Goal: Task Accomplishment & Management: Manage account settings

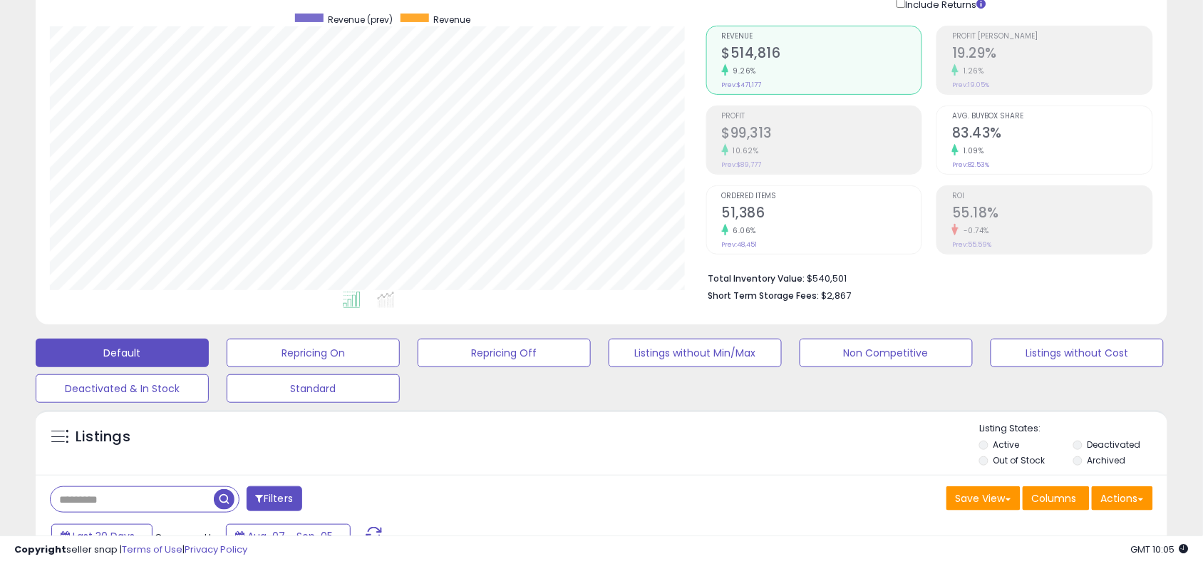
scroll to position [292, 656]
click at [600, 463] on div "Listings" at bounding box center [602, 446] width 1132 height 48
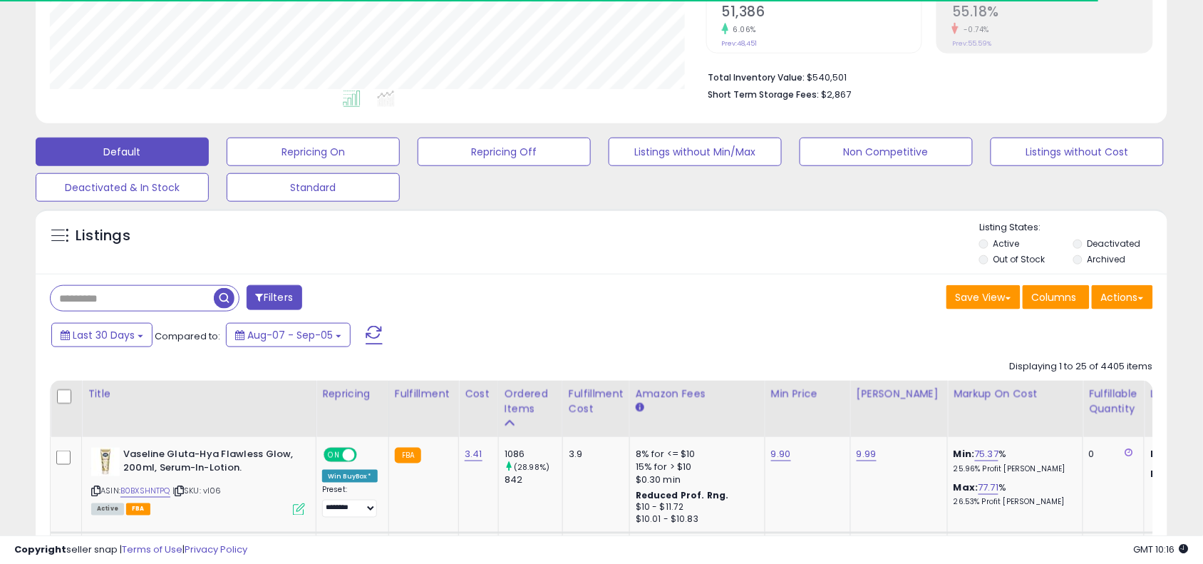
scroll to position [392, 0]
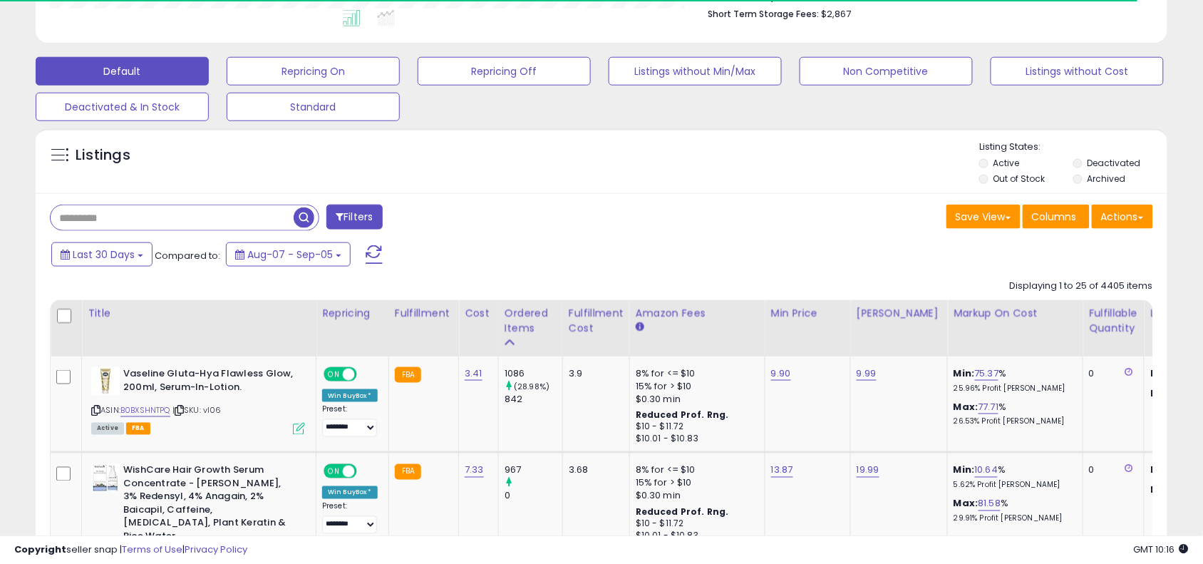
click at [196, 223] on input "text" at bounding box center [172, 217] width 243 height 25
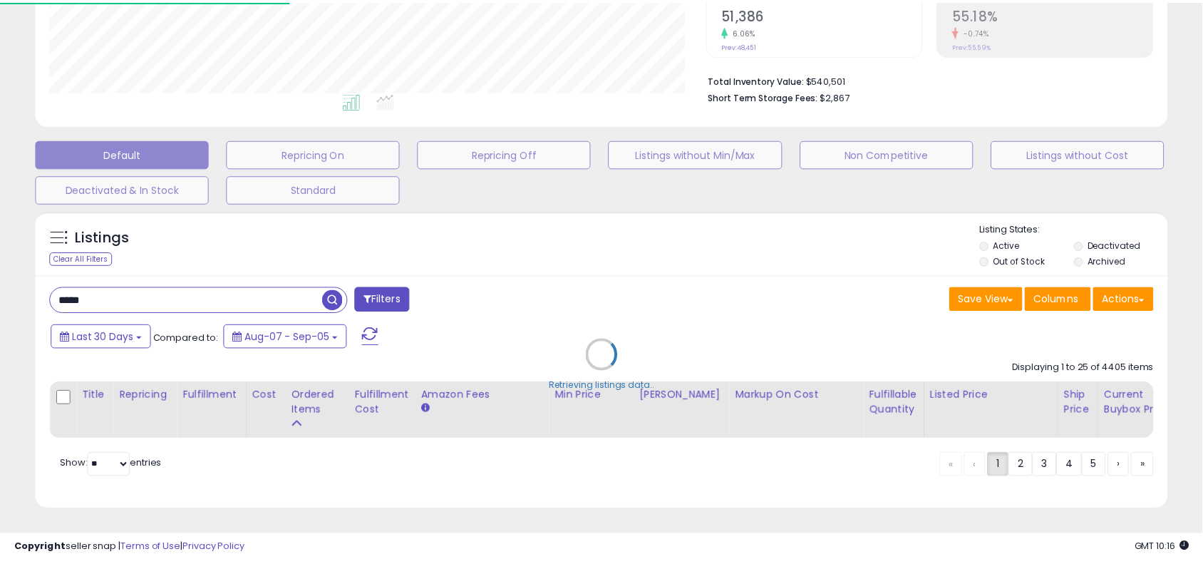
scroll to position [292, 663]
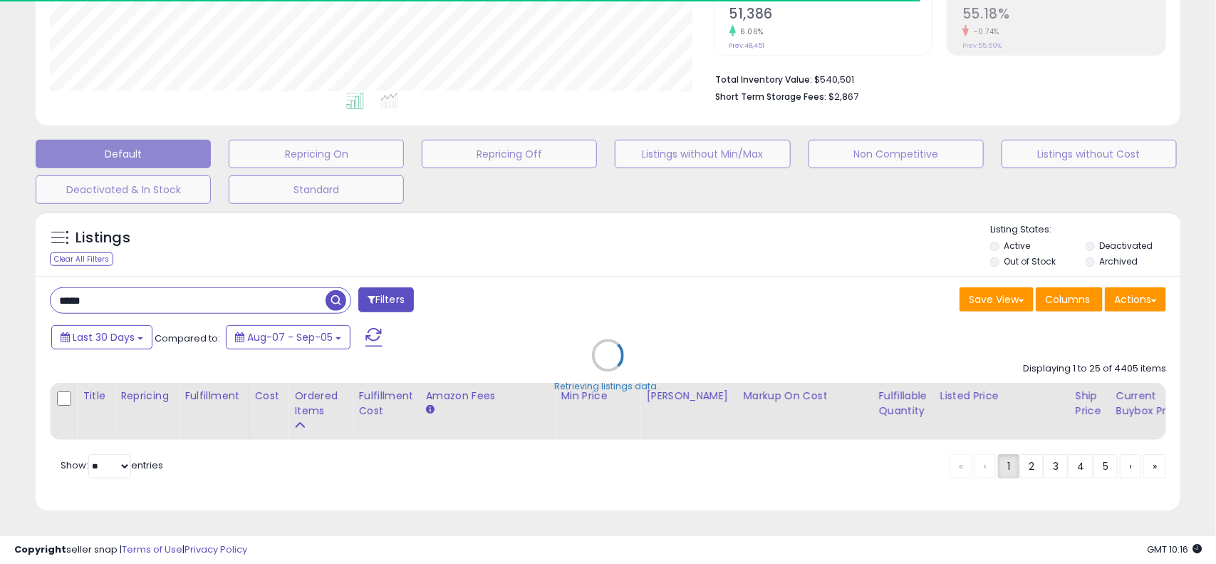
click at [625, 262] on div "Retrieving listings data.." at bounding box center [608, 366] width 1167 height 324
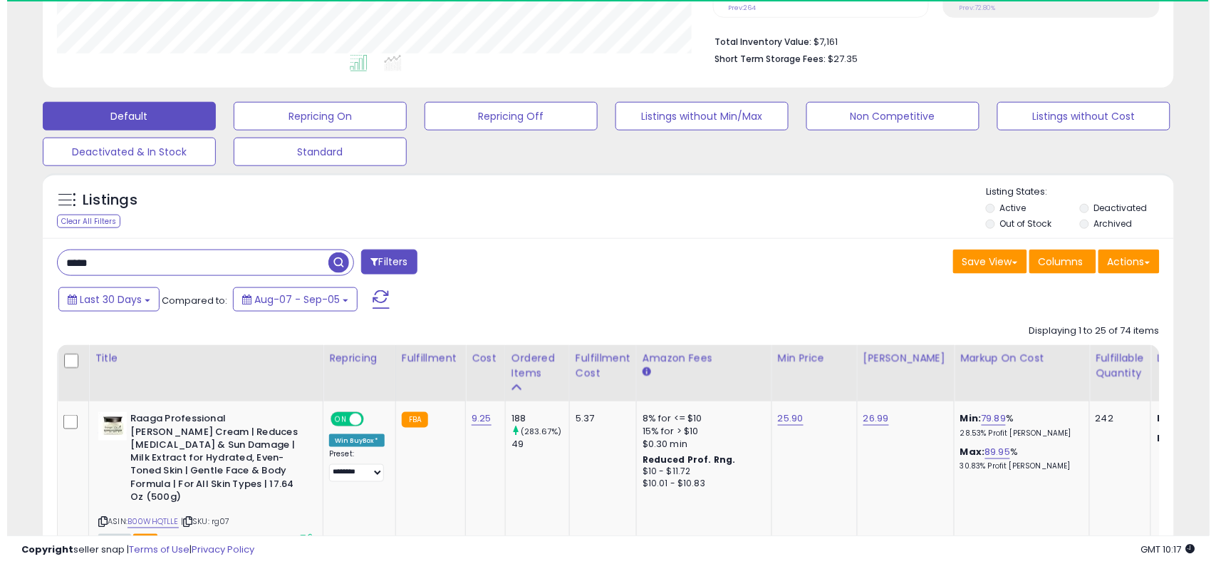
scroll to position [431, 0]
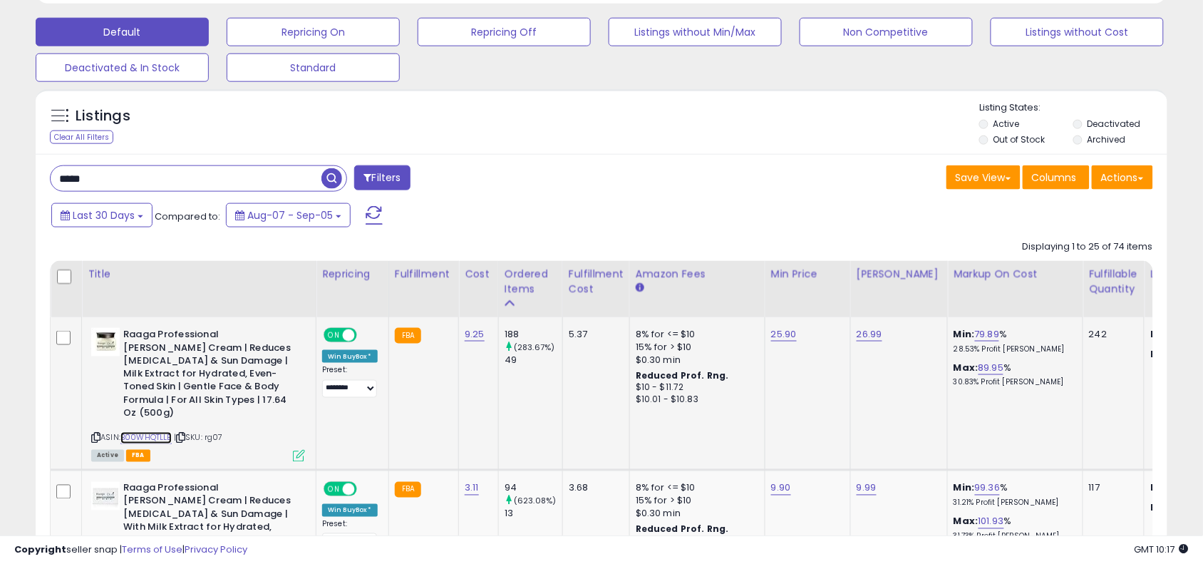
click at [151, 432] on link "B00WHQTLLE" at bounding box center [145, 438] width 51 height 12
click at [300, 450] on icon at bounding box center [299, 456] width 12 height 12
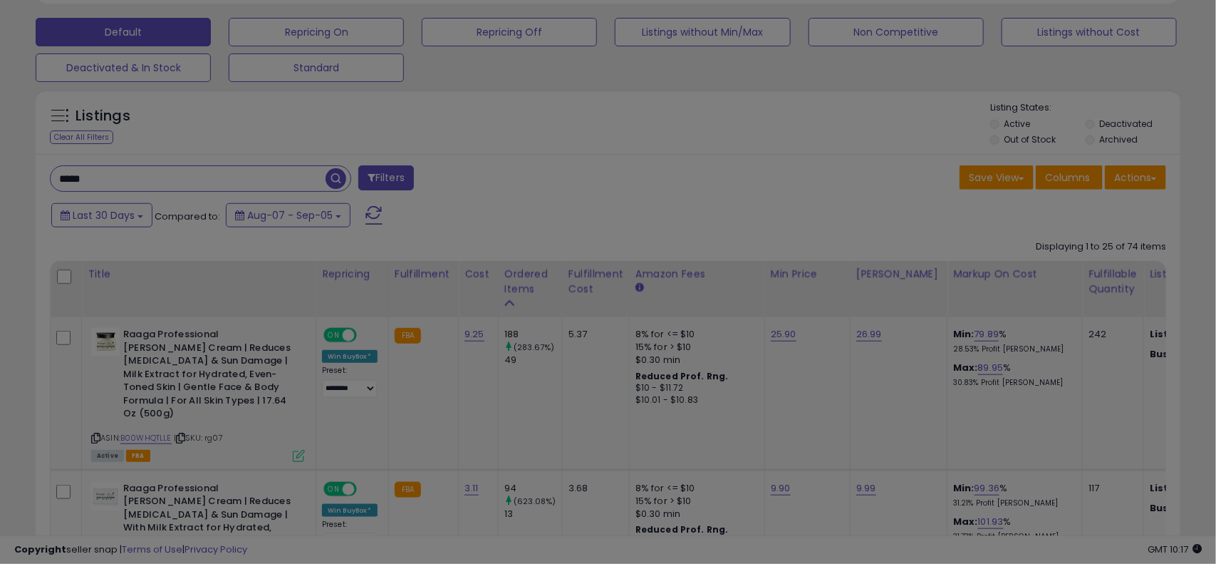
scroll to position [292, 663]
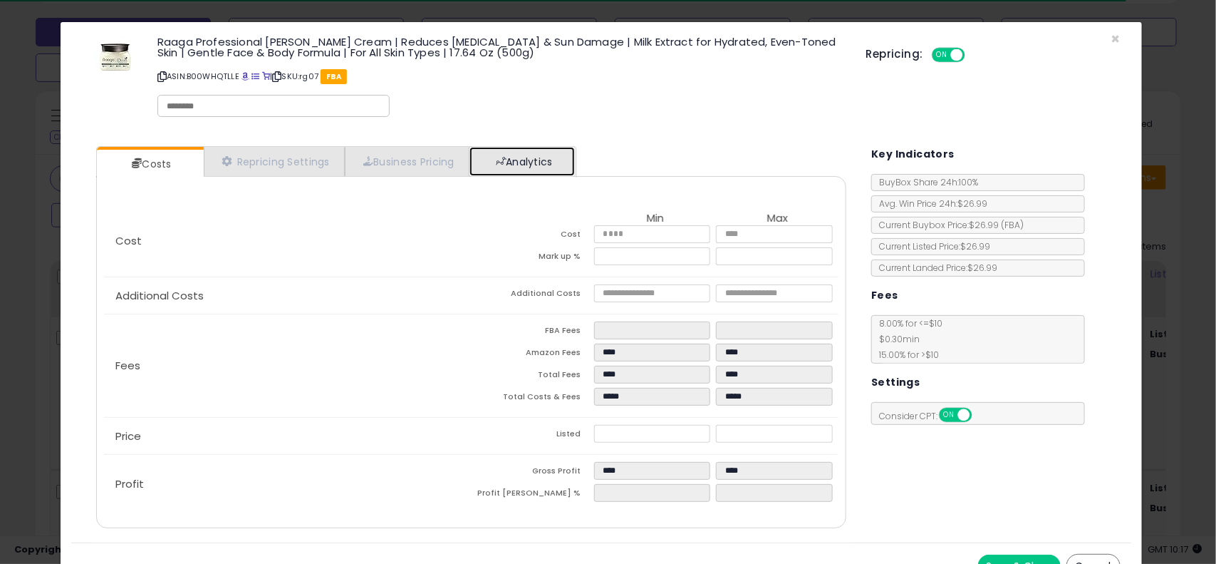
click at [560, 165] on link "Analytics" at bounding box center [522, 161] width 105 height 29
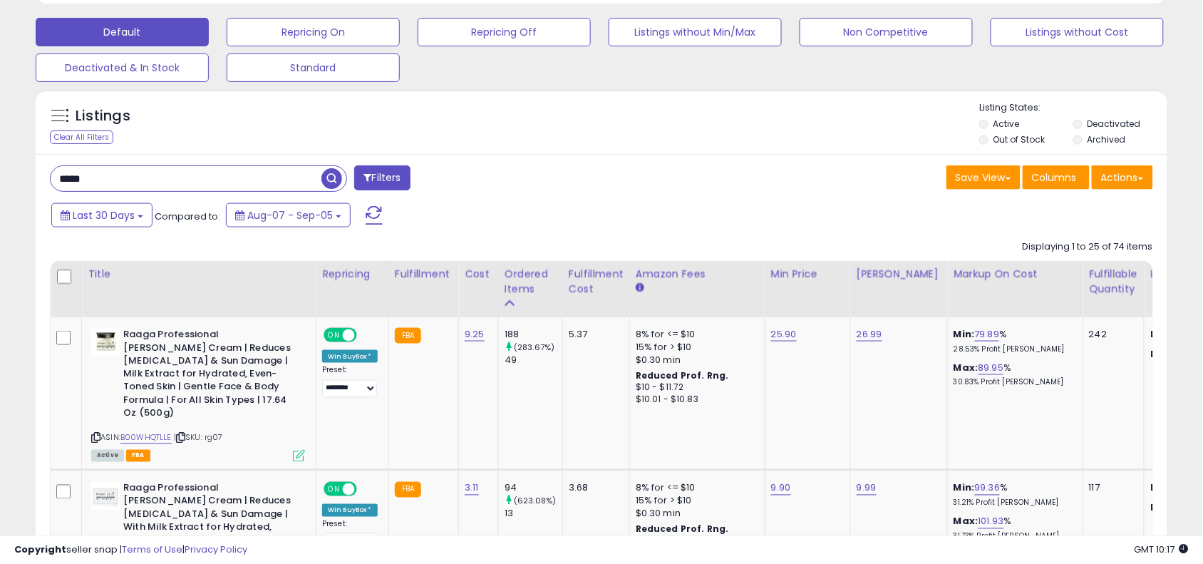
scroll to position [712305, 711940]
click at [286, 186] on input "*****" at bounding box center [186, 178] width 271 height 25
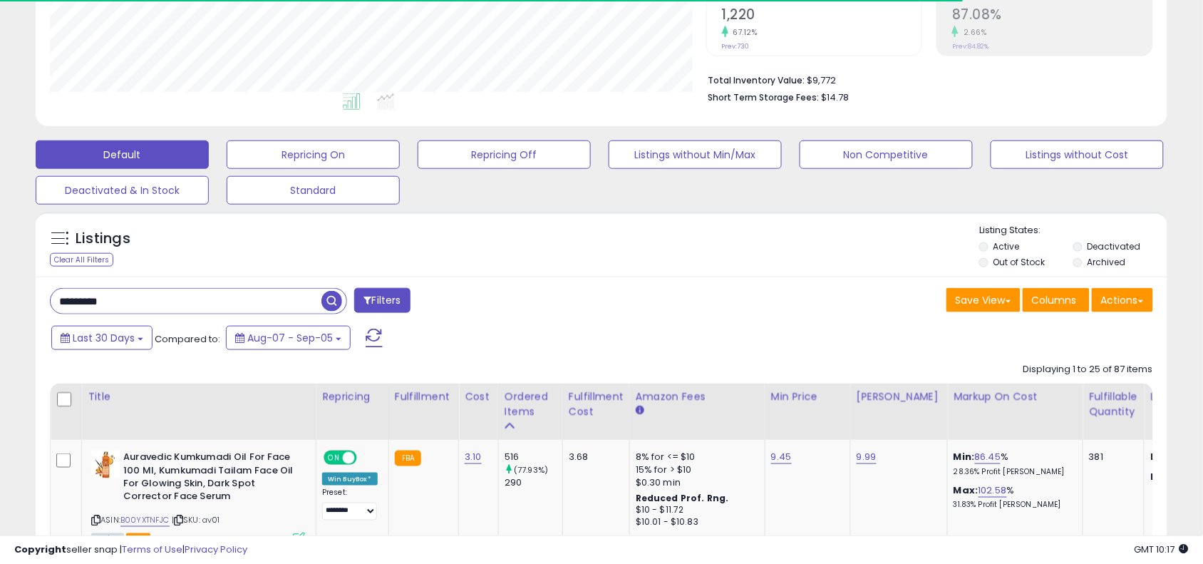
scroll to position [292, 656]
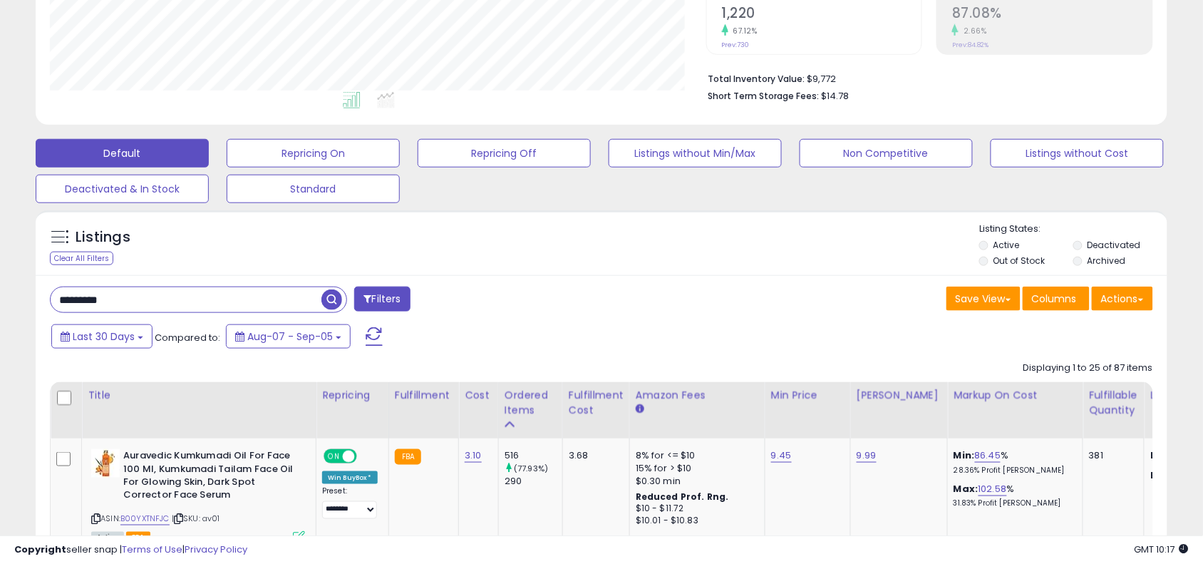
scroll to position [392, 0]
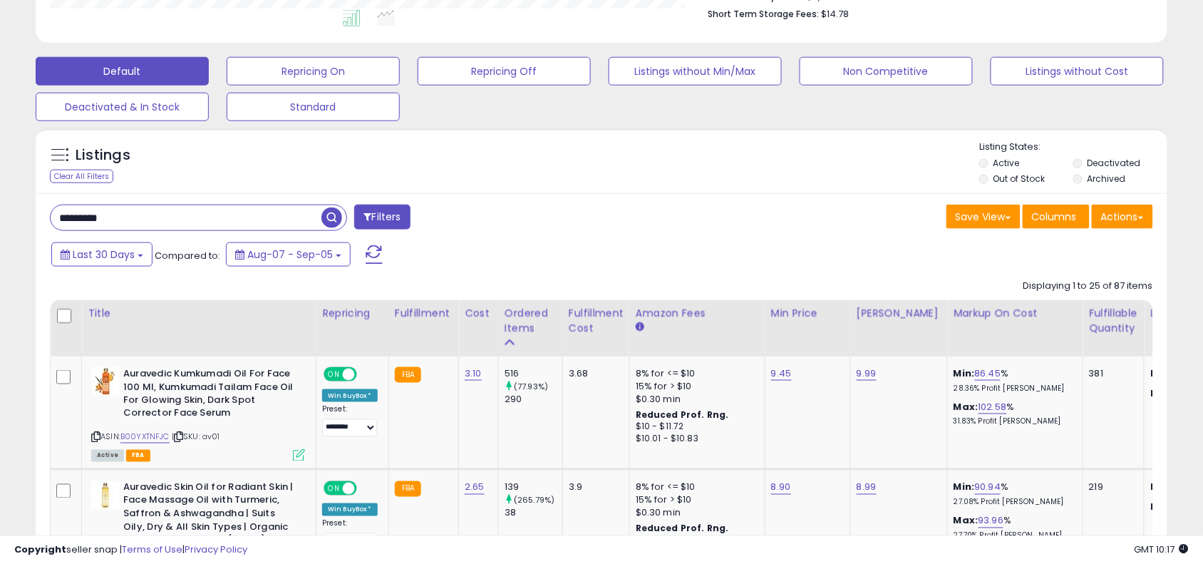
click at [184, 221] on input "*********" at bounding box center [186, 217] width 271 height 25
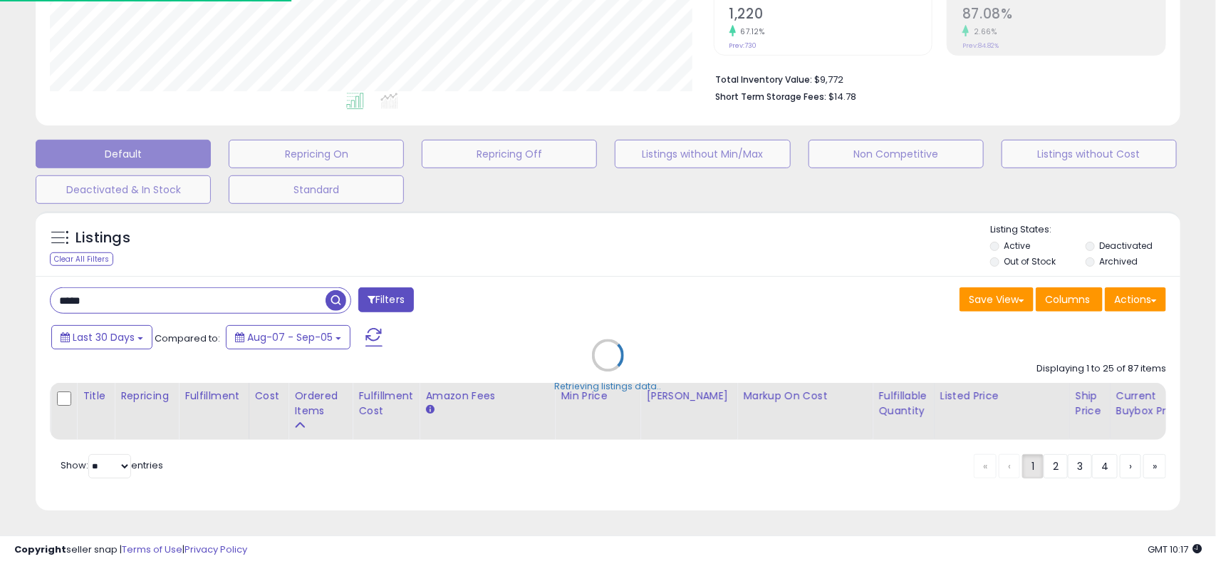
scroll to position [292, 663]
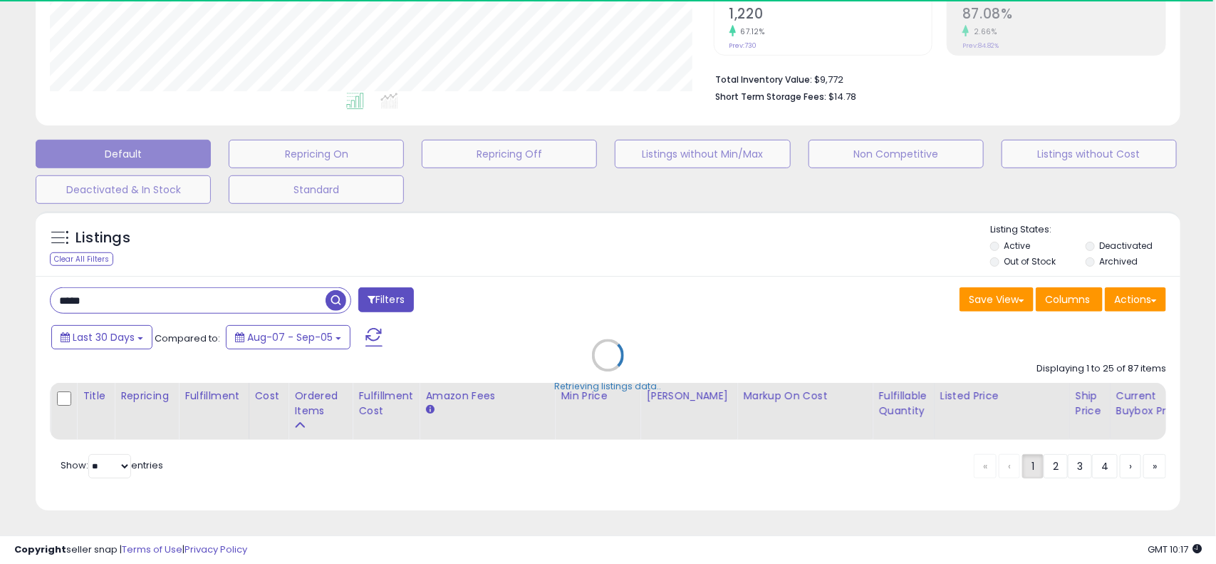
click at [527, 257] on div "Retrieving listings data.." at bounding box center [608, 366] width 1167 height 324
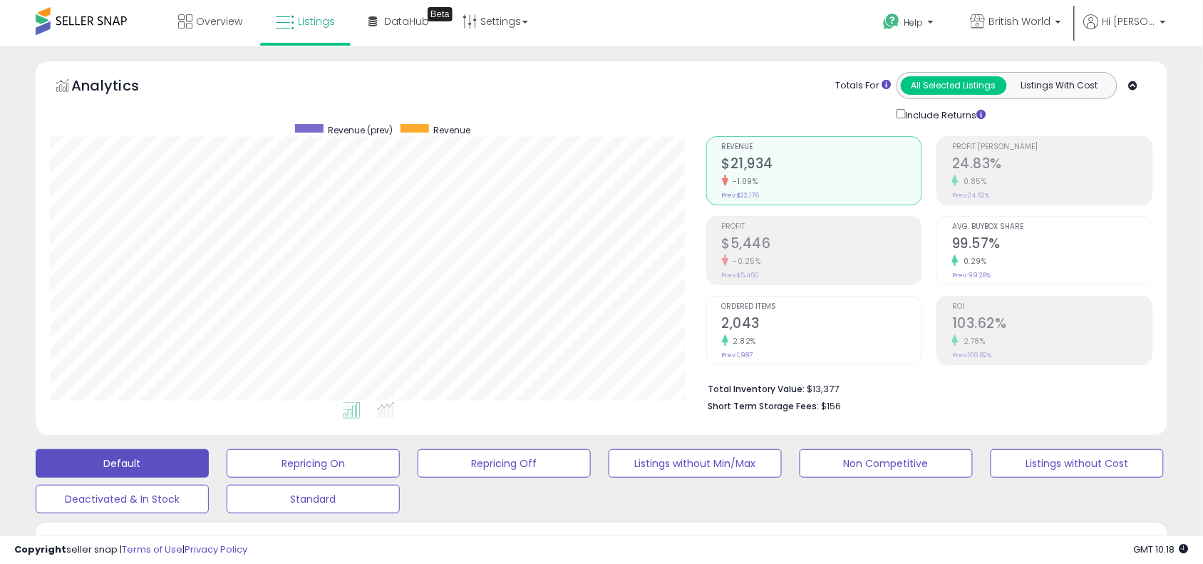
scroll to position [492, 0]
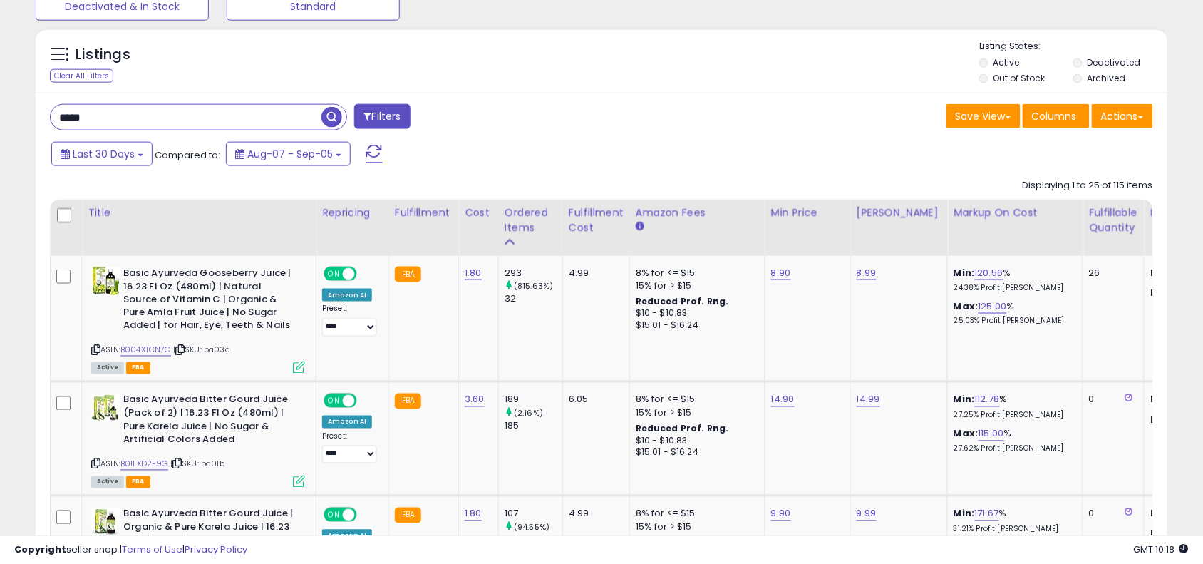
click at [266, 115] on input "*****" at bounding box center [186, 117] width 271 height 25
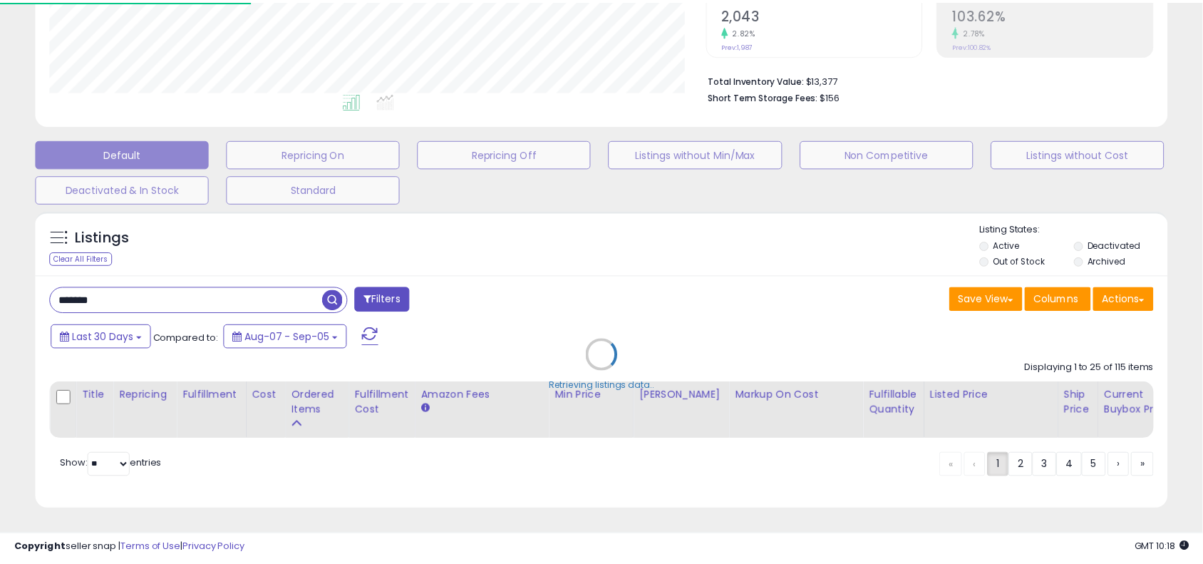
scroll to position [292, 663]
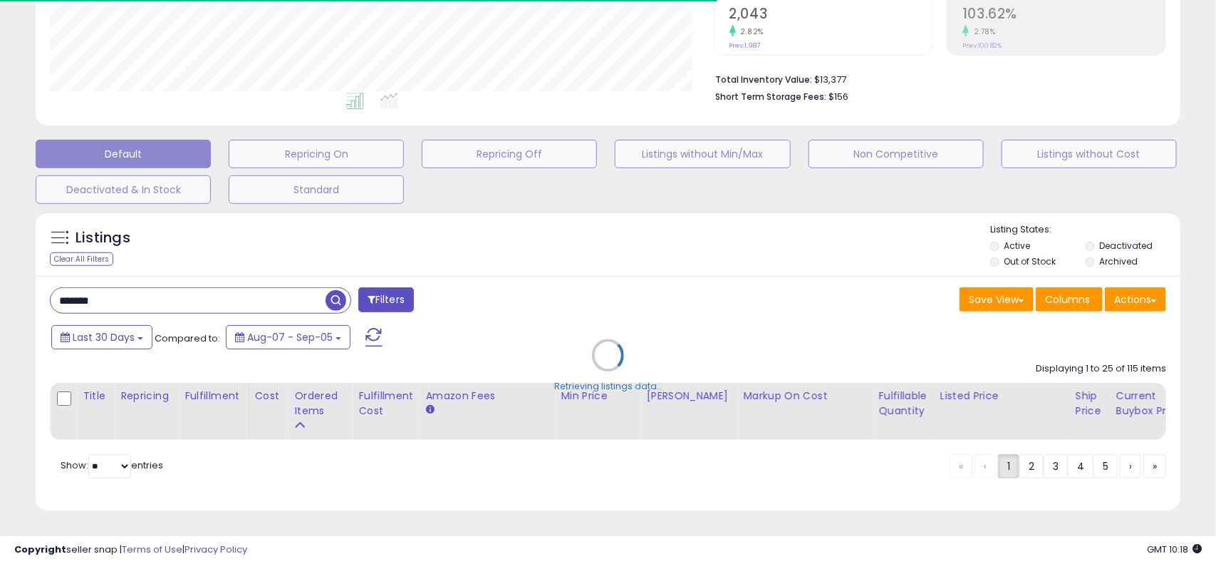
click at [648, 258] on div "Retrieving listings data.." at bounding box center [608, 366] width 1167 height 324
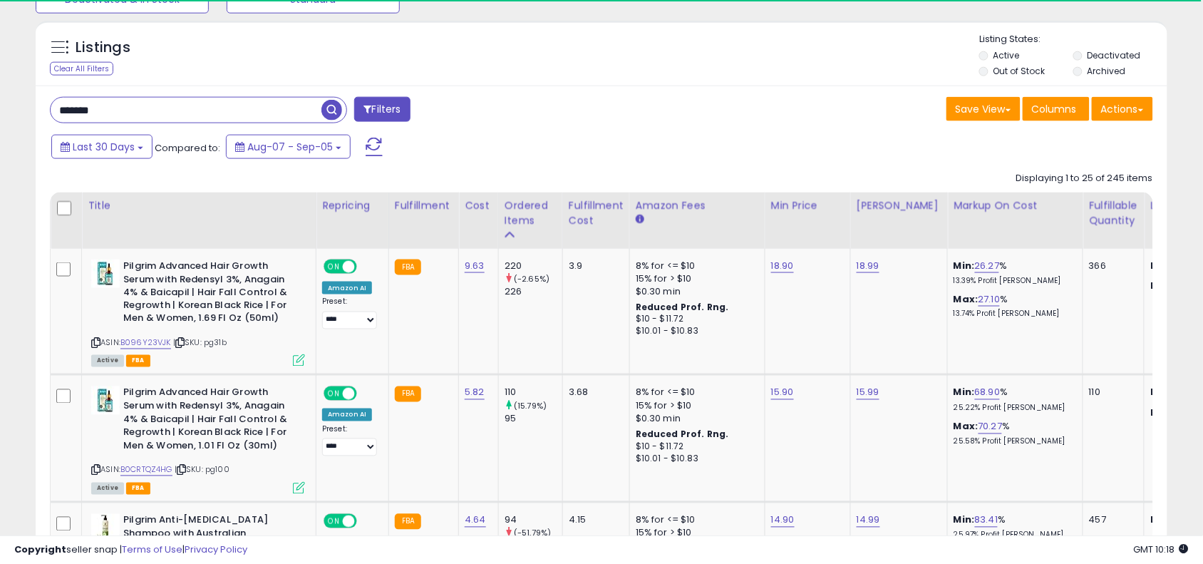
scroll to position [502, 0]
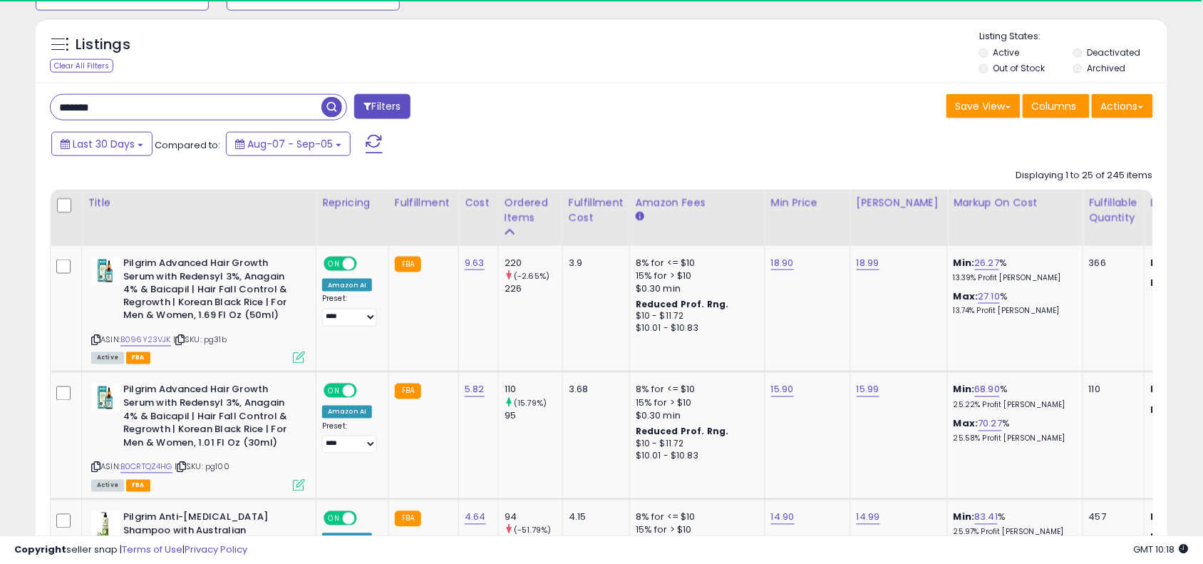
click at [279, 114] on input "*******" at bounding box center [186, 107] width 271 height 25
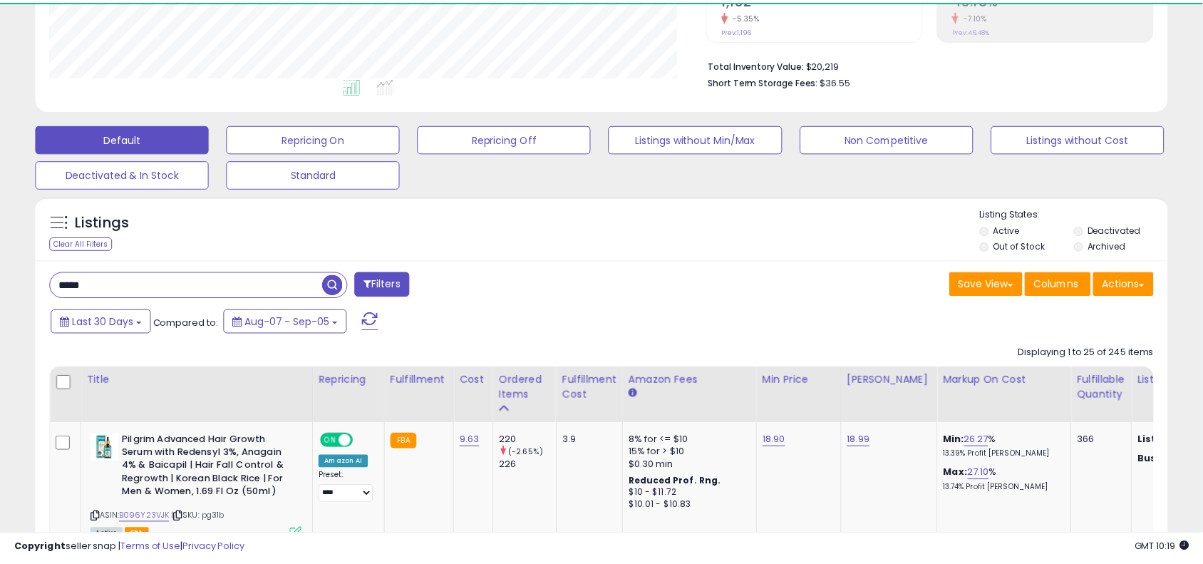
scroll to position [292, 663]
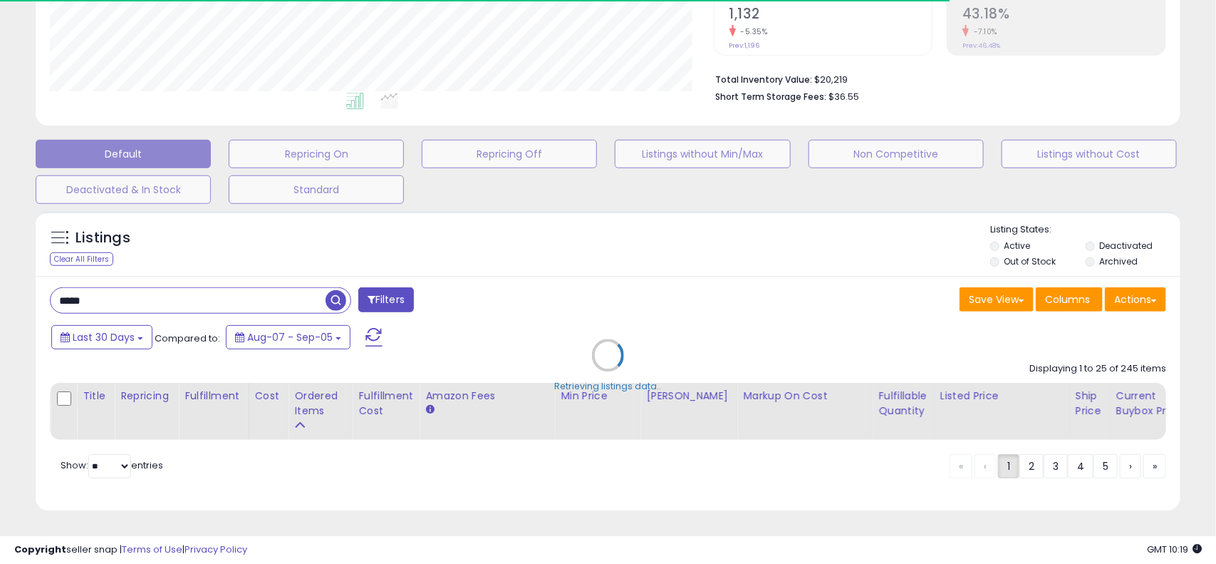
click at [633, 264] on div "Retrieving listings data.." at bounding box center [608, 366] width 1167 height 324
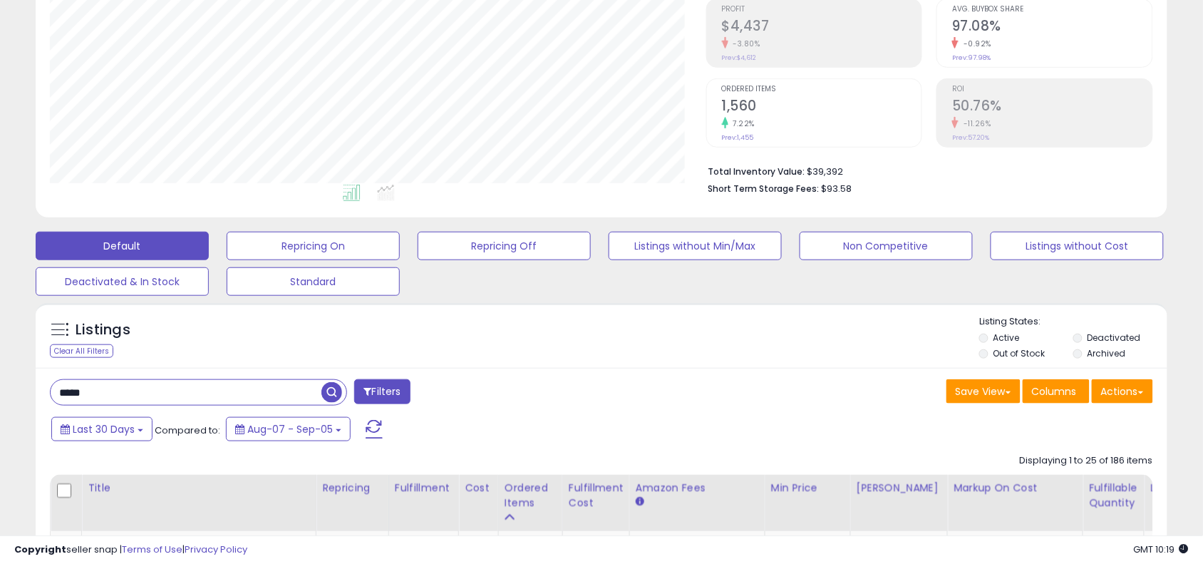
scroll to position [292, 656]
click at [584, 350] on div "Listings Clear All Filters Listing States:" at bounding box center [602, 339] width 1132 height 48
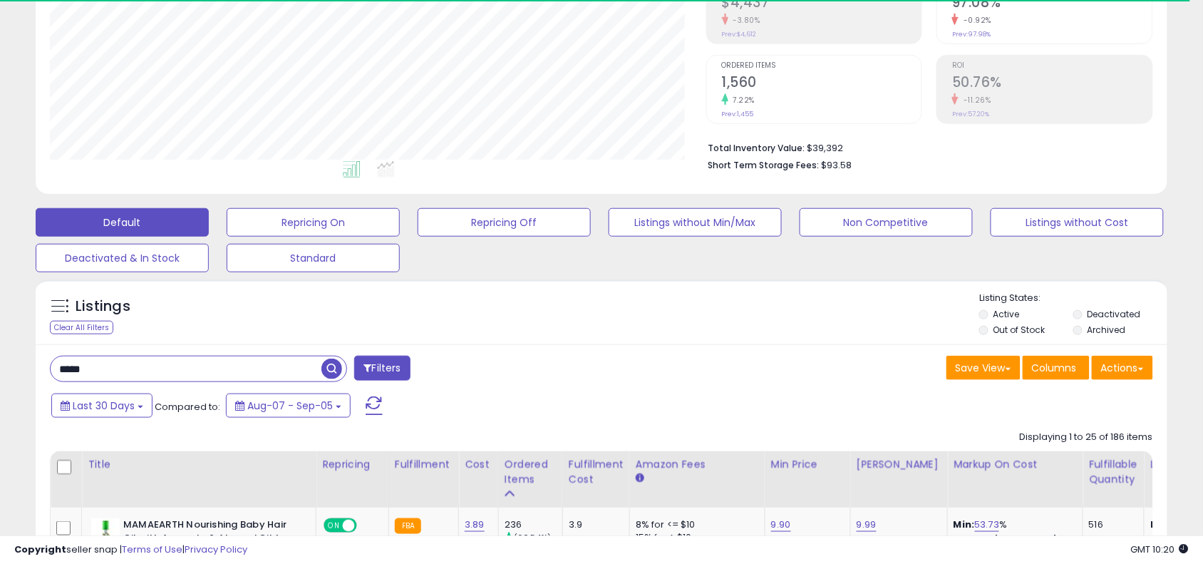
scroll to position [321, 0]
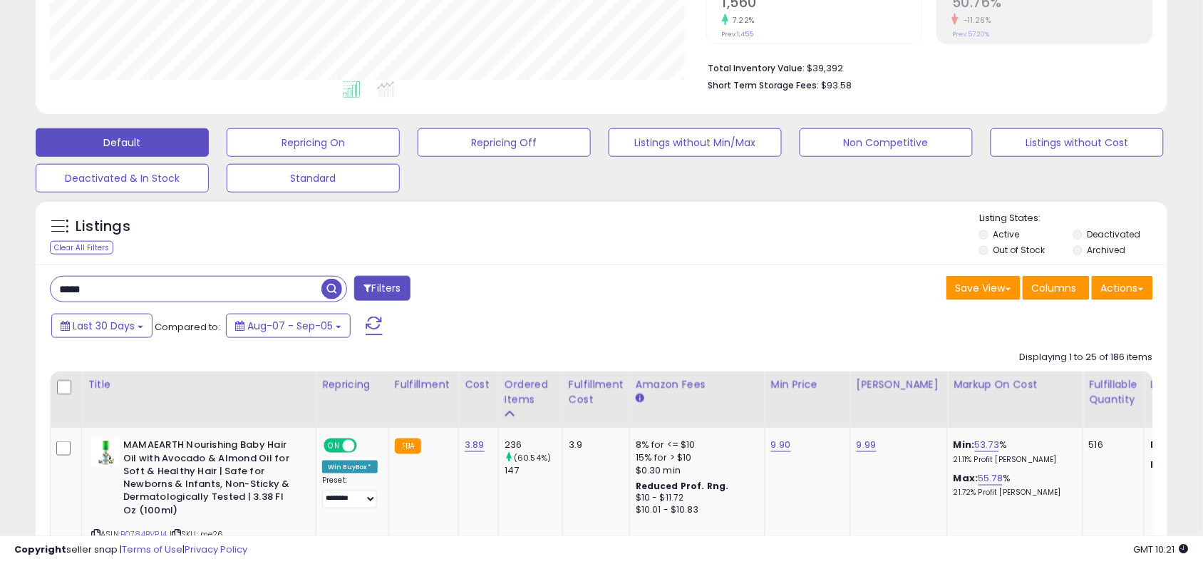
click at [536, 254] on div "Listings Clear All Filters Listing States:" at bounding box center [602, 236] width 1132 height 48
click at [658, 247] on div "Listings Clear All Filters Listing States:" at bounding box center [602, 236] width 1132 height 48
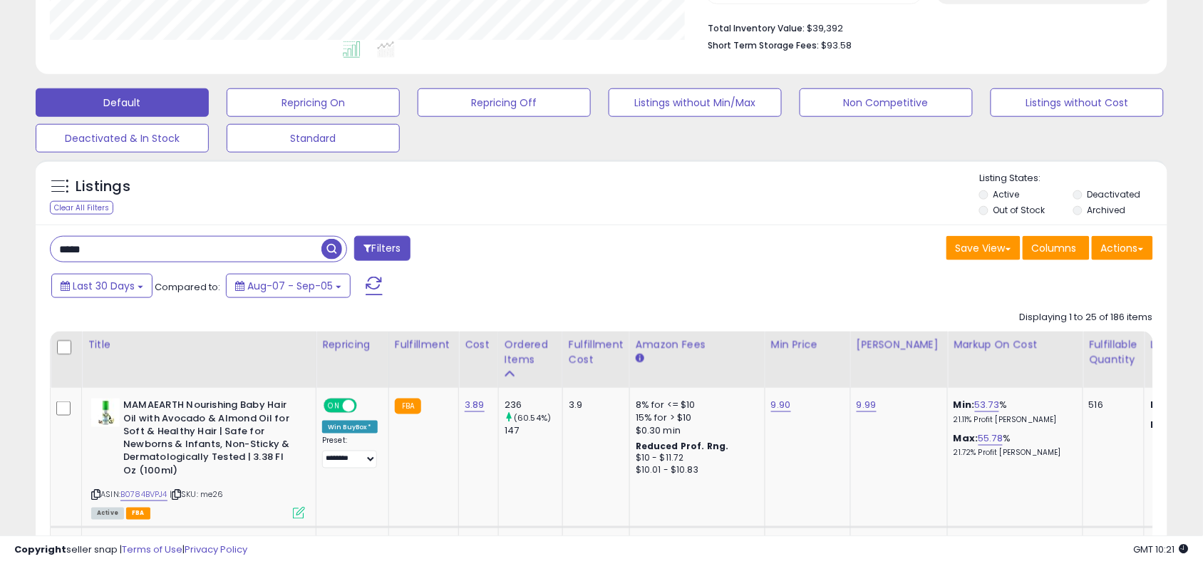
scroll to position [392, 0]
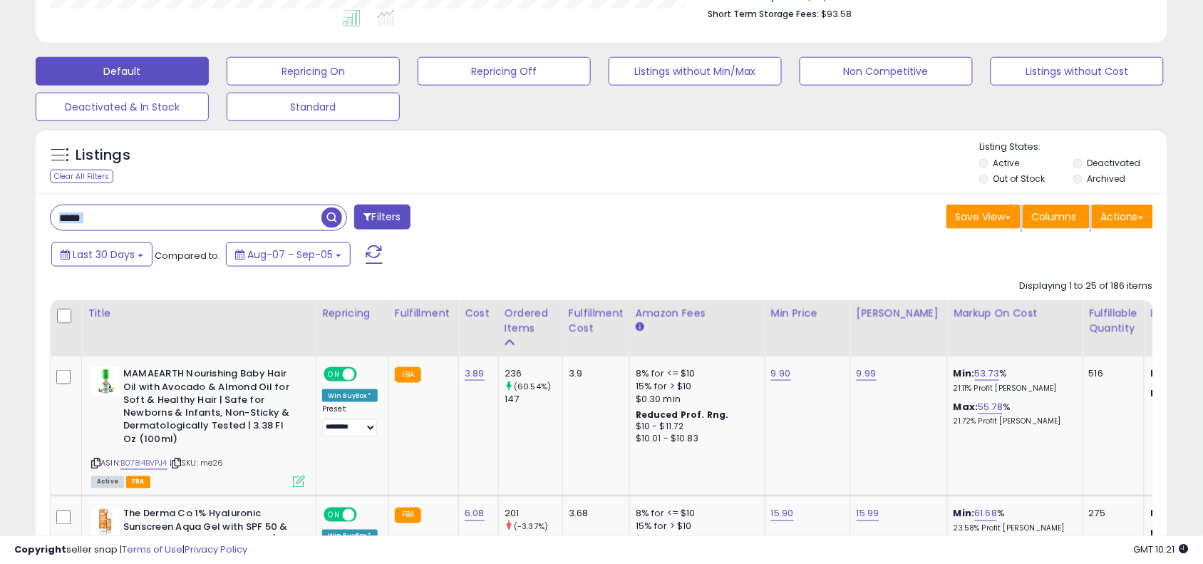
drag, startPoint x: 247, startPoint y: 235, endPoint x: 274, endPoint y: 222, distance: 30.3
click at [274, 222] on input "*****" at bounding box center [186, 217] width 271 height 25
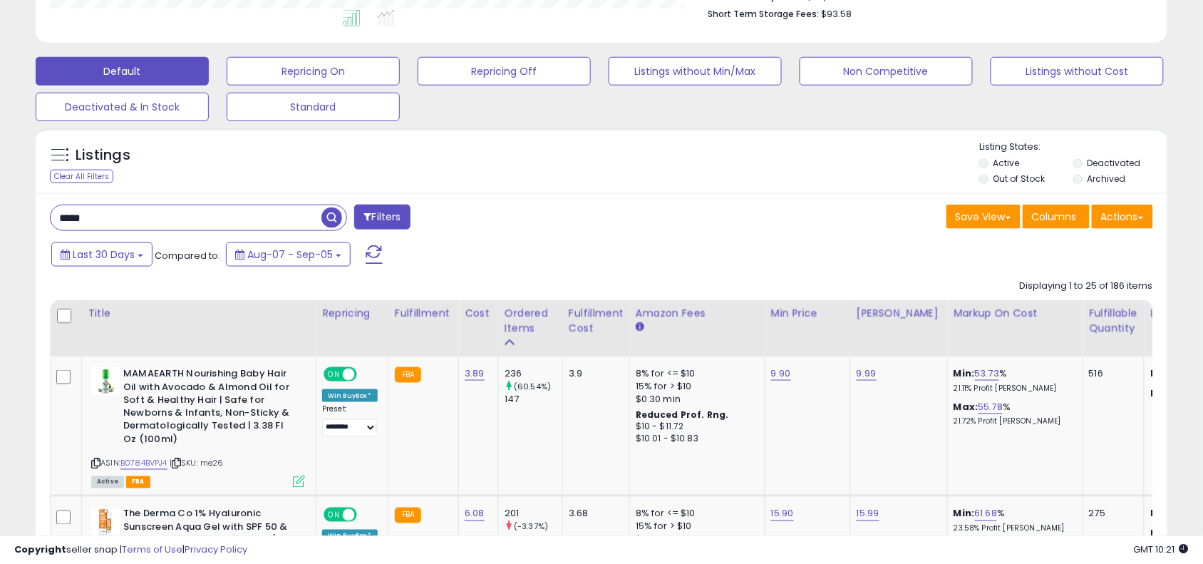
click at [274, 222] on input "*****" at bounding box center [186, 217] width 271 height 25
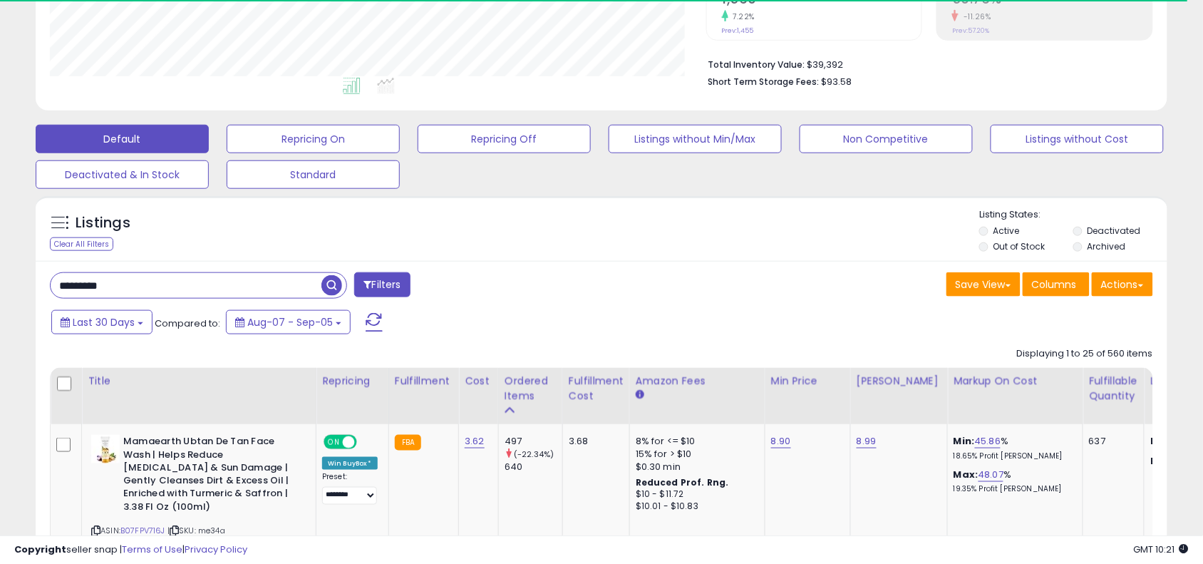
scroll to position [712305, 711940]
click at [668, 278] on div "Save View Save As New View Update Current View Columns Actions Import Export Vi…" at bounding box center [882, 286] width 562 height 28
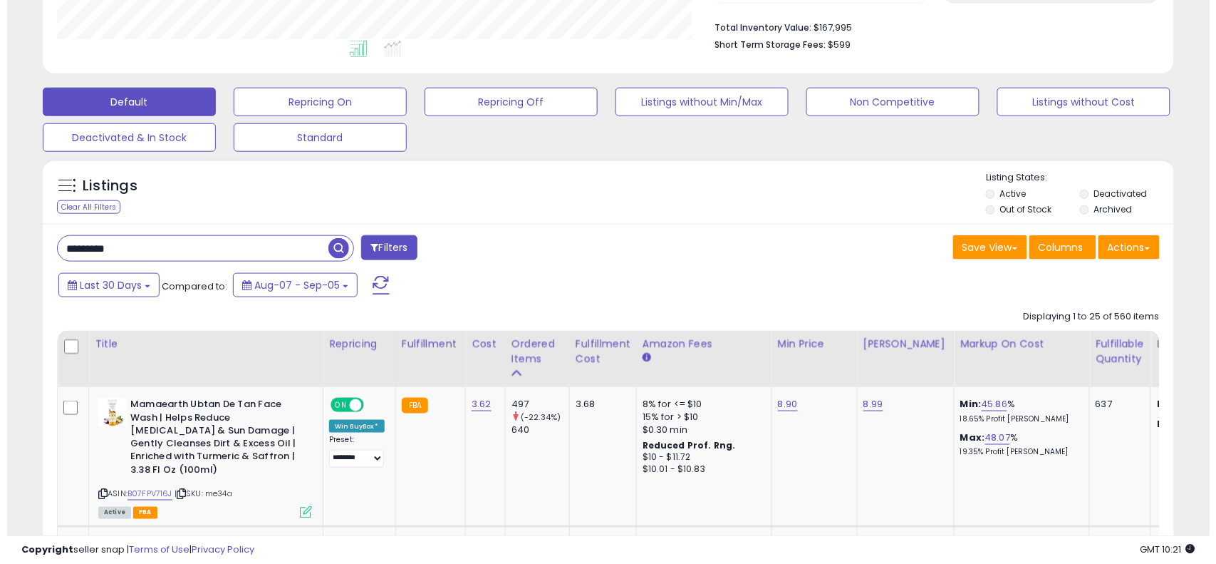
scroll to position [431, 0]
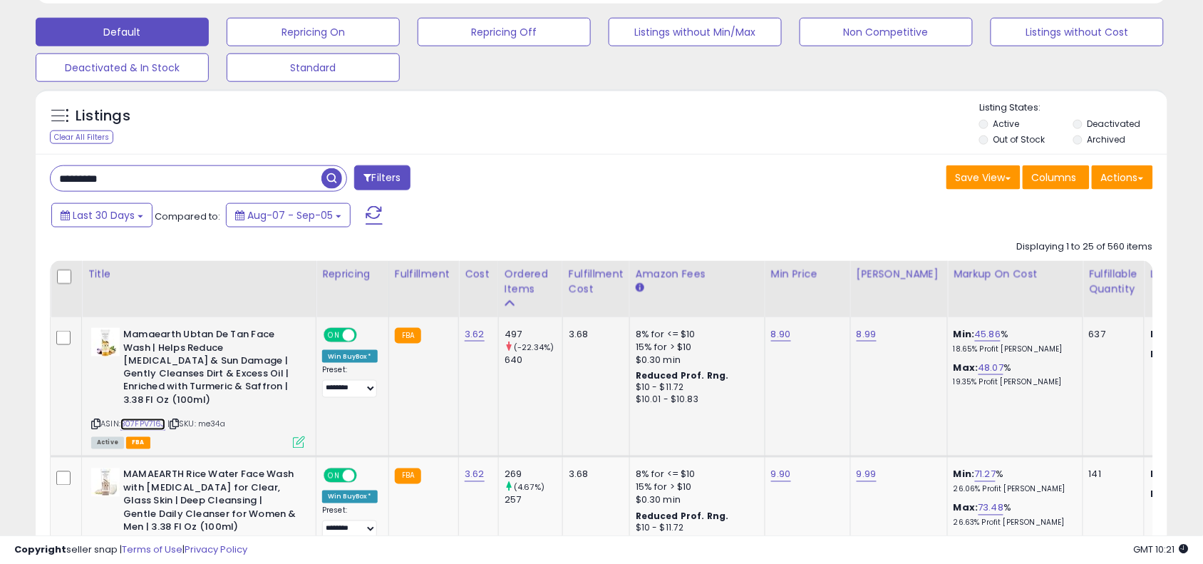
click at [157, 425] on link "B07FPV716J" at bounding box center [142, 424] width 45 height 12
click at [297, 443] on icon at bounding box center [299, 442] width 12 height 12
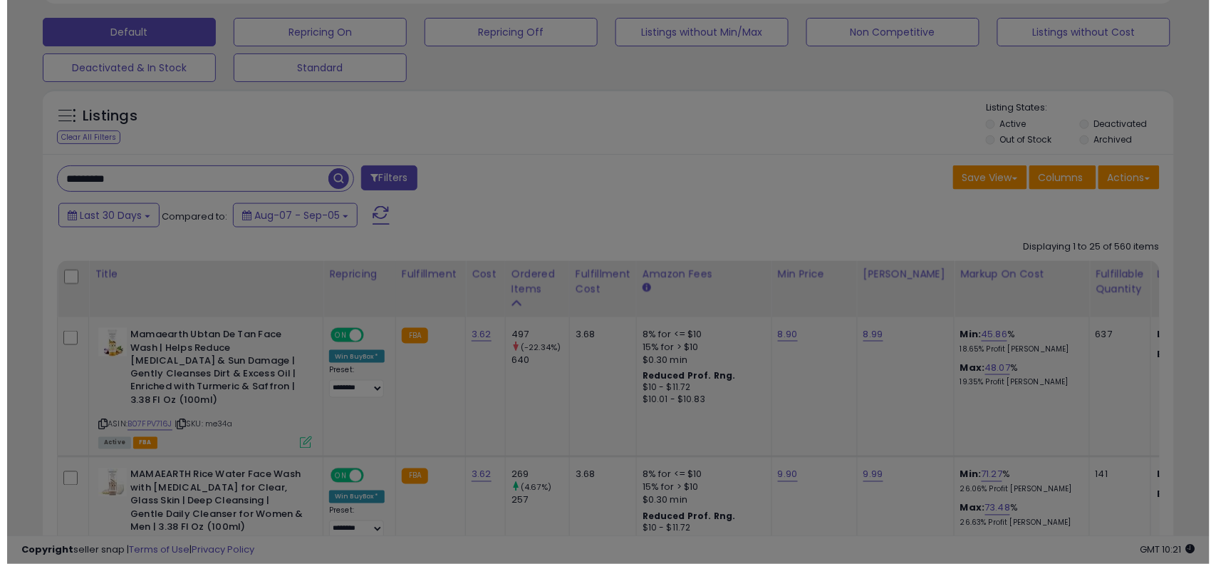
scroll to position [292, 663]
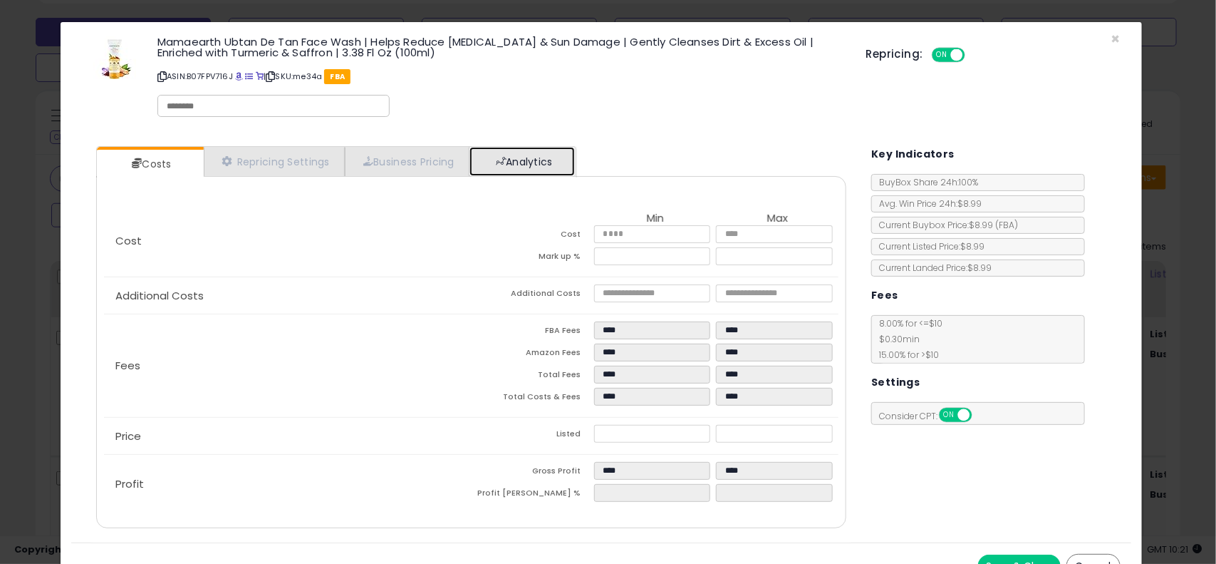
click at [564, 159] on link "Analytics" at bounding box center [522, 161] width 105 height 29
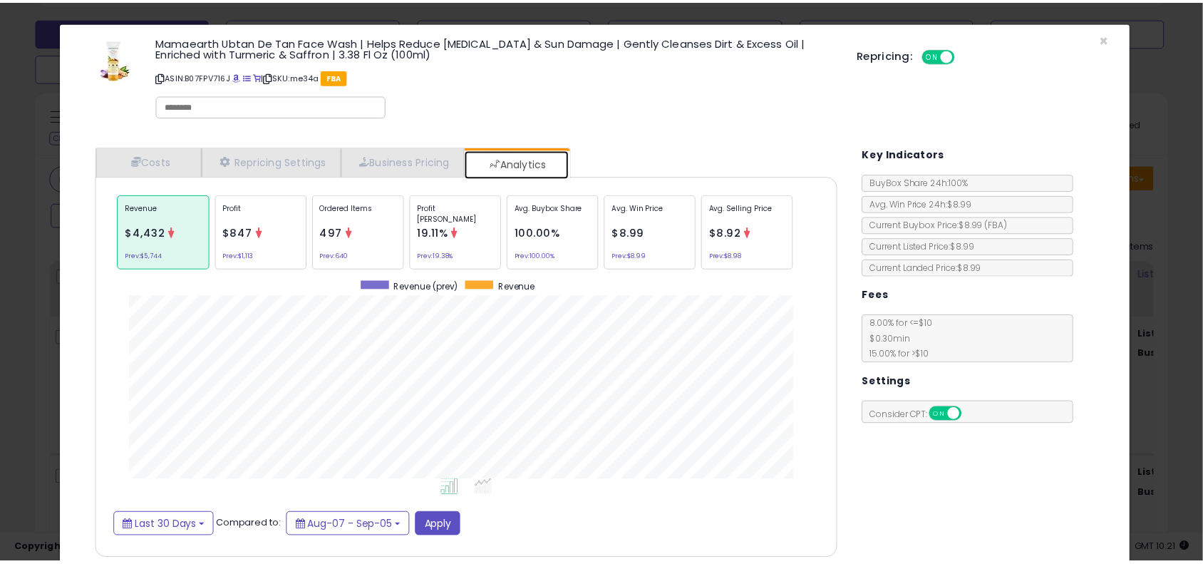
scroll to position [439, 770]
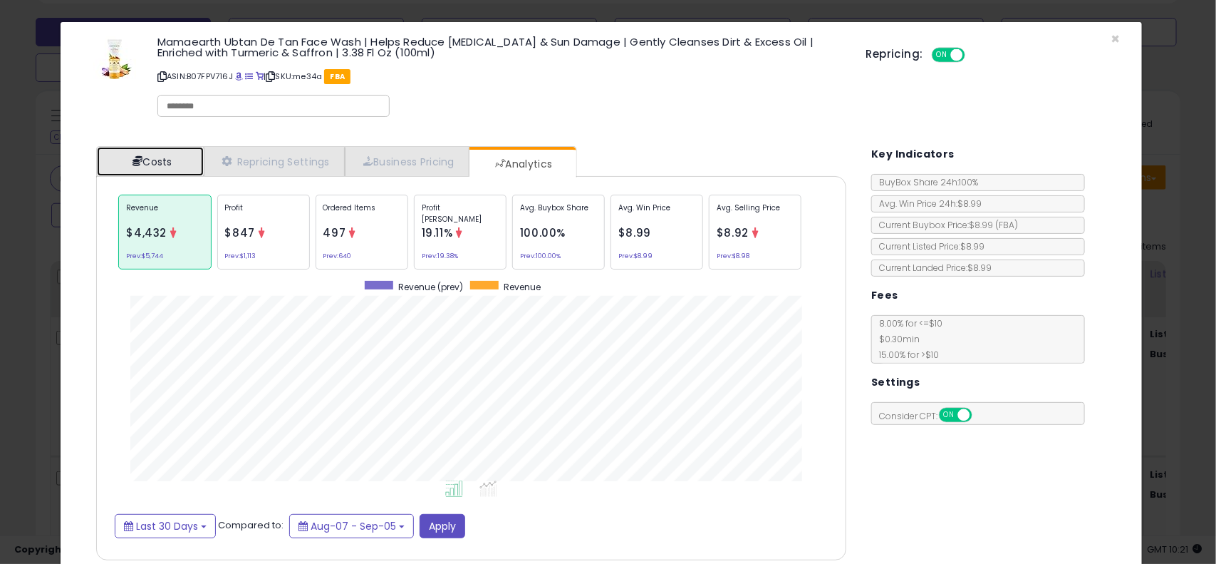
click at [186, 164] on link "Costs" at bounding box center [150, 161] width 107 height 29
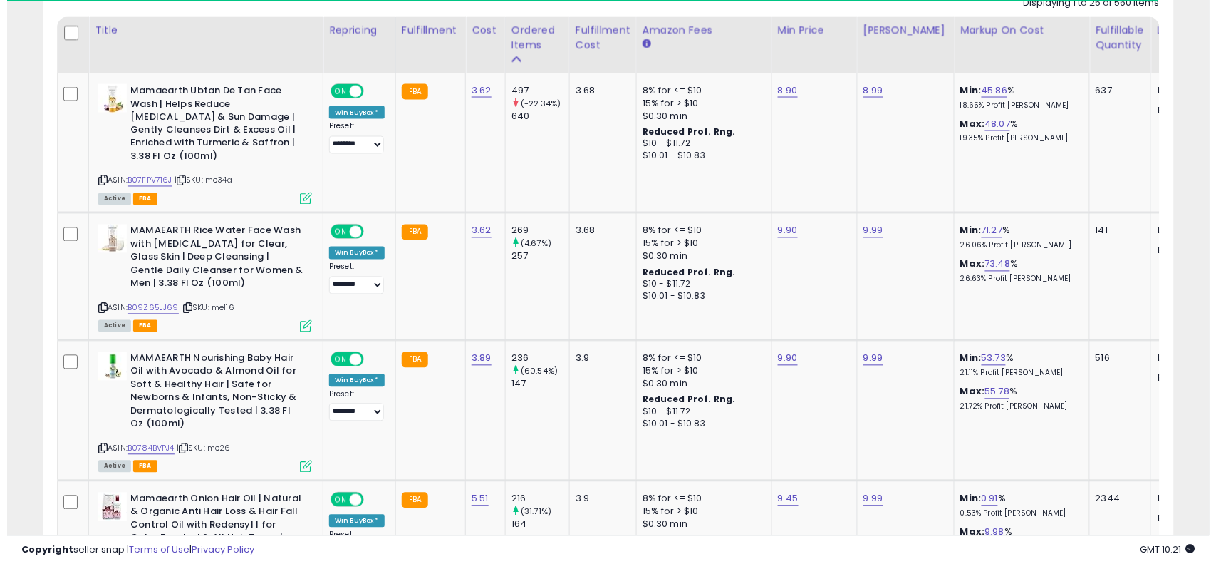
scroll to position [677, 0]
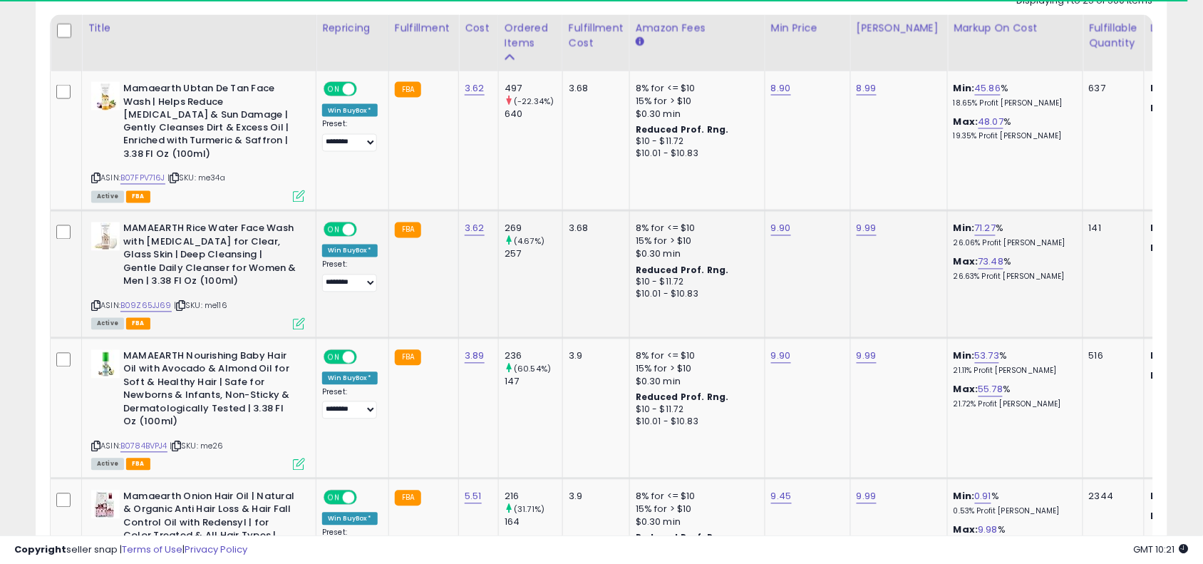
click at [304, 324] on icon at bounding box center [299, 324] width 12 height 12
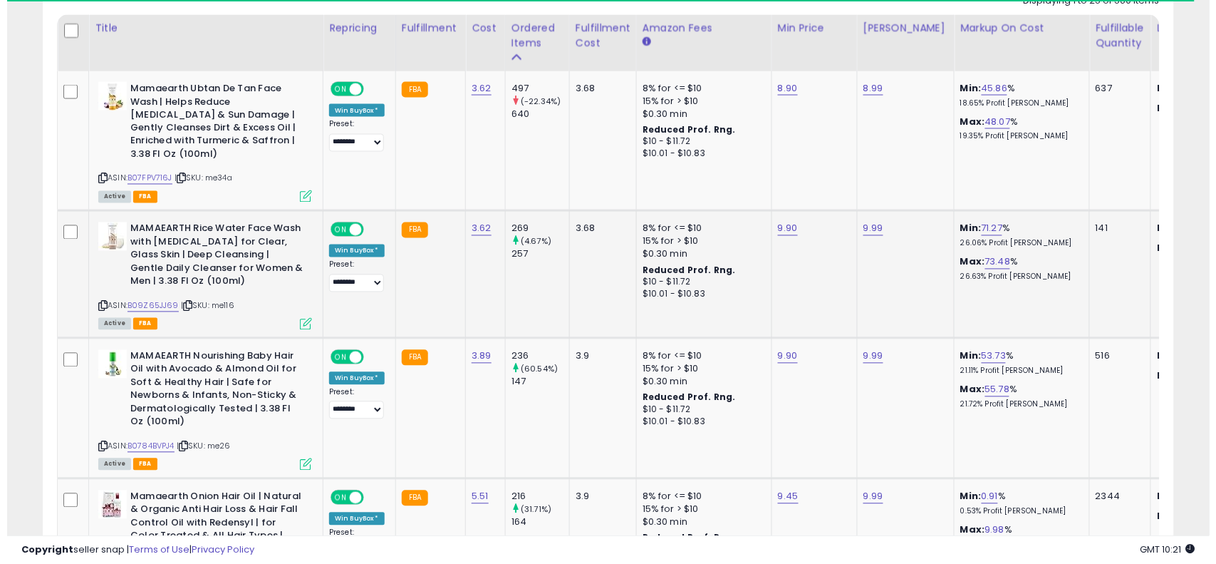
scroll to position [292, 663]
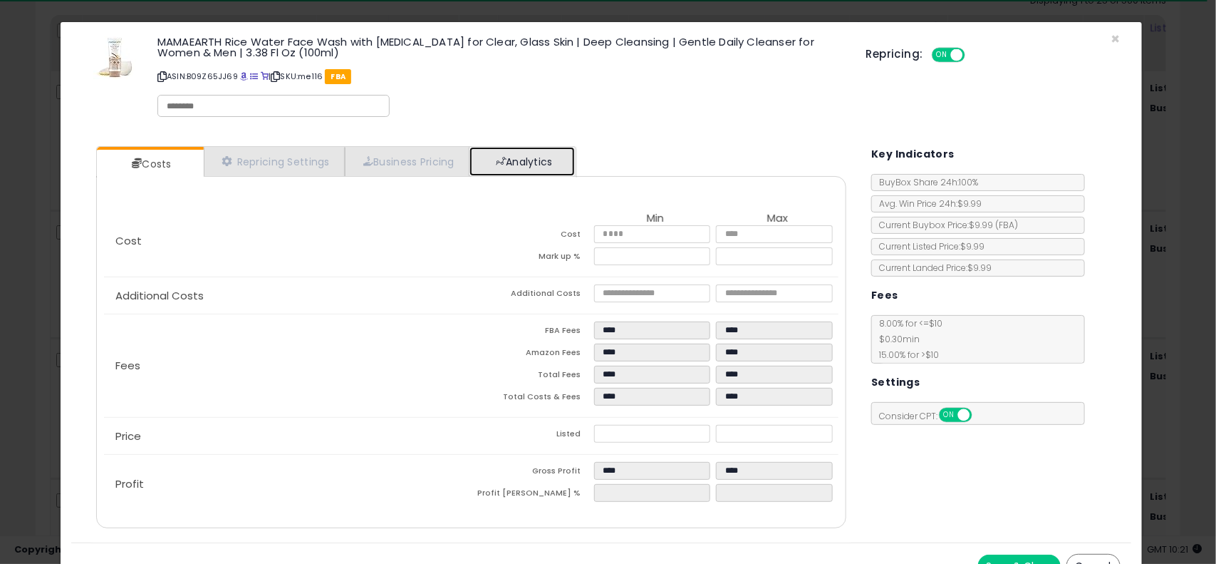
click at [557, 161] on link "Analytics" at bounding box center [522, 161] width 105 height 29
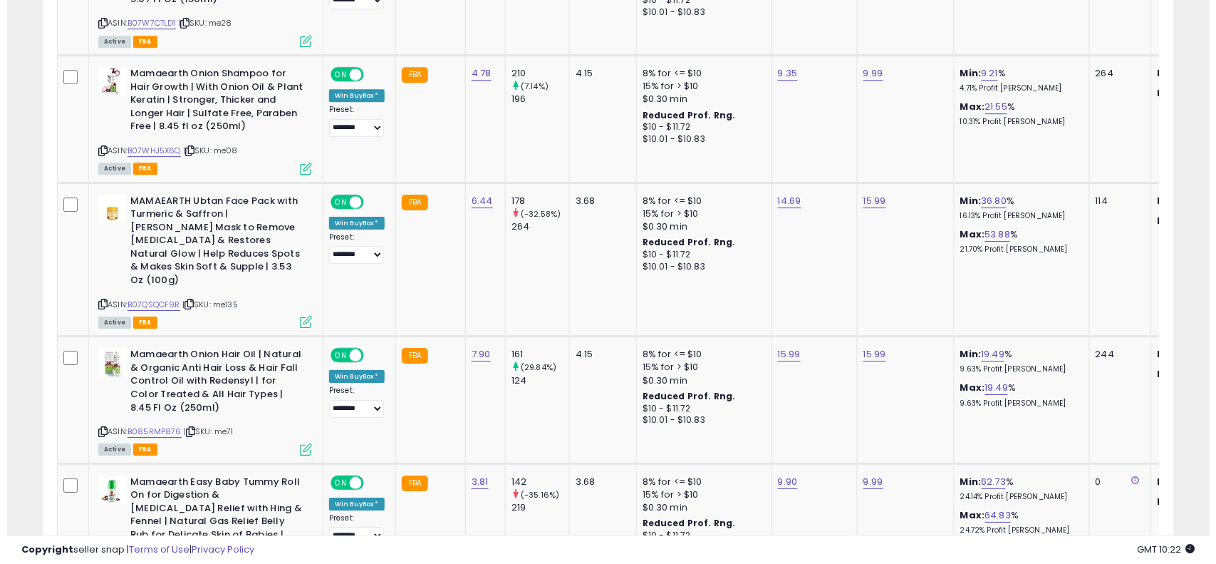
scroll to position [1247, 0]
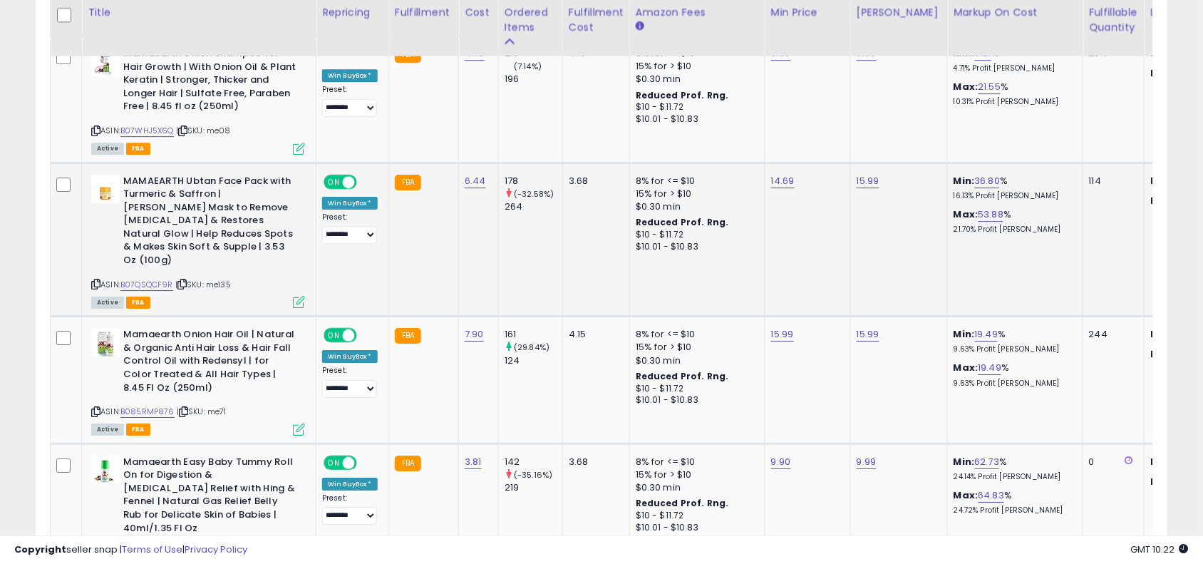
click at [294, 296] on icon at bounding box center [299, 302] width 12 height 12
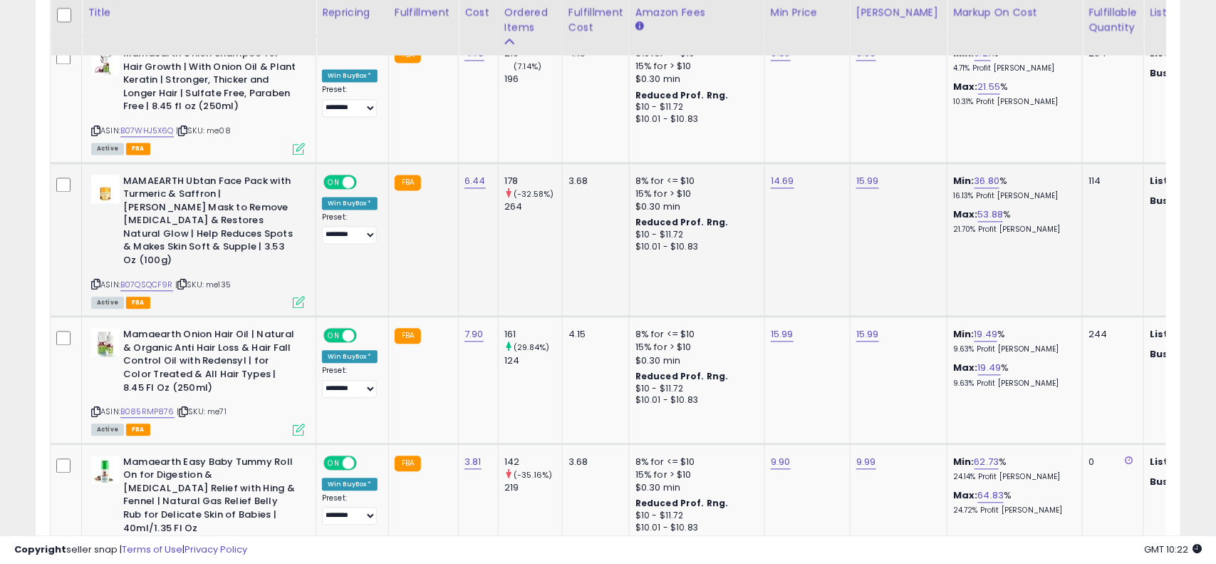
scroll to position [292, 663]
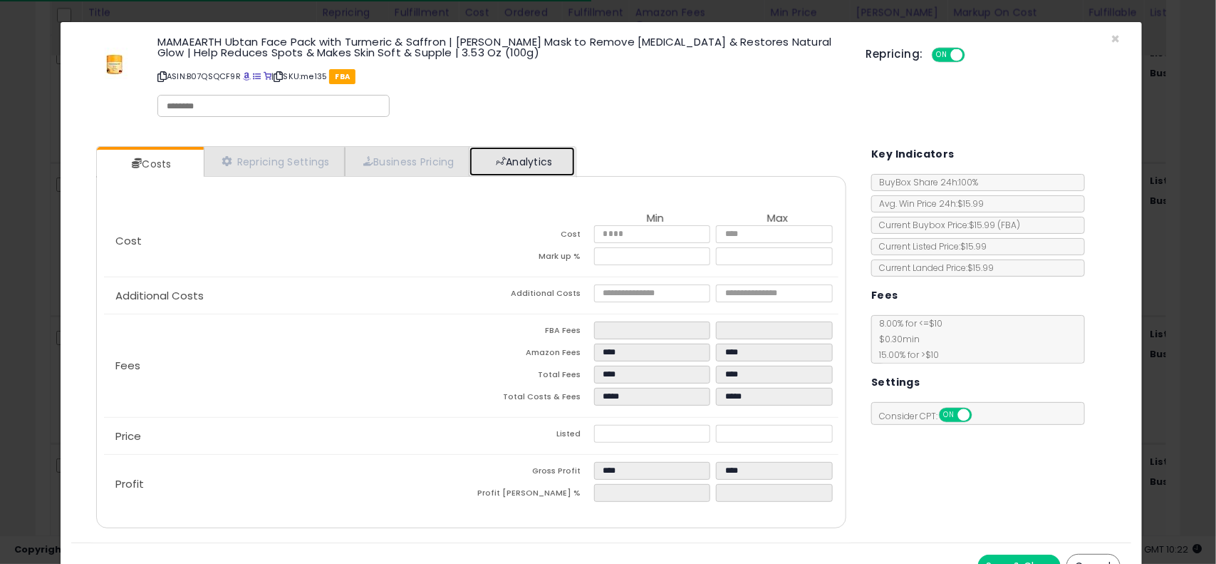
click at [553, 155] on link "Analytics" at bounding box center [522, 161] width 105 height 29
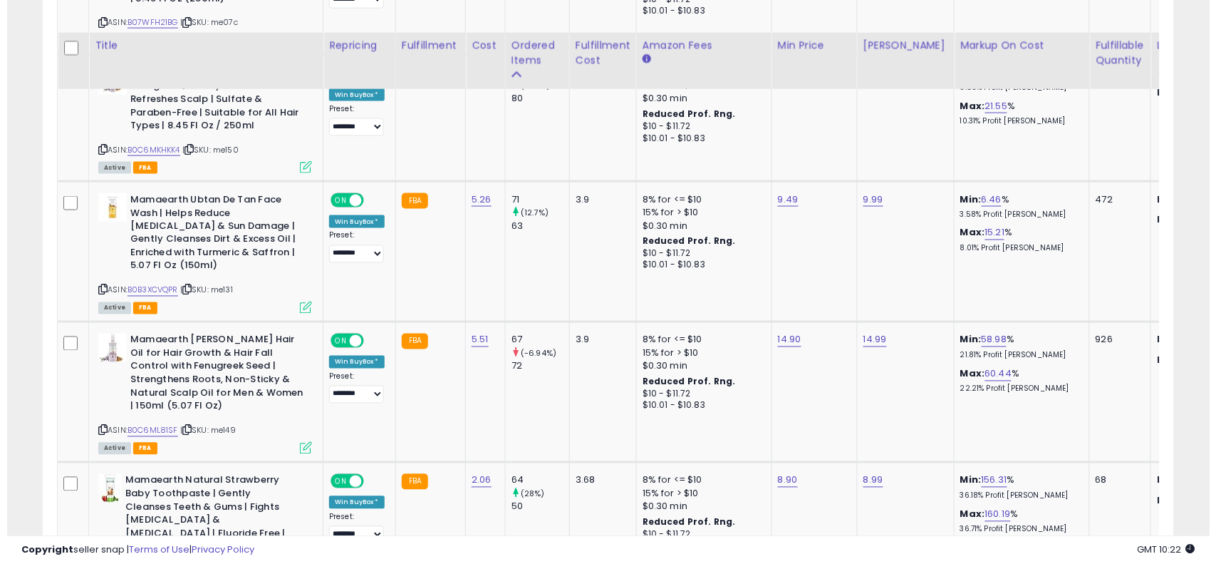
scroll to position [2209, 0]
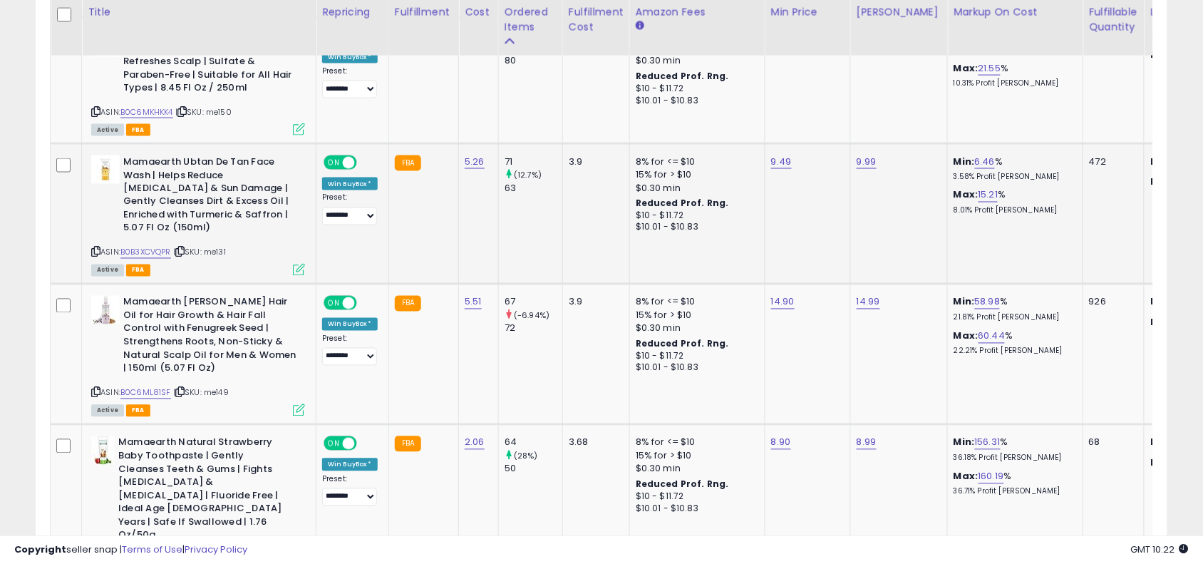
click at [298, 264] on icon at bounding box center [299, 270] width 12 height 12
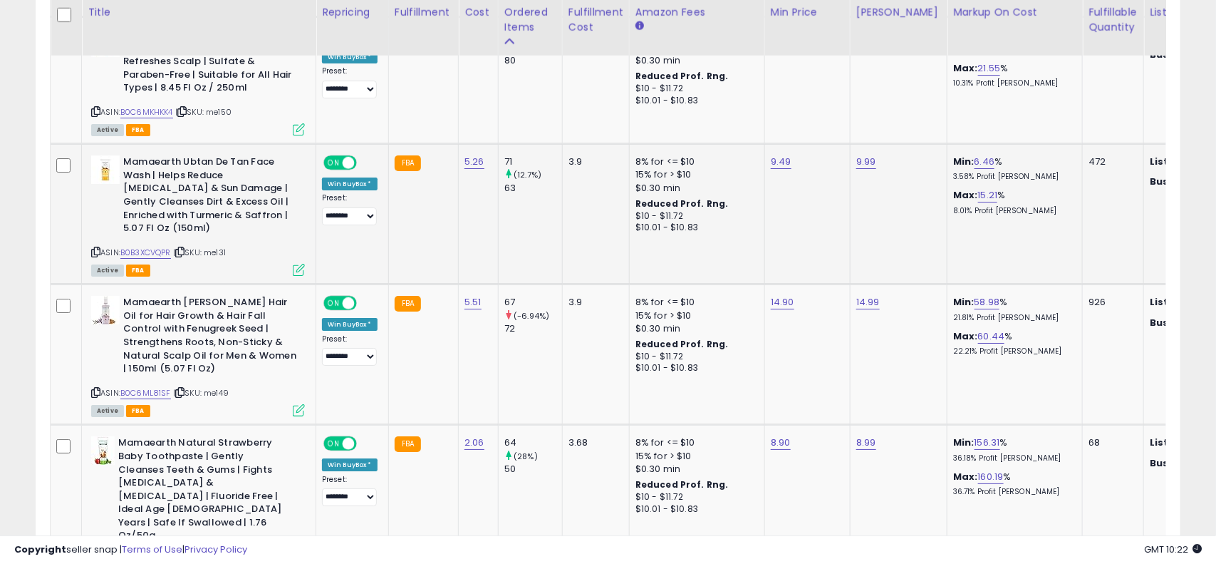
scroll to position [292, 663]
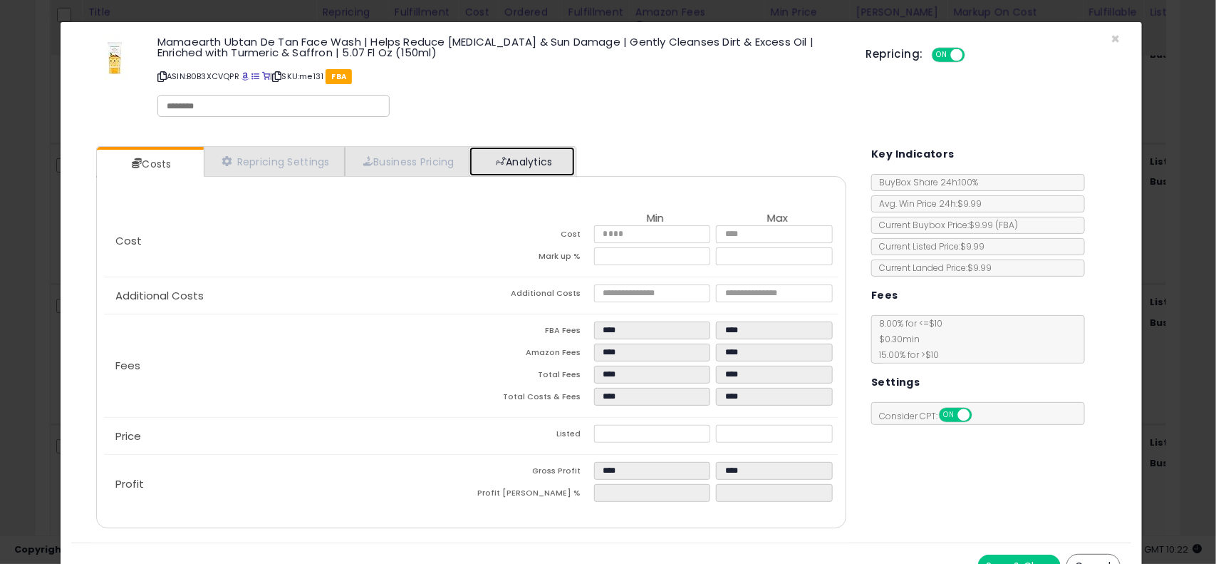
click at [561, 155] on link "Analytics" at bounding box center [522, 161] width 105 height 29
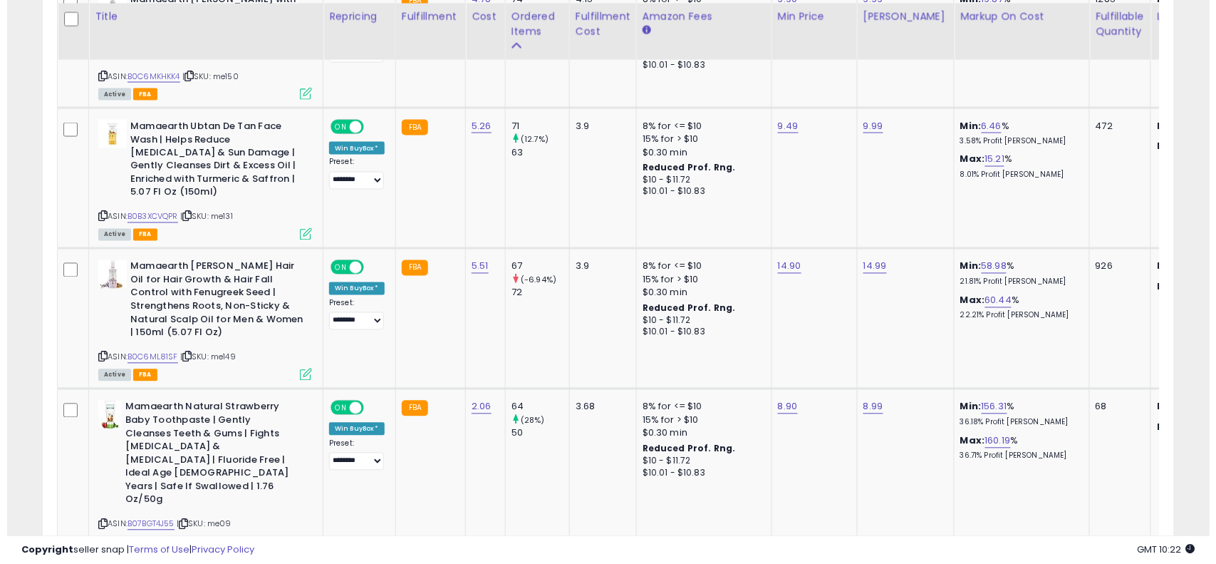
scroll to position [2352, 0]
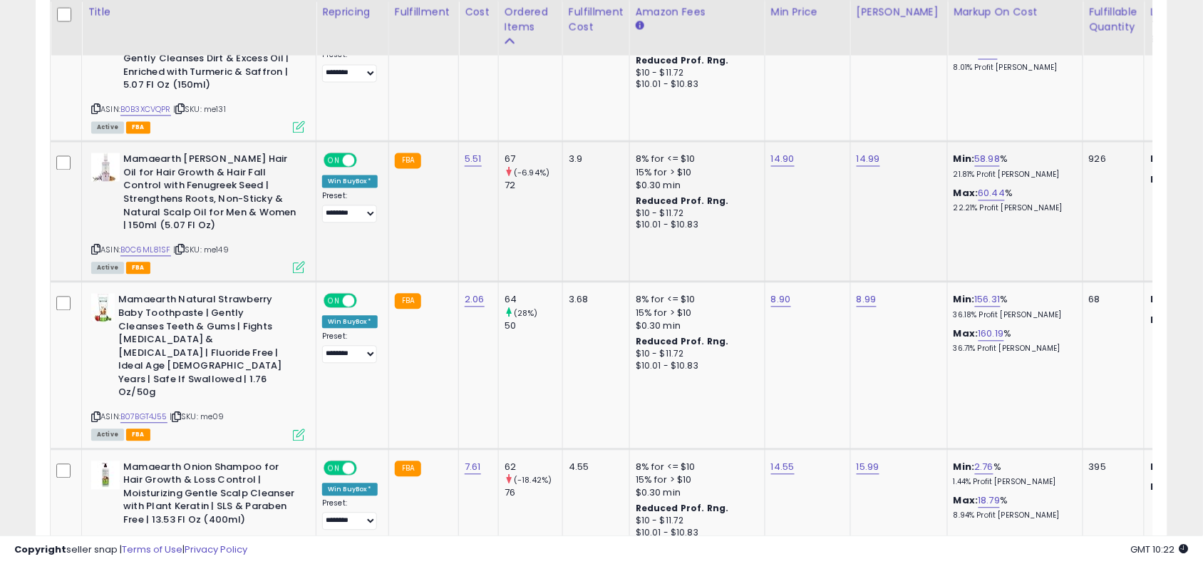
click at [296, 262] on icon at bounding box center [299, 268] width 12 height 12
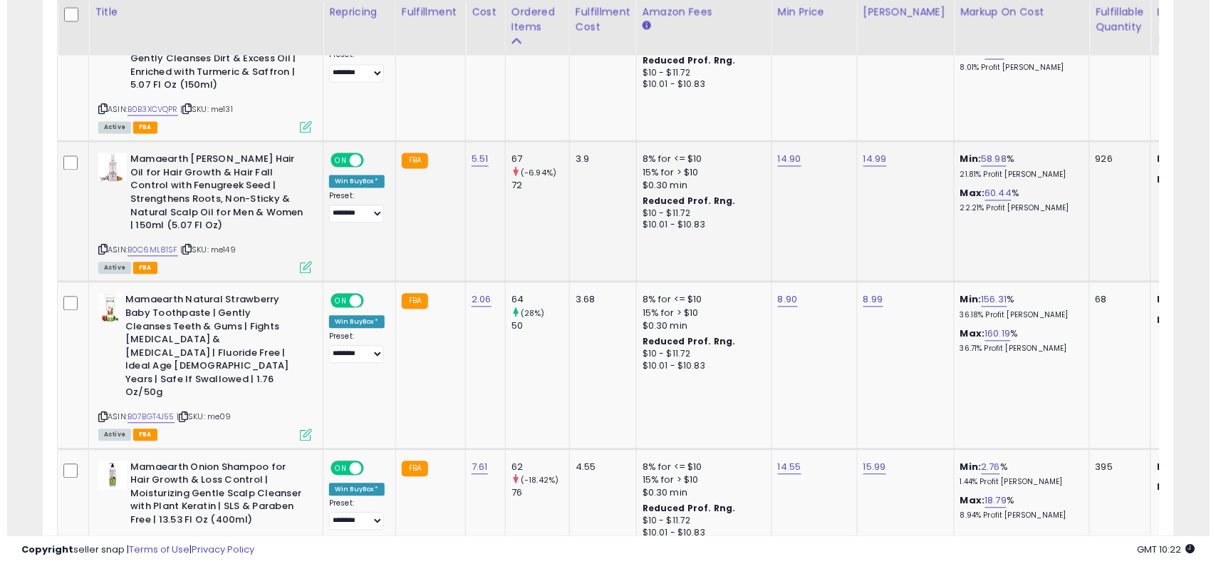
scroll to position [292, 663]
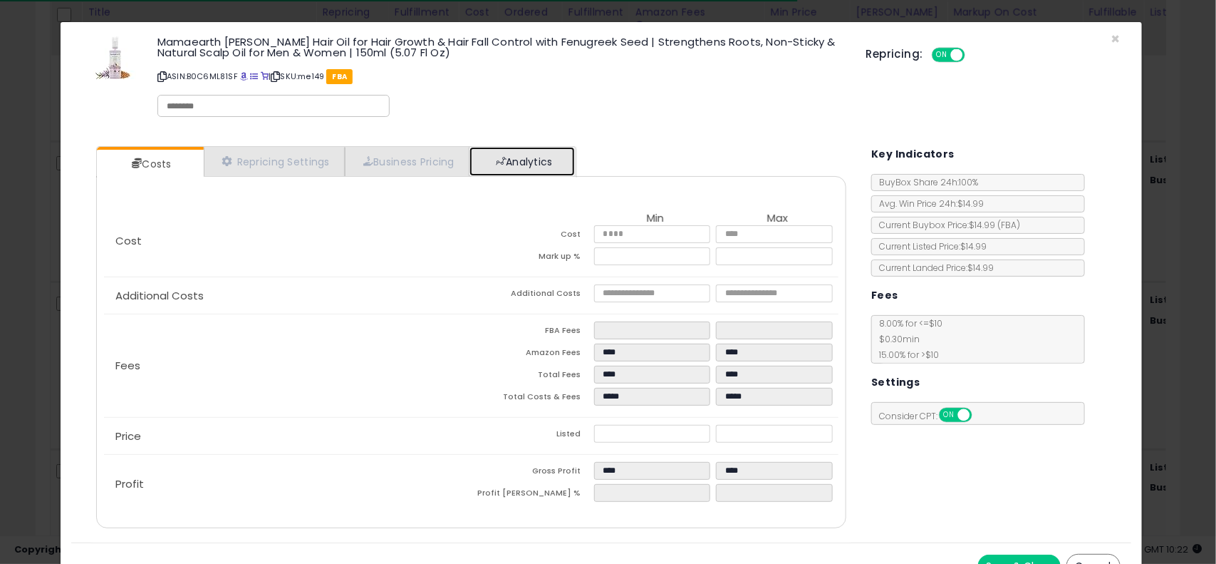
click at [533, 155] on link "Analytics" at bounding box center [522, 161] width 105 height 29
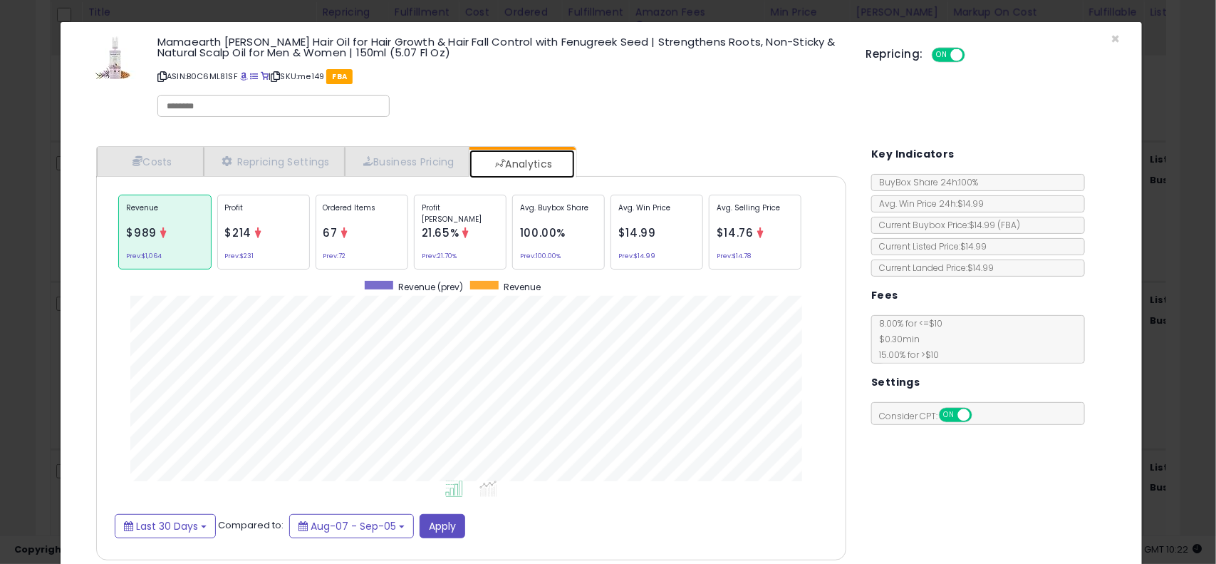
scroll to position [712157, 711827]
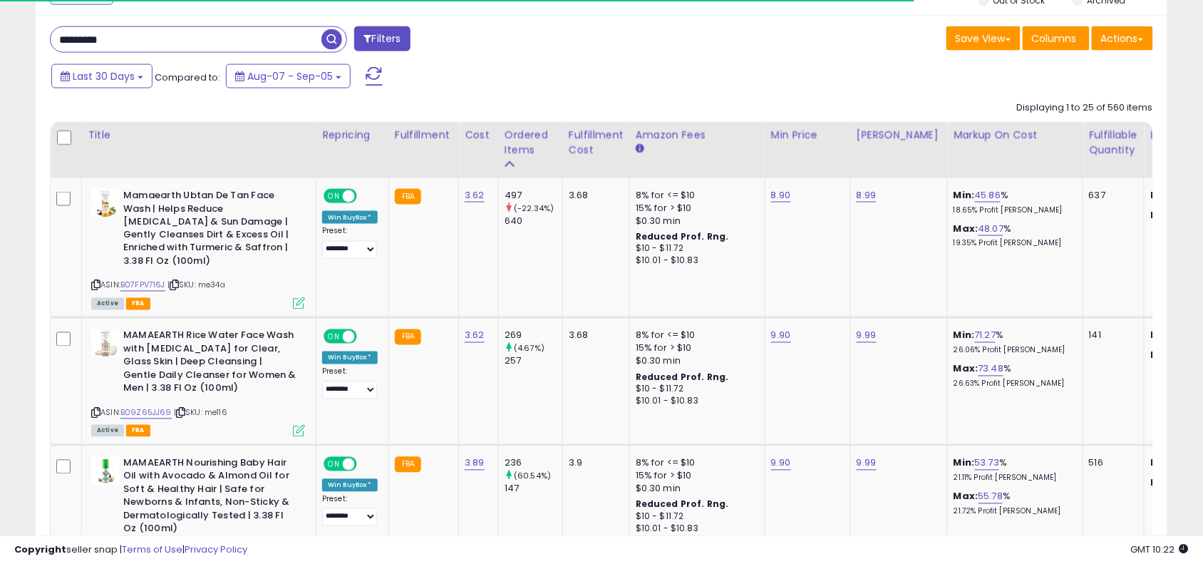
click at [294, 50] on input "*********" at bounding box center [186, 39] width 271 height 25
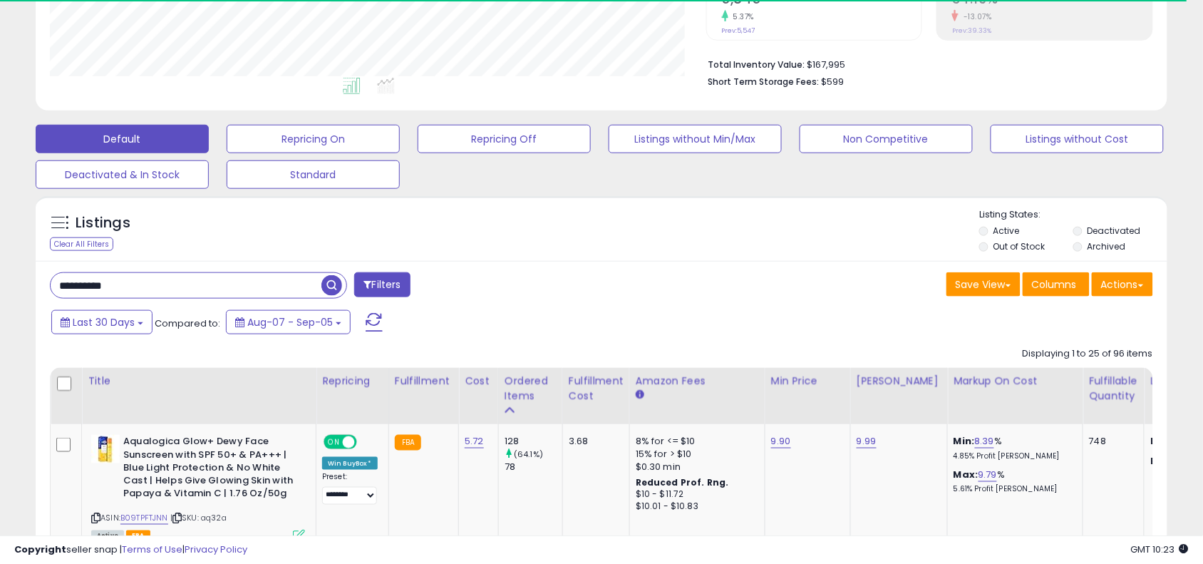
scroll to position [712305, 711940]
click at [475, 243] on div "Listings Clear All Filters Listing States:" at bounding box center [602, 232] width 1132 height 48
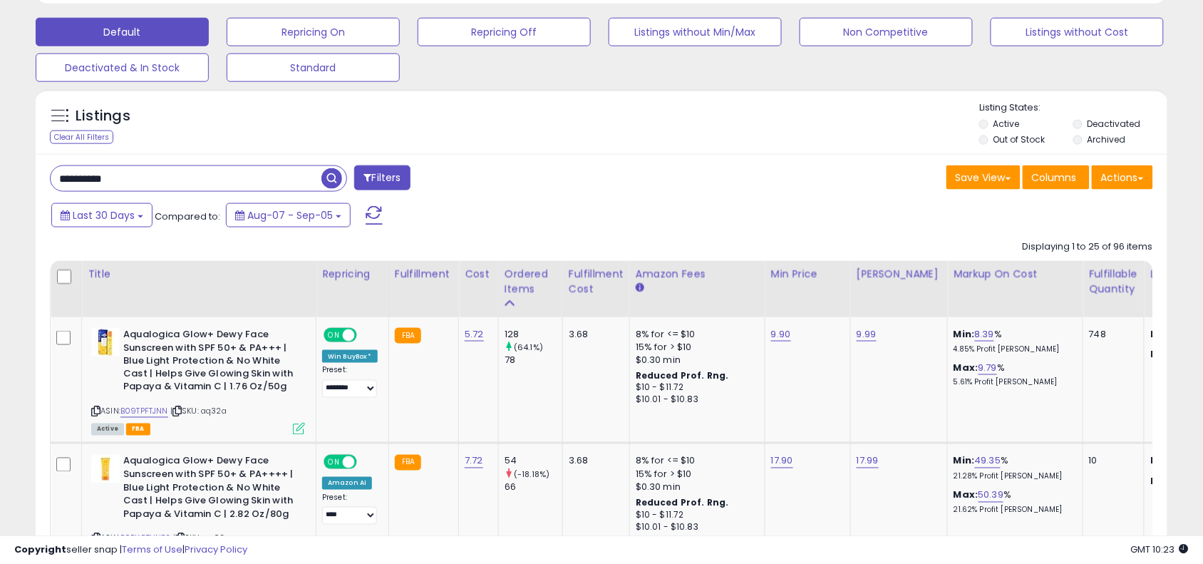
scroll to position [463, 0]
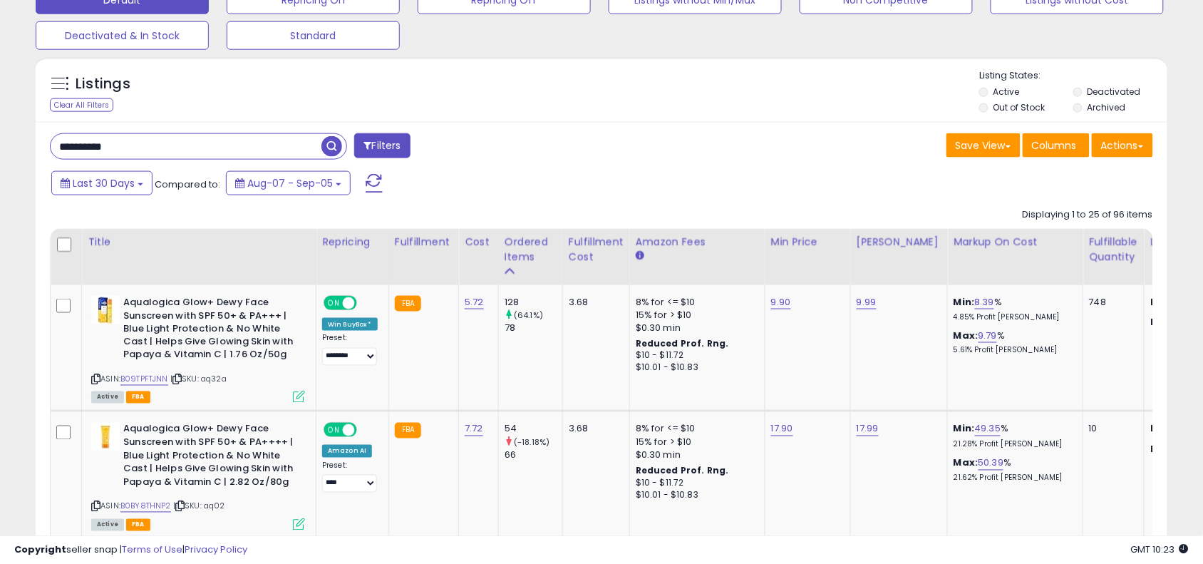
click at [254, 138] on input "**********" at bounding box center [186, 146] width 271 height 25
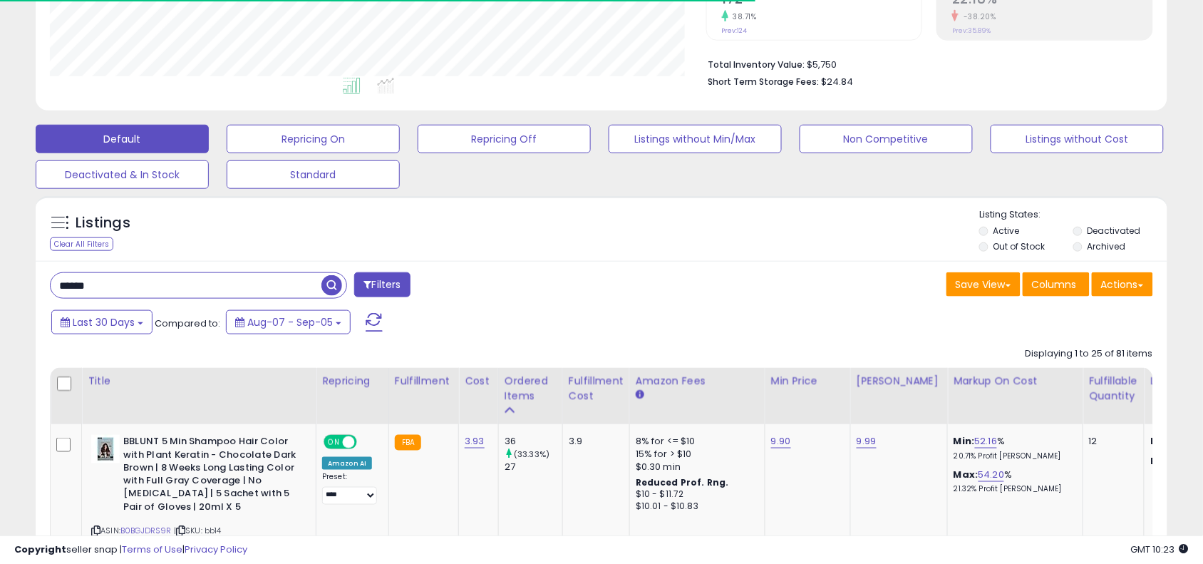
scroll to position [292, 656]
click at [765, 251] on div "Listings Clear All Filters Listing States:" at bounding box center [602, 232] width 1132 height 48
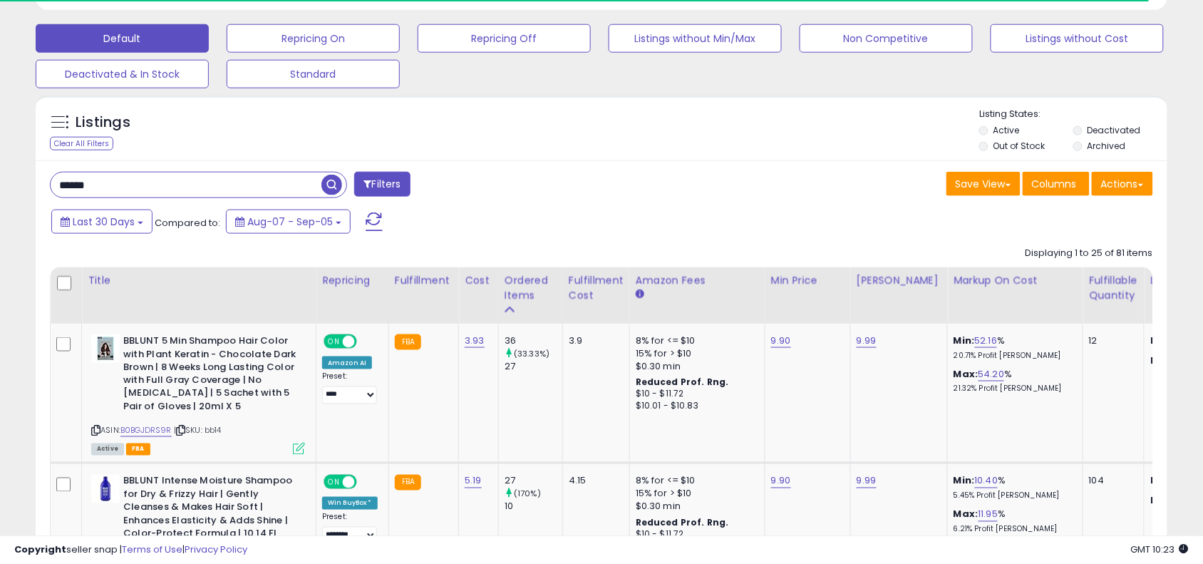
scroll to position [428, 0]
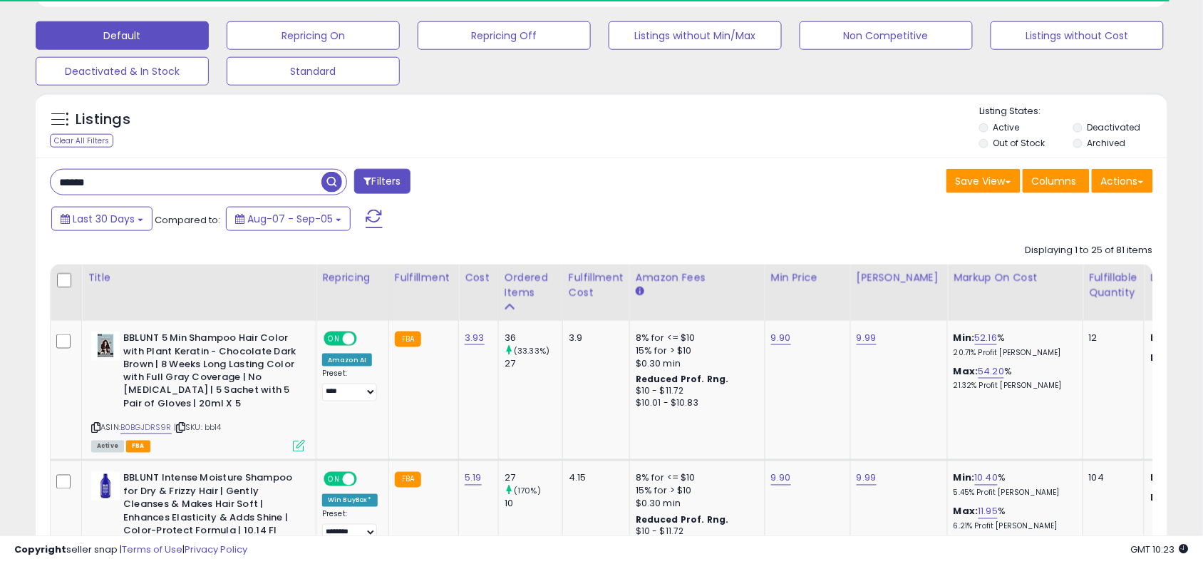
click at [197, 179] on input "******" at bounding box center [186, 182] width 271 height 25
type input "*********"
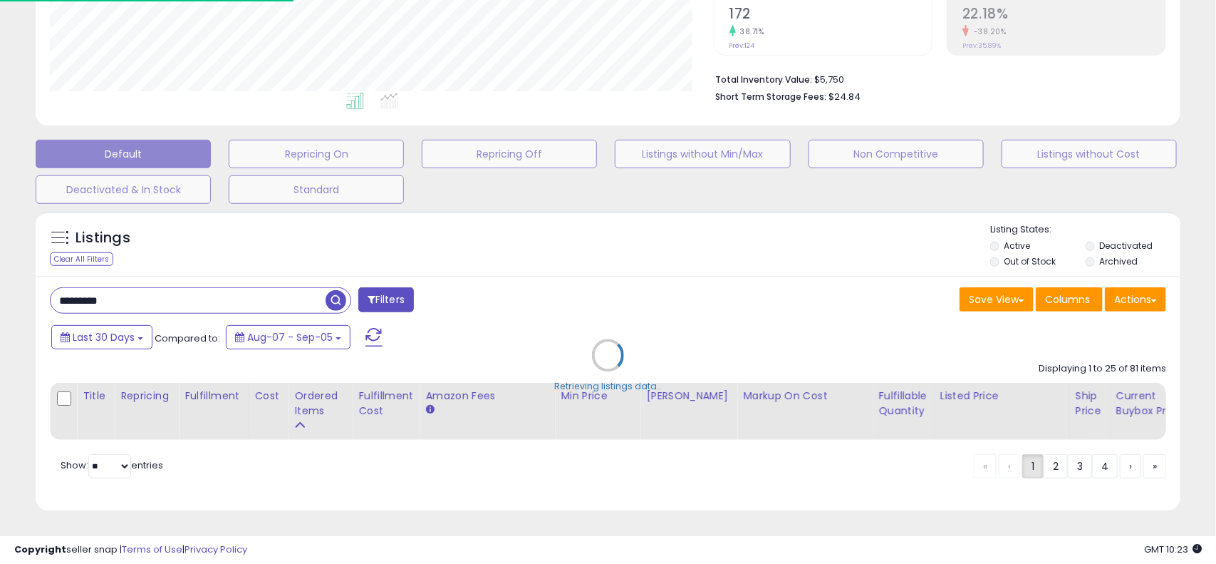
scroll to position [292, 663]
click at [547, 254] on div "Retrieving listings data.." at bounding box center [608, 366] width 1167 height 324
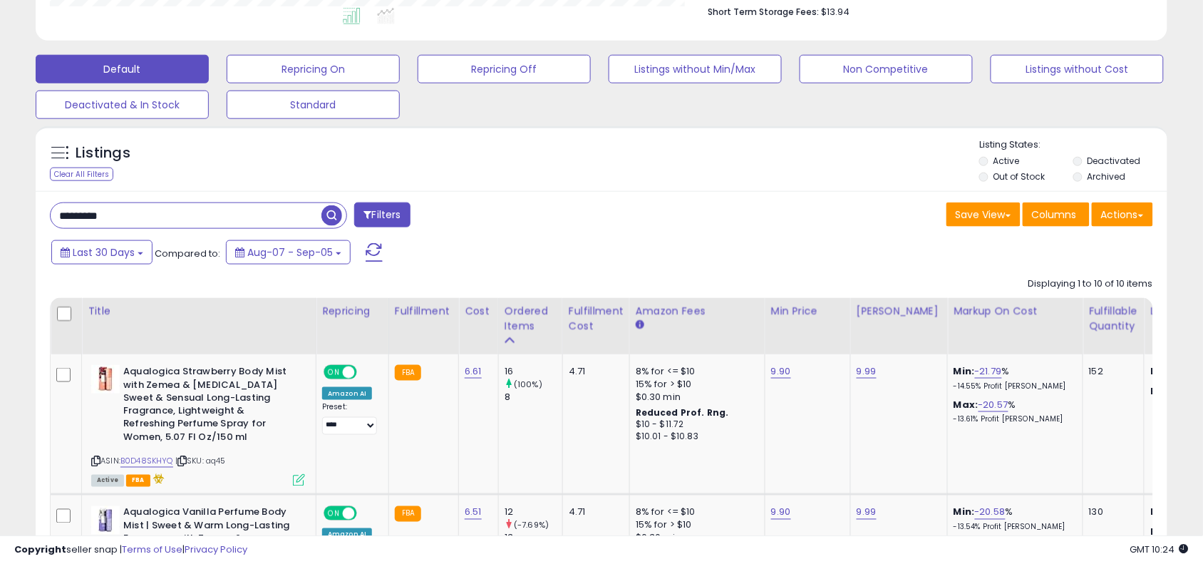
scroll to position [392, 0]
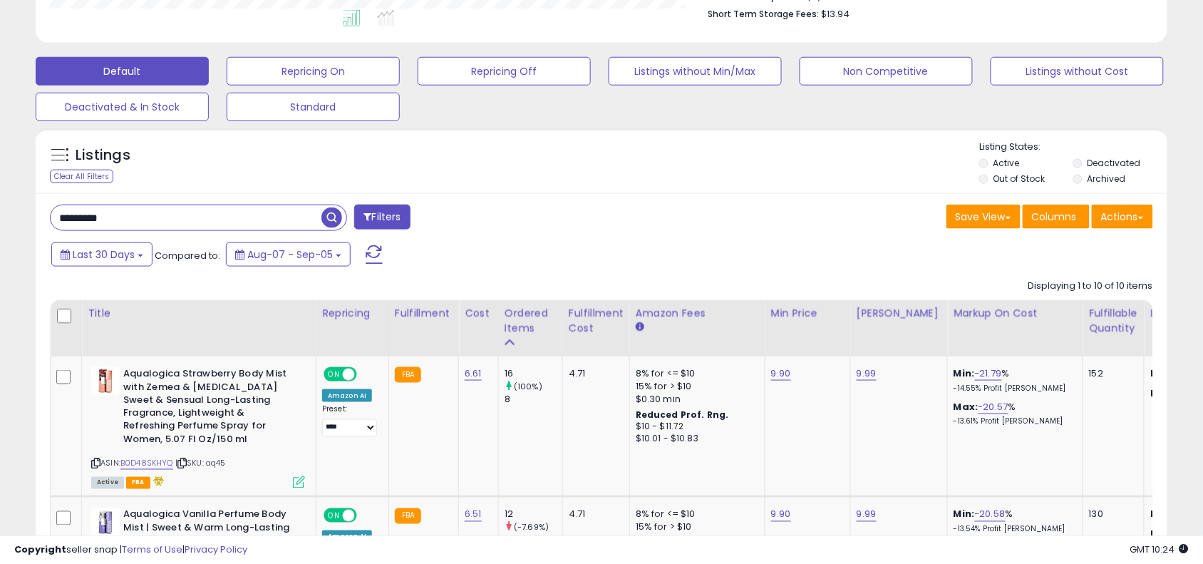
click at [275, 226] on input "*********" at bounding box center [186, 217] width 271 height 25
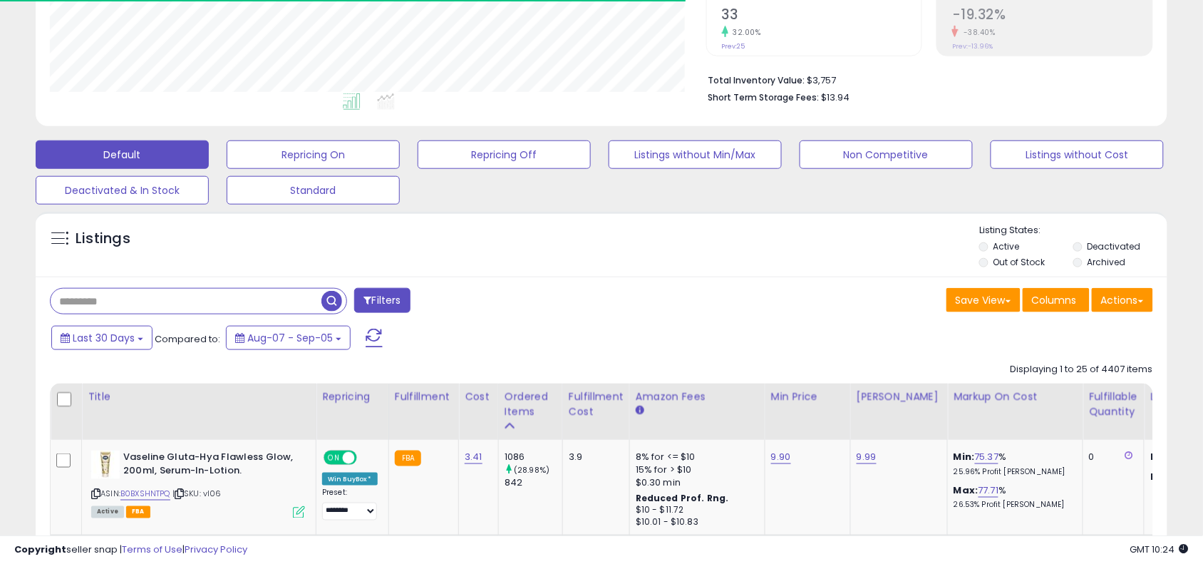
scroll to position [712305, 711940]
click at [585, 260] on div "Listings" at bounding box center [602, 248] width 1132 height 48
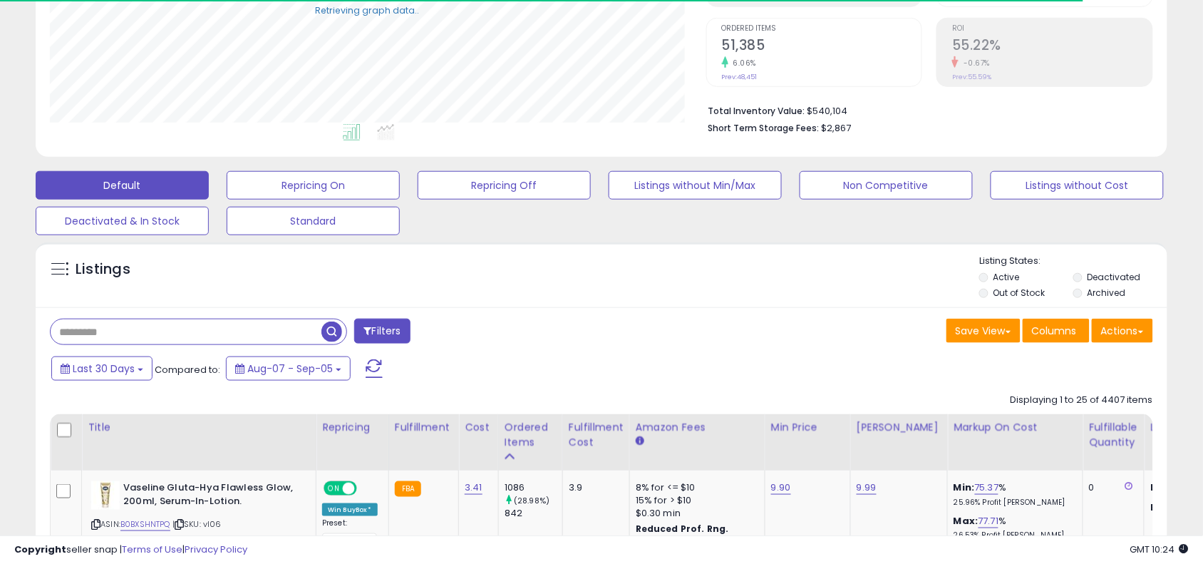
scroll to position [356, 0]
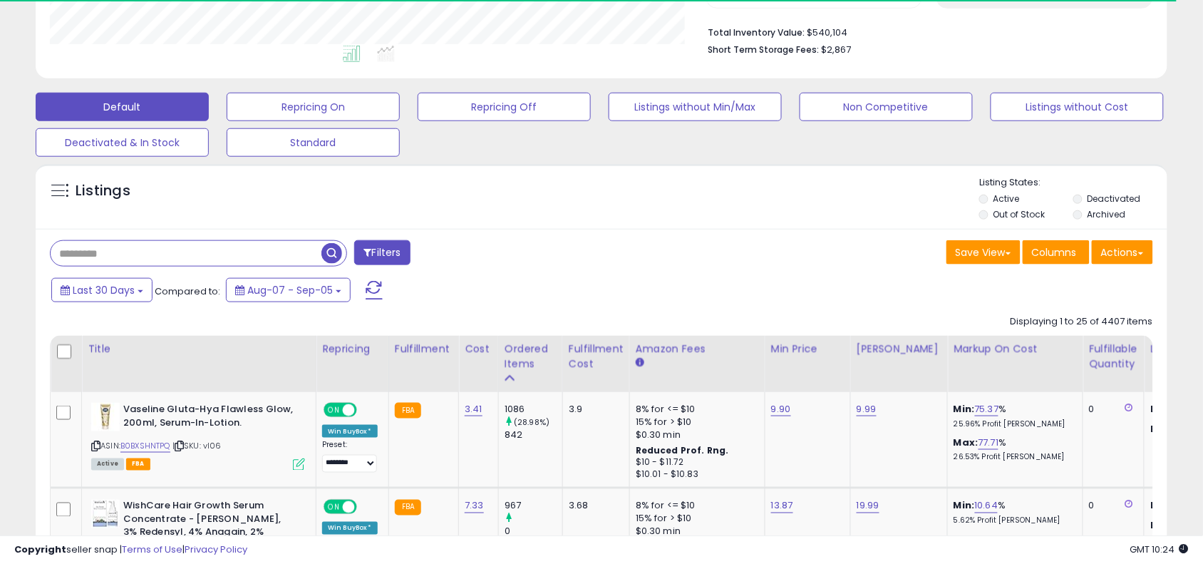
click at [257, 264] on input "text" at bounding box center [186, 253] width 271 height 25
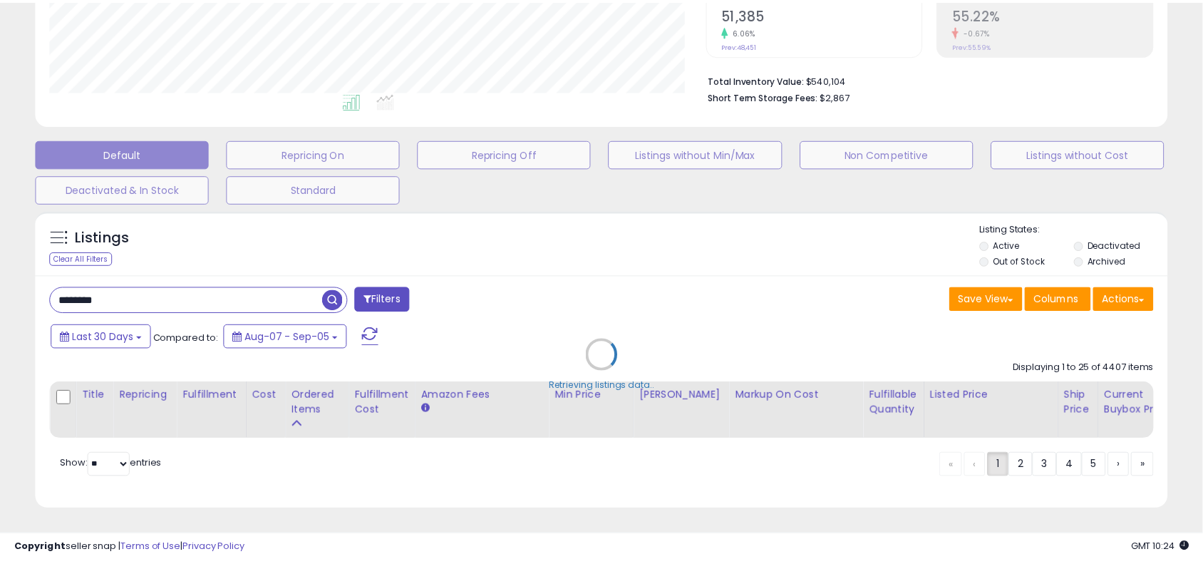
scroll to position [292, 663]
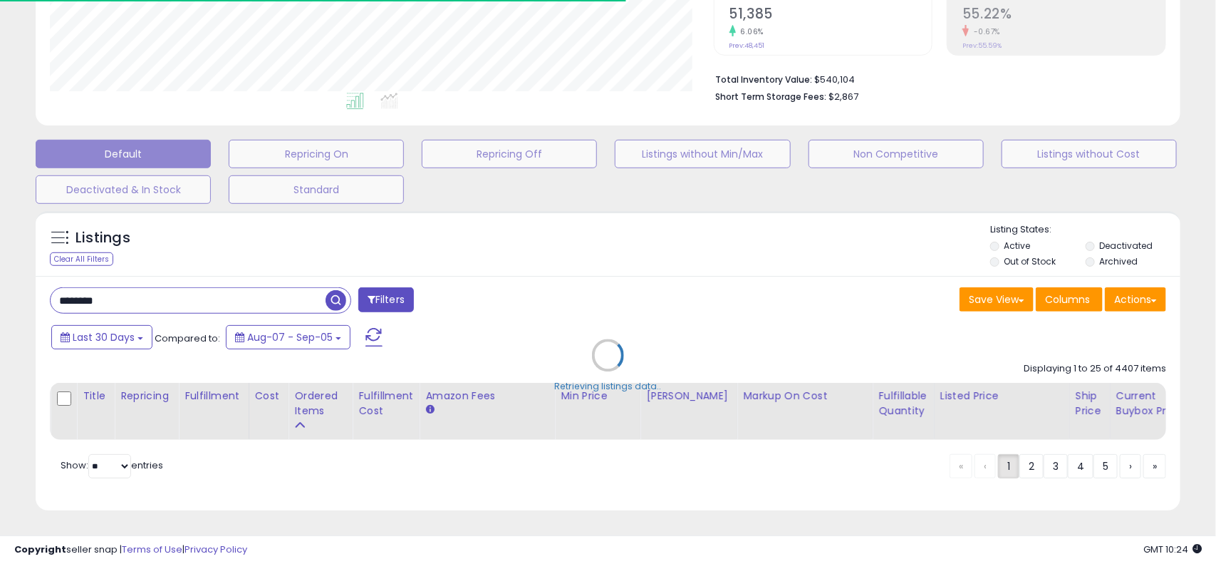
click at [767, 289] on div "Retrieving listings data.." at bounding box center [608, 366] width 1167 height 324
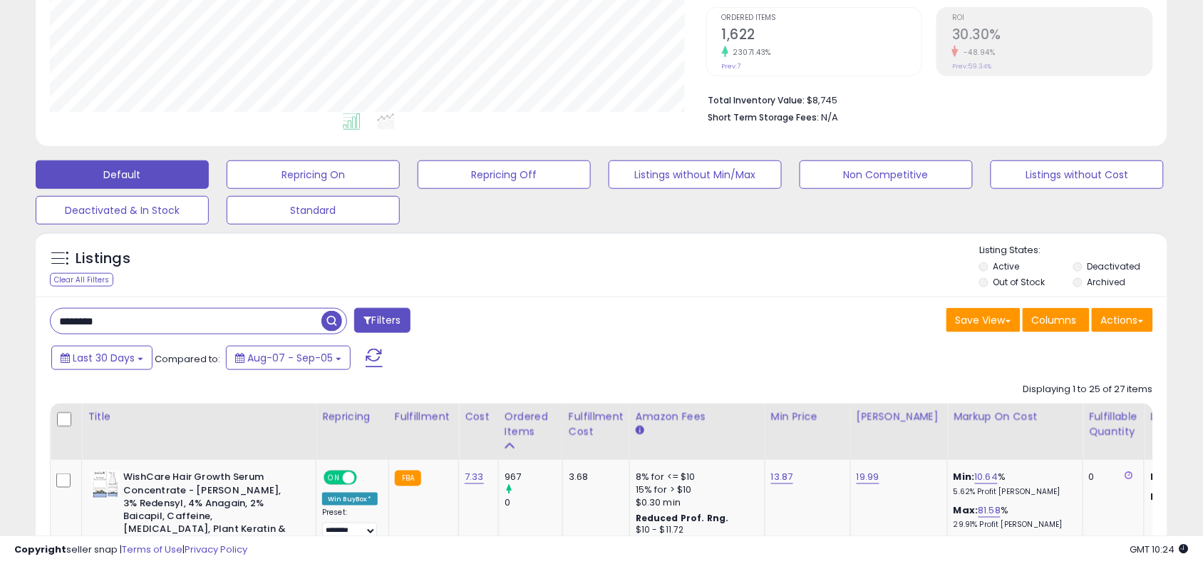
click at [224, 316] on input "********" at bounding box center [186, 321] width 271 height 25
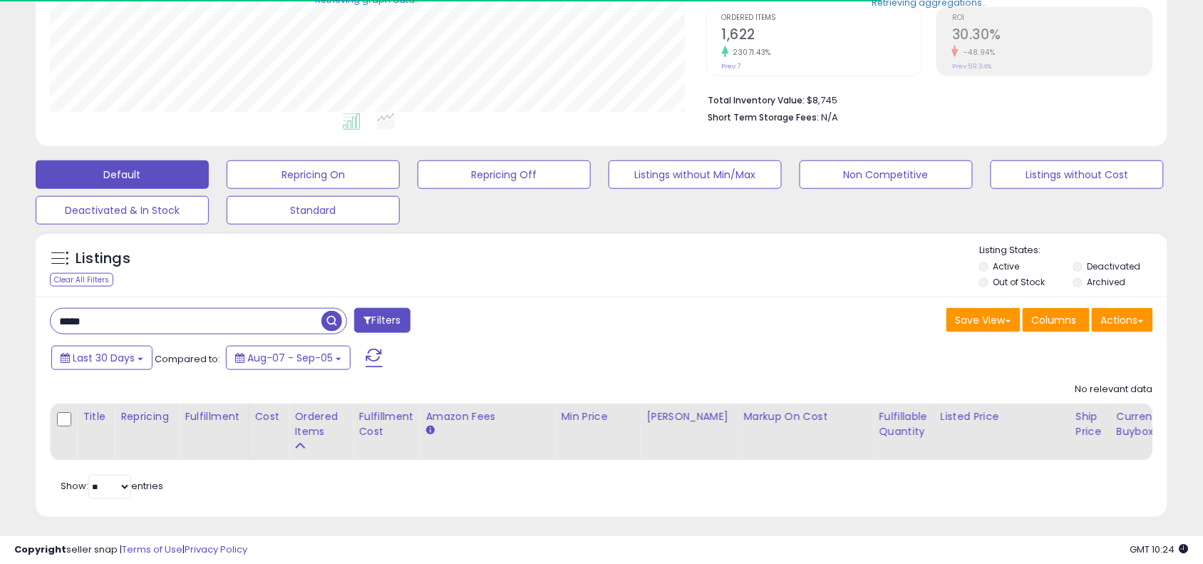
click at [663, 326] on div "Save View Save As New View Update Current View Columns Actions Import Export Vi…" at bounding box center [882, 322] width 562 height 28
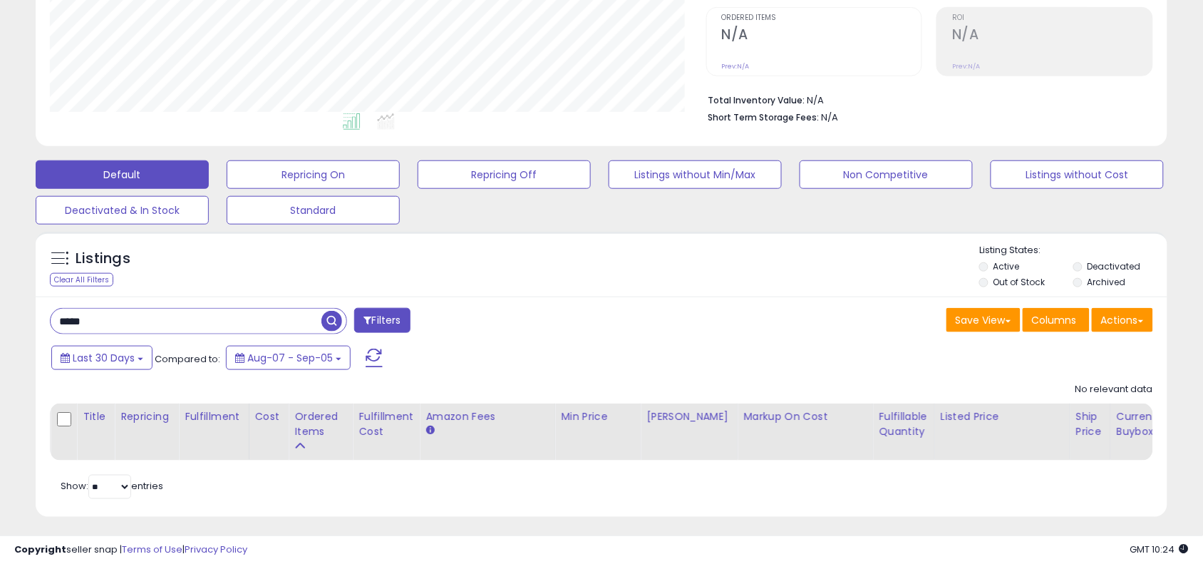
click at [228, 318] on input "*****" at bounding box center [186, 321] width 271 height 25
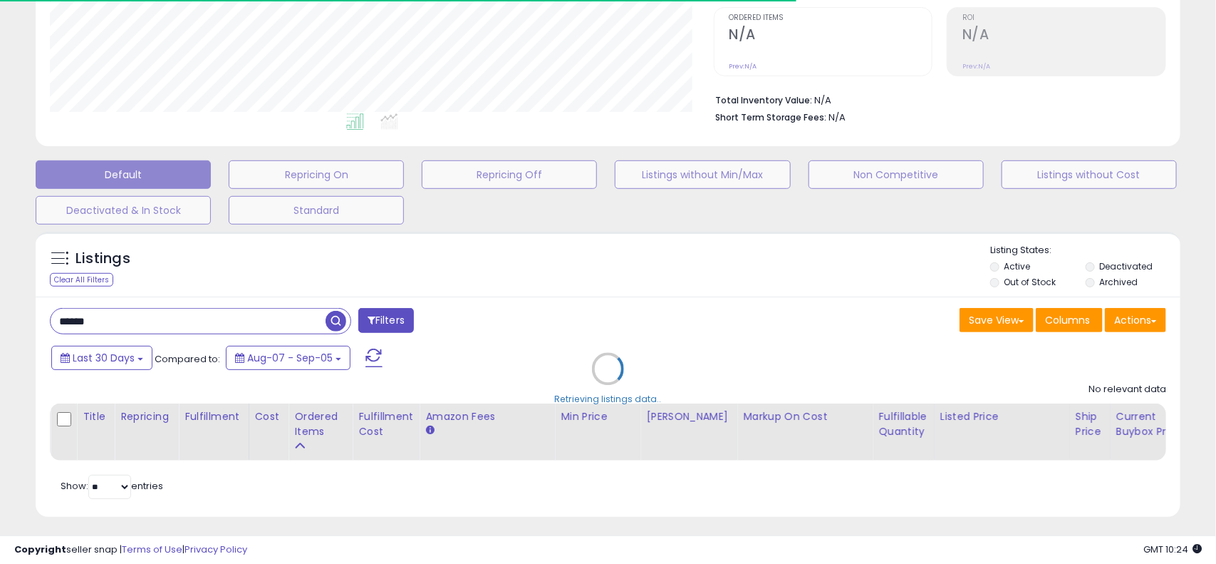
click at [604, 354] on div "Retrieving listings data.." at bounding box center [608, 379] width 1167 height 310
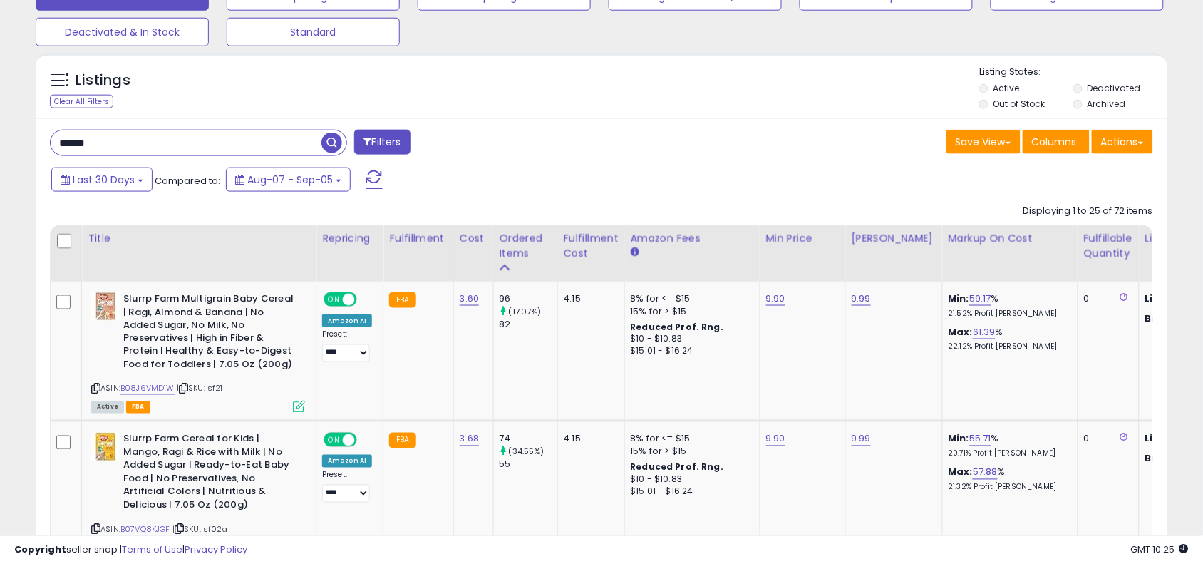
click at [269, 151] on input "******" at bounding box center [186, 142] width 271 height 25
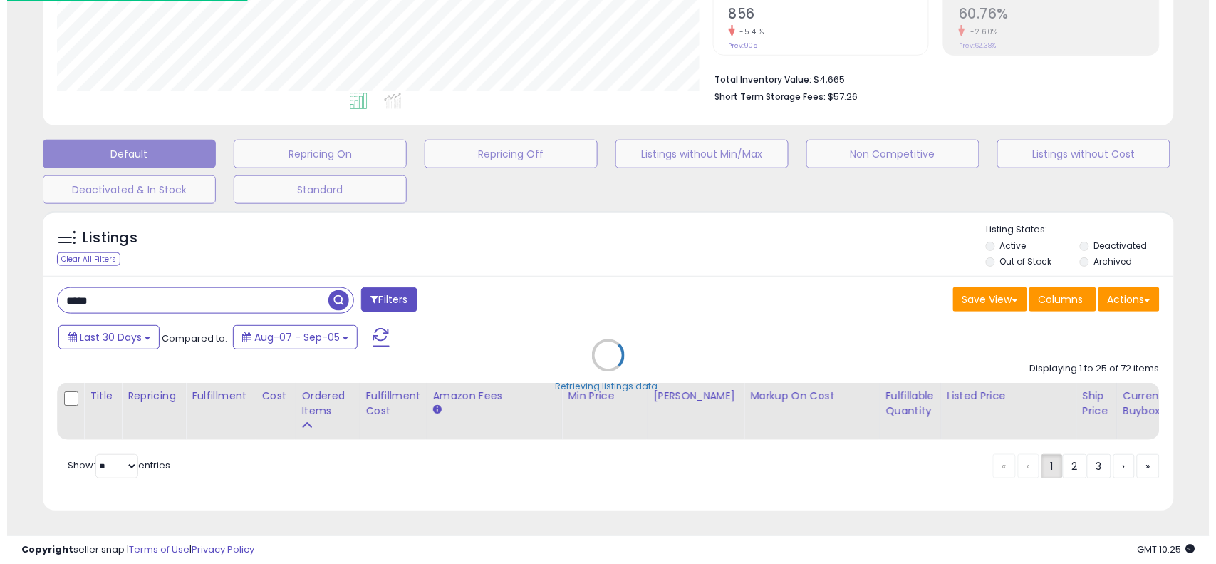
scroll to position [324, 0]
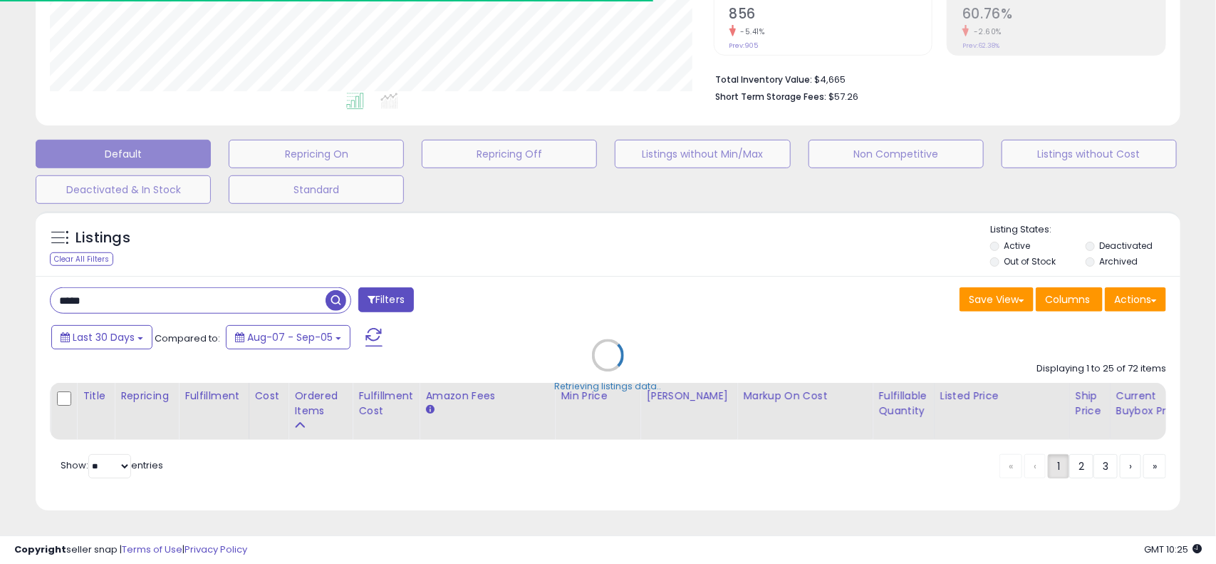
click at [657, 257] on div "Retrieving listings data.." at bounding box center [608, 366] width 1167 height 324
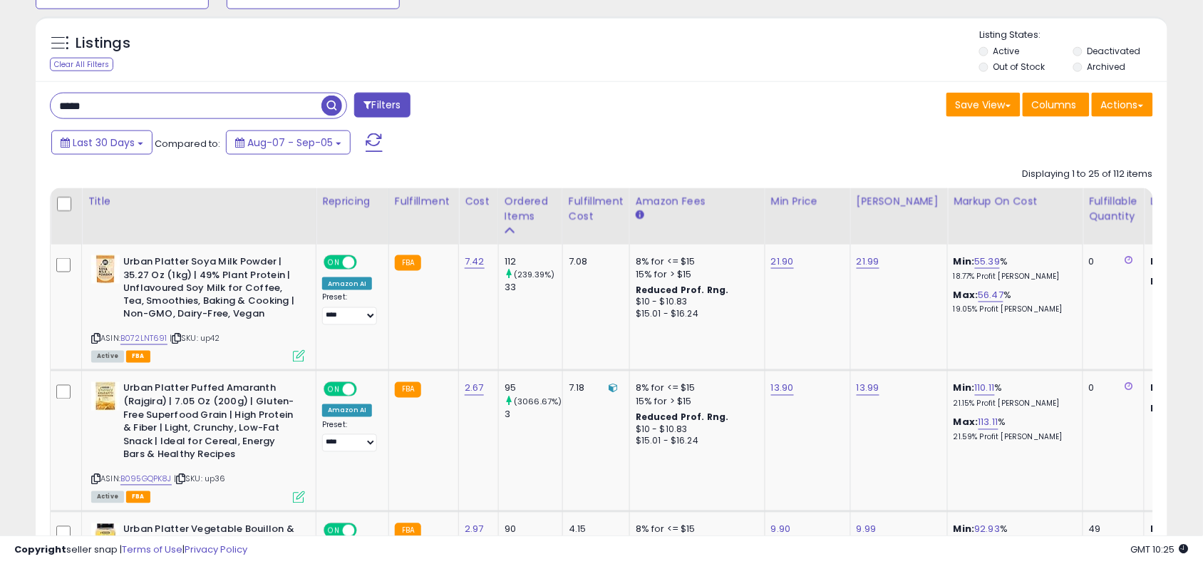
scroll to position [467, 0]
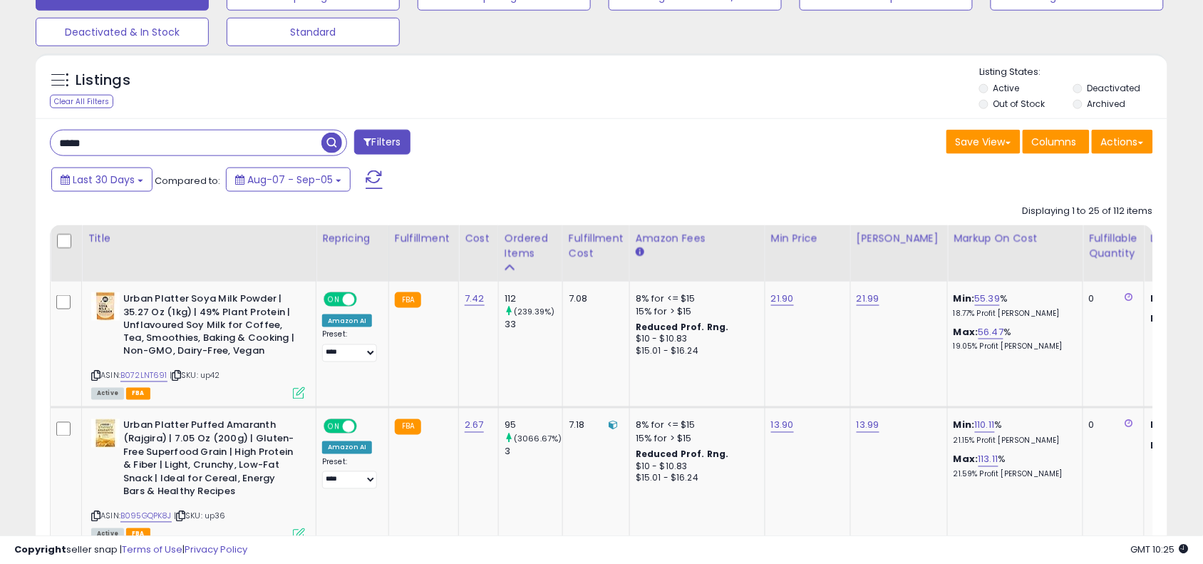
click at [239, 136] on input "*****" at bounding box center [186, 142] width 271 height 25
click at [594, 143] on div "***** Filters" at bounding box center [320, 144] width 562 height 29
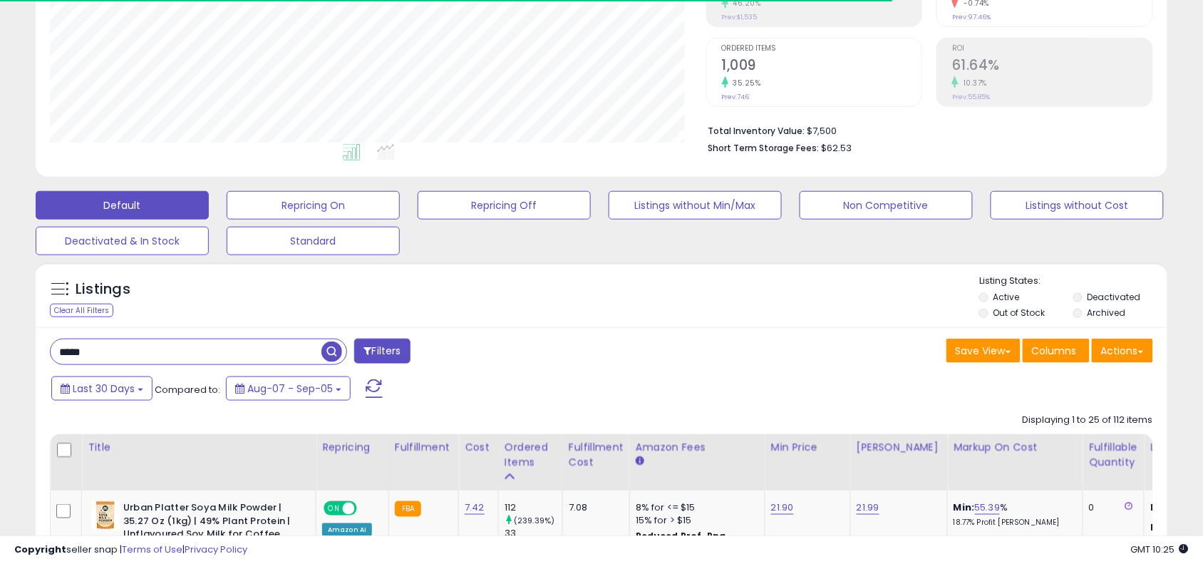
scroll to position [428, 0]
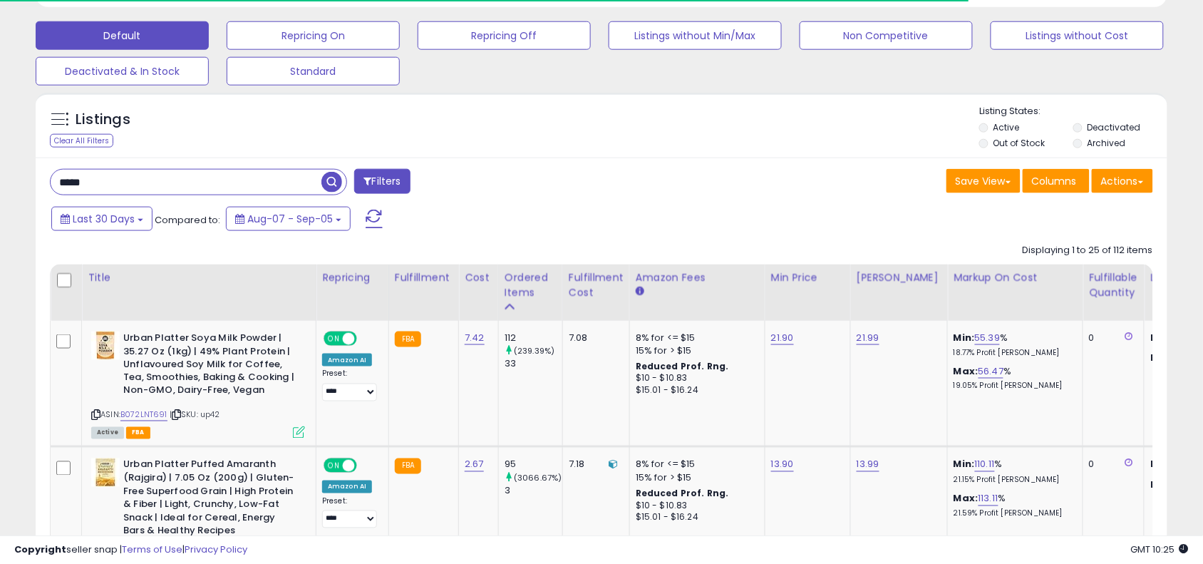
click at [257, 177] on input "*****" at bounding box center [186, 182] width 271 height 25
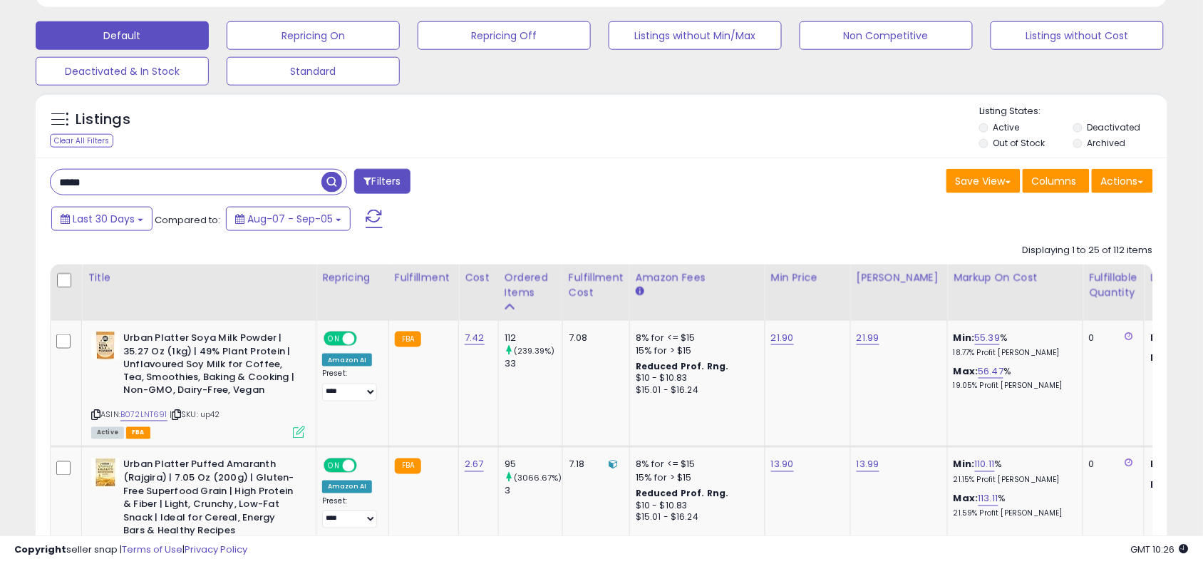
click at [519, 225] on div "Last 30 Days Compared to: Aug-07 - Sep-05" at bounding box center [461, 221] width 827 height 32
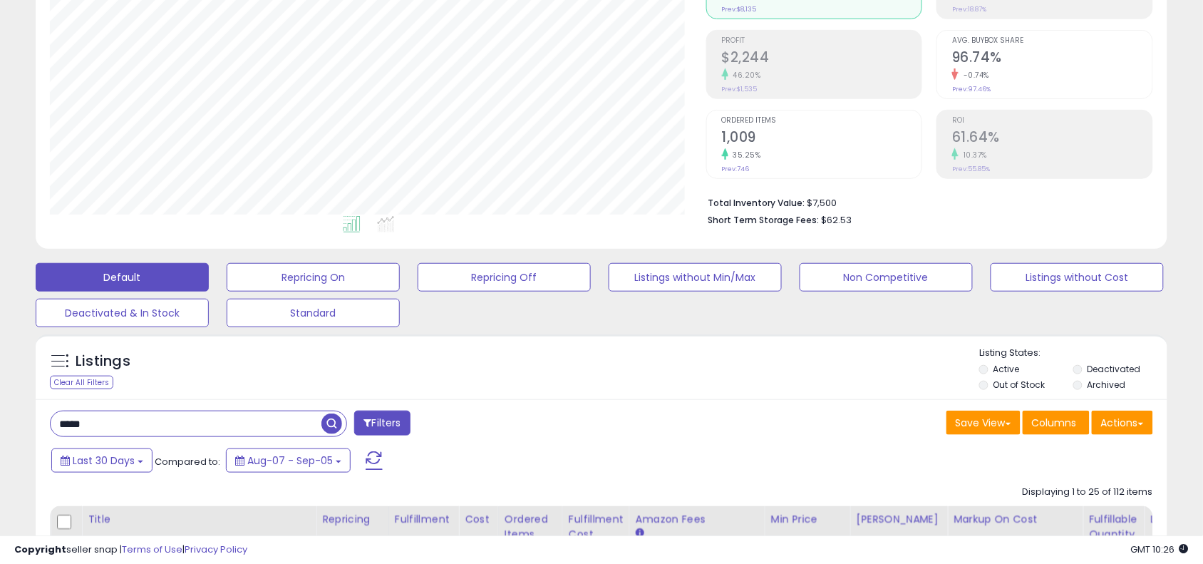
scroll to position [178, 0]
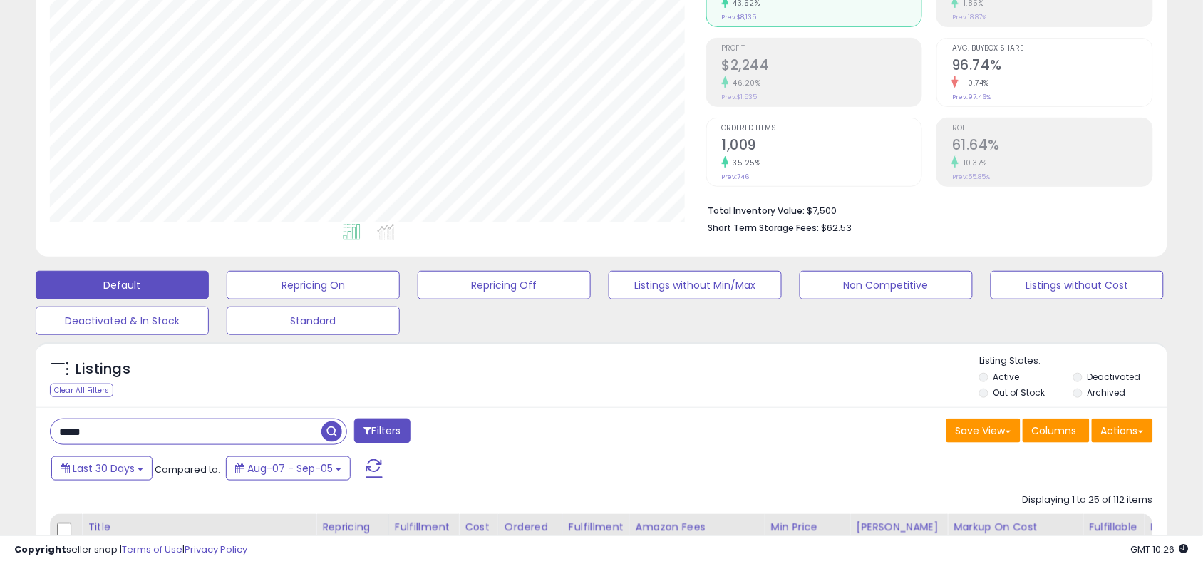
click at [651, 446] on div "Save View Save As New View Update Current View Columns Actions Import Export Vi…" at bounding box center [882, 432] width 562 height 28
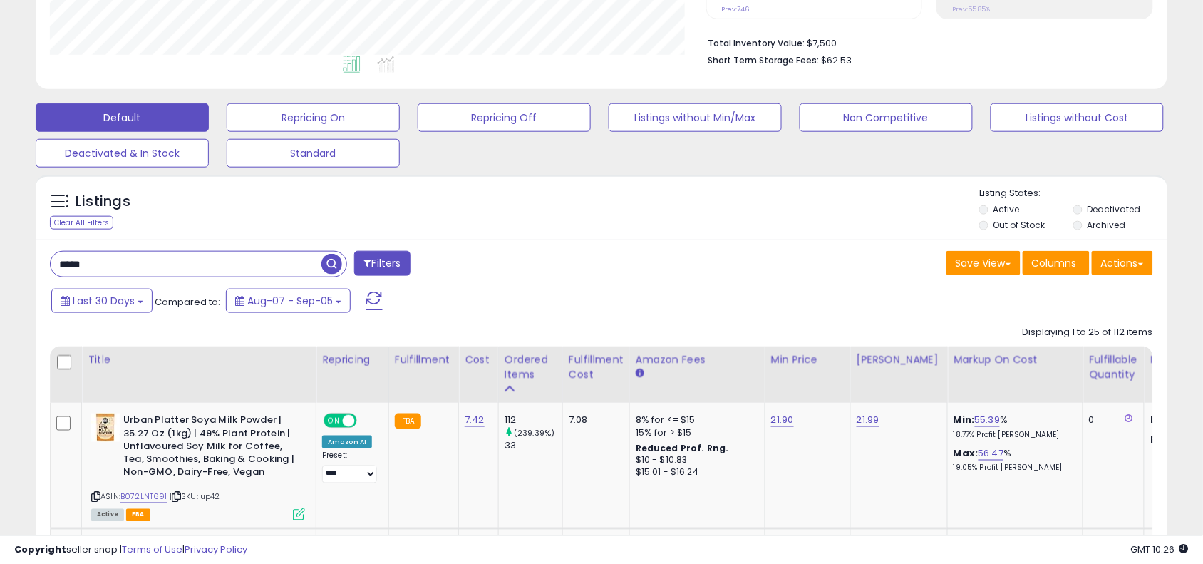
scroll to position [356, 0]
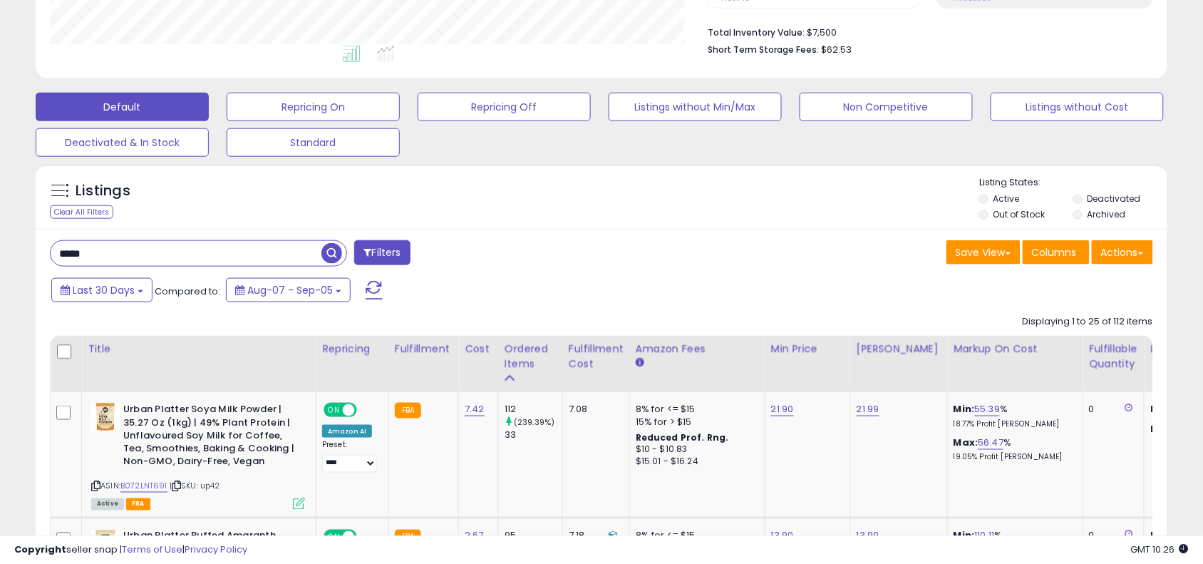
click at [234, 246] on input "*****" at bounding box center [186, 253] width 271 height 25
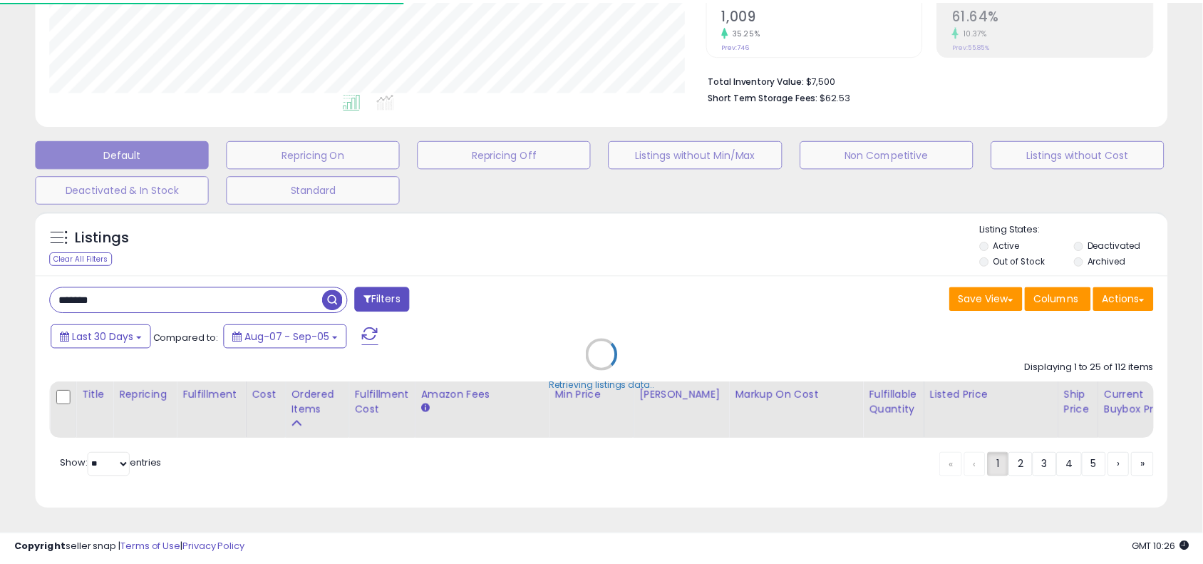
scroll to position [292, 663]
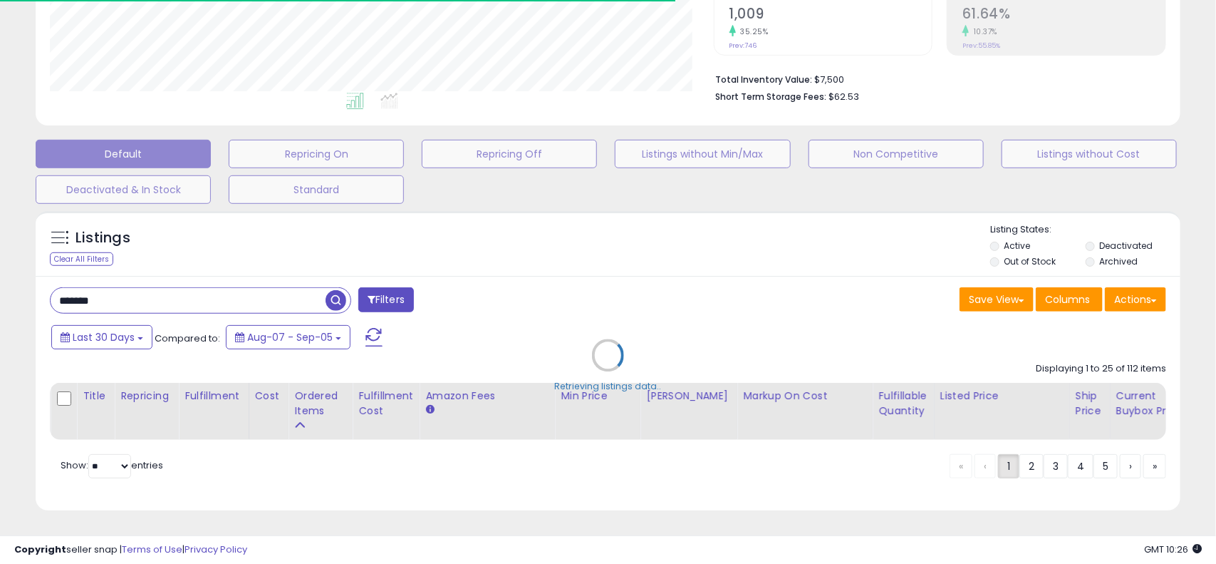
click at [589, 286] on div "Retrieving listings data.." at bounding box center [608, 366] width 1167 height 324
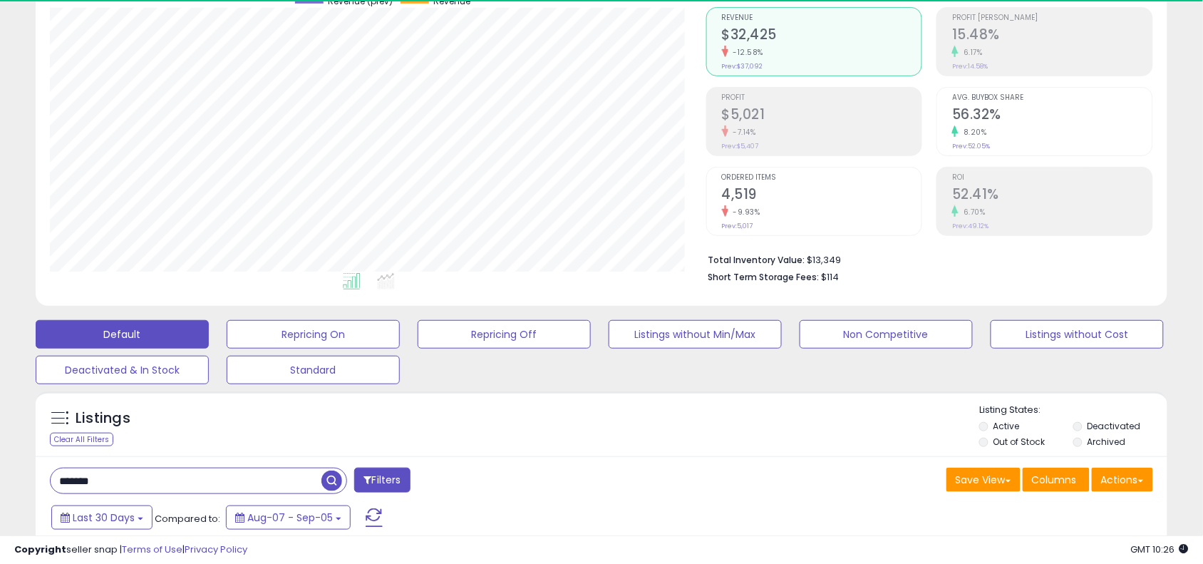
scroll to position [356, 0]
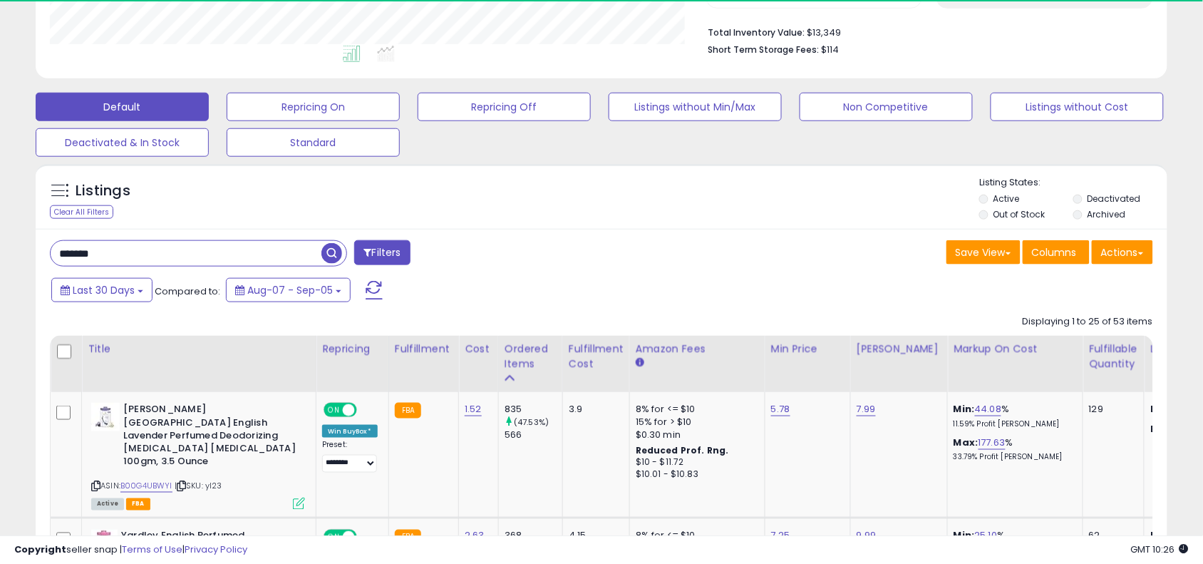
click at [257, 253] on input "*******" at bounding box center [186, 253] width 271 height 25
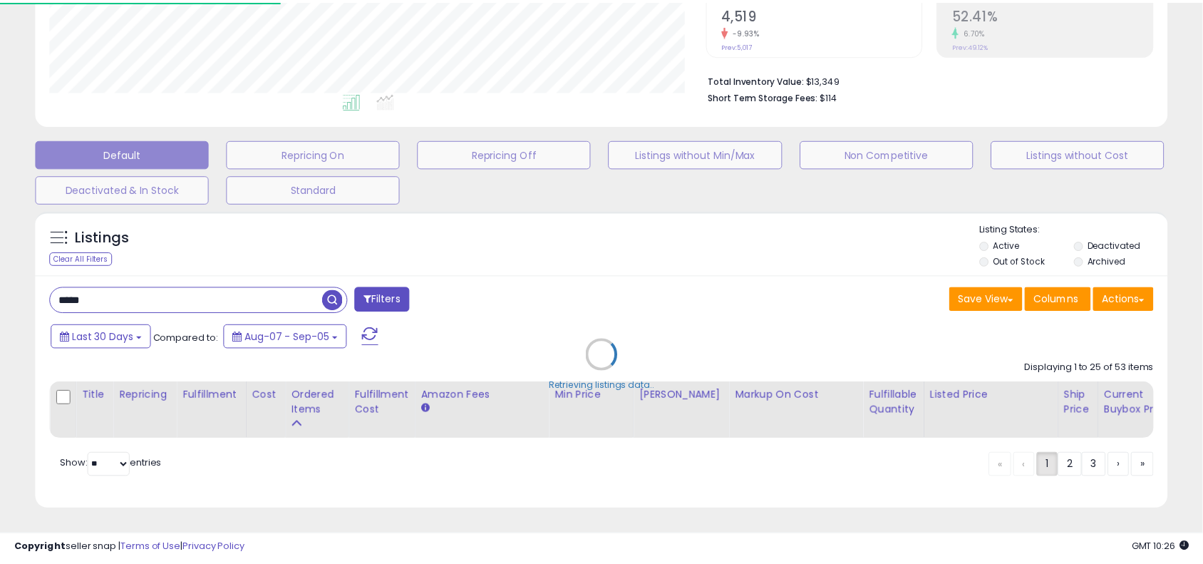
scroll to position [292, 663]
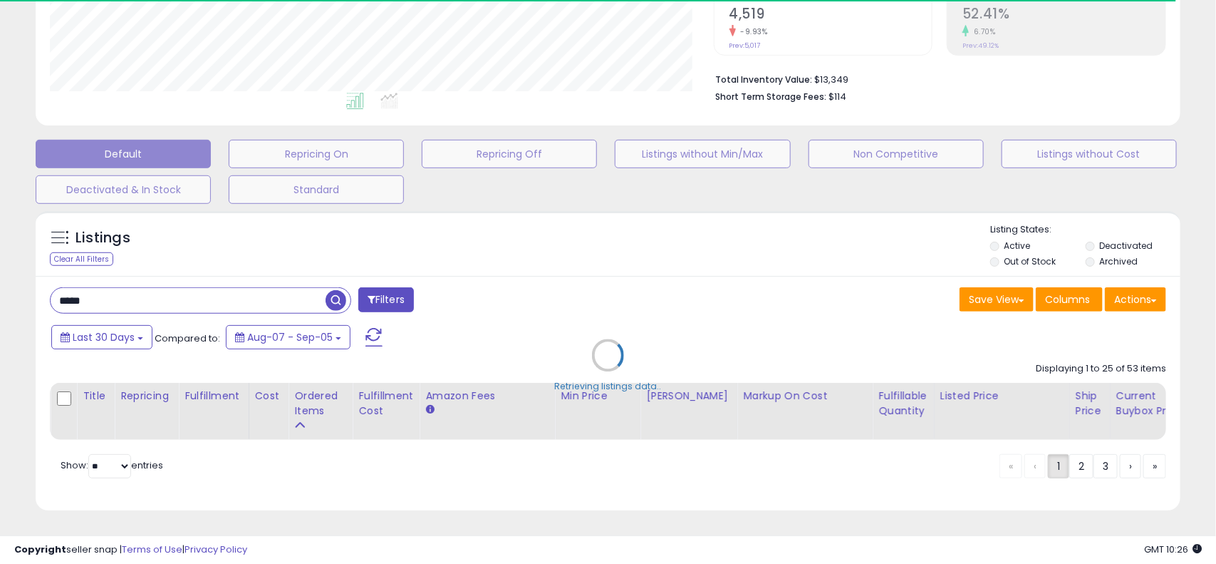
click at [1202, 78] on div "**********" at bounding box center [608, 150] width 1216 height 827
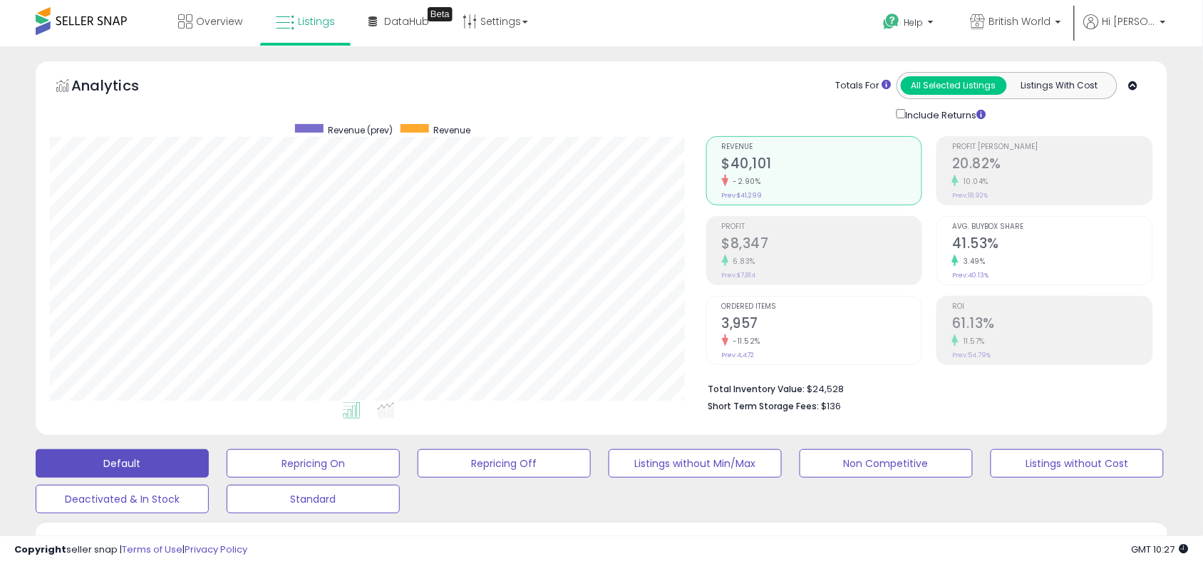
scroll to position [492, 0]
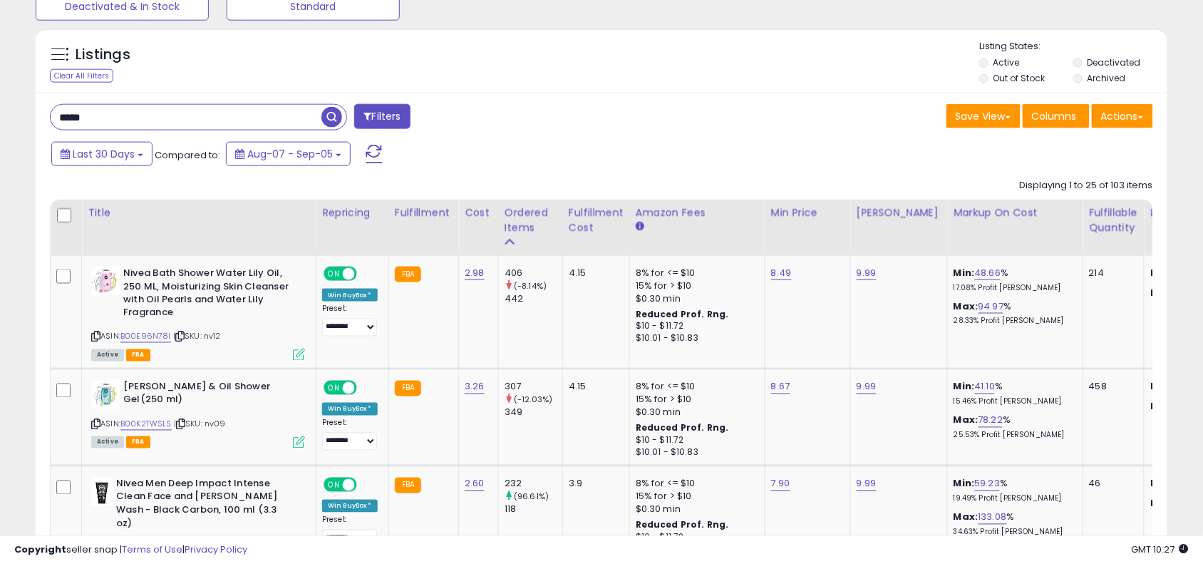
click at [297, 115] on input "*****" at bounding box center [186, 117] width 271 height 25
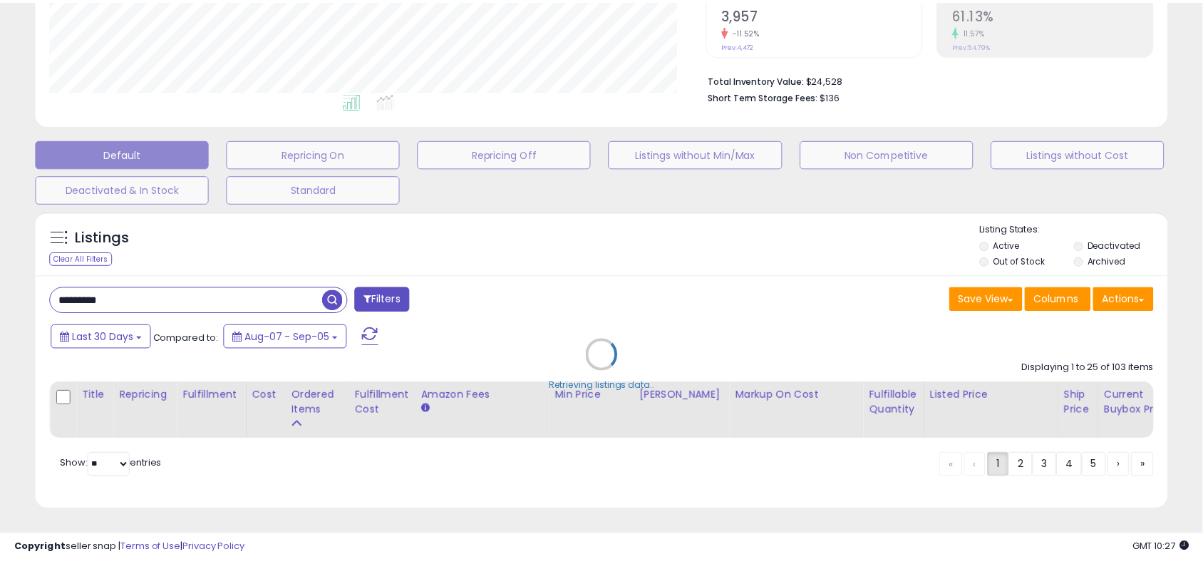
scroll to position [292, 663]
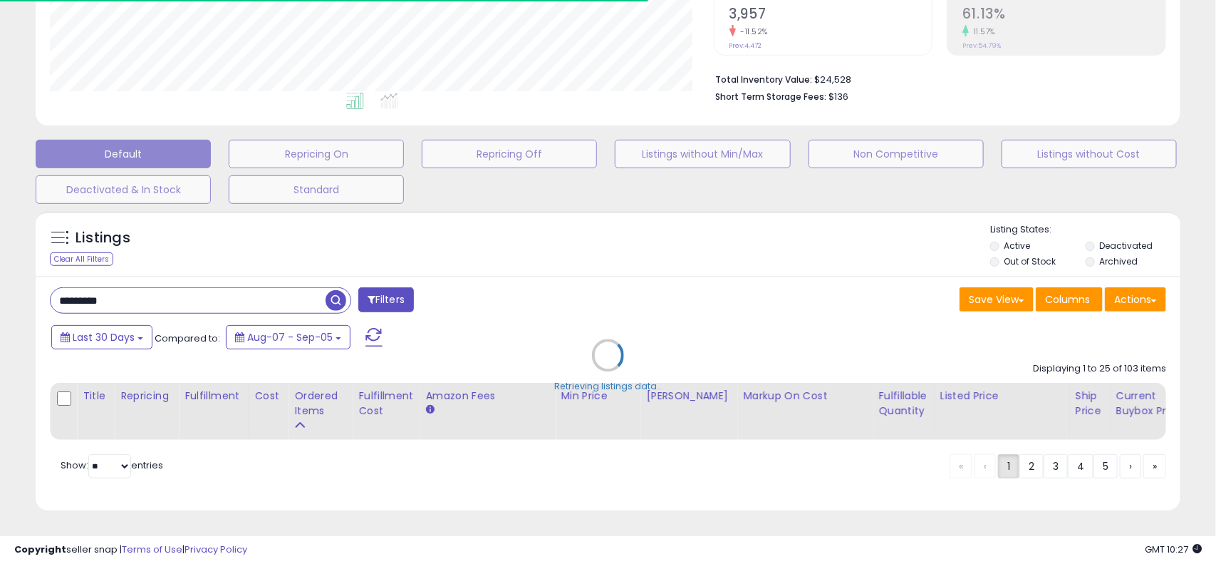
click at [668, 261] on div "Retrieving listings data.." at bounding box center [608, 366] width 1167 height 324
click at [286, 287] on div "Retrieving listings data.." at bounding box center [608, 366] width 1167 height 324
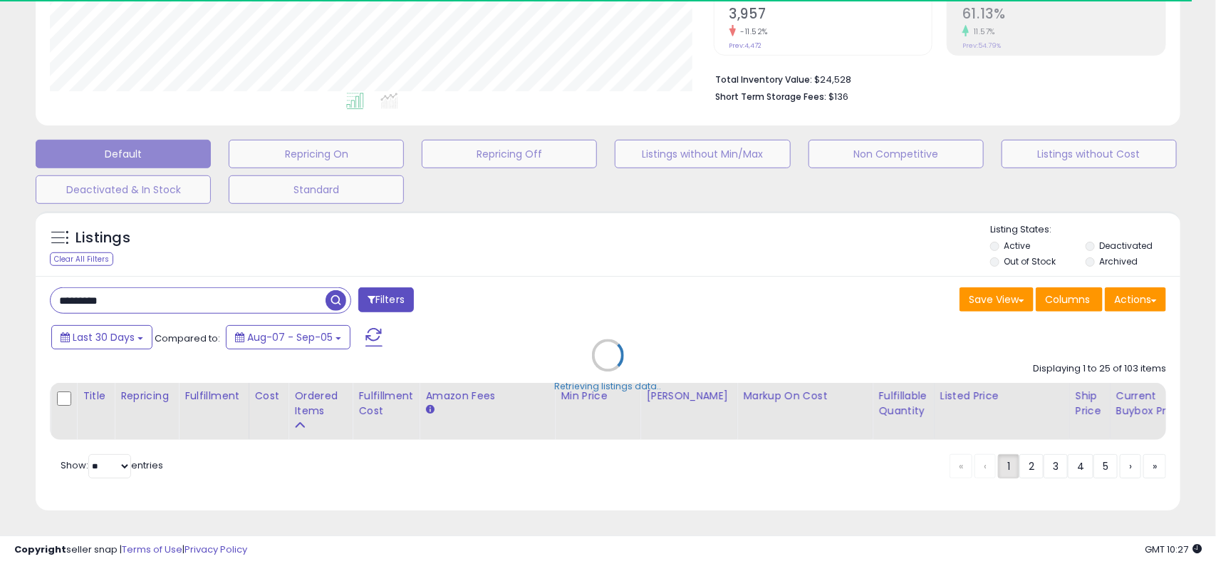
click at [286, 287] on div "Retrieving listings data.." at bounding box center [608, 366] width 1167 height 324
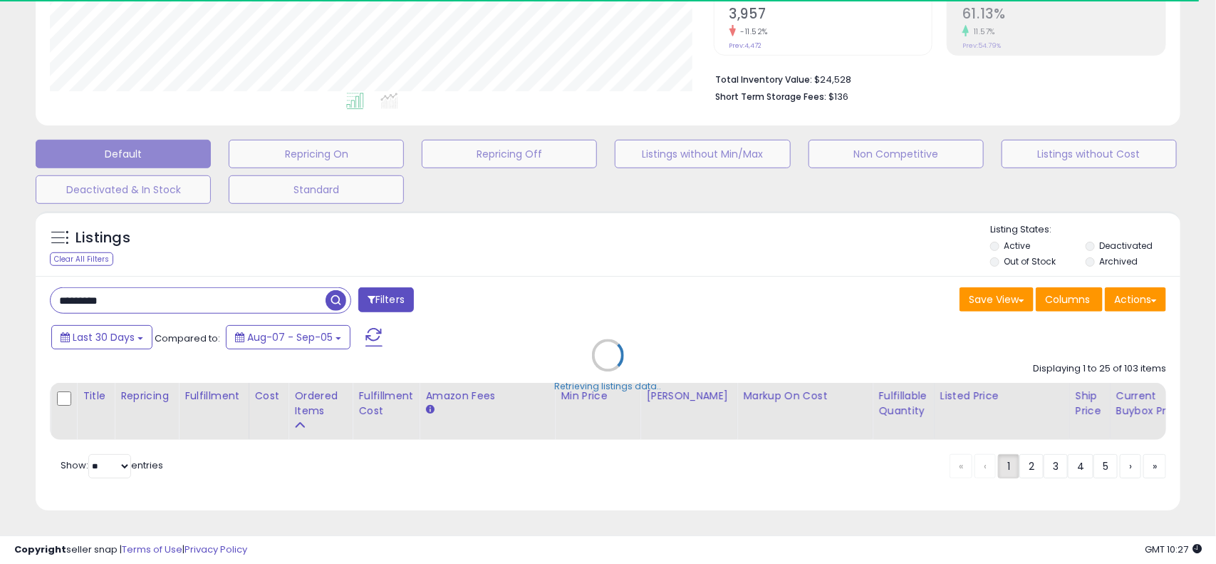
click at [286, 287] on div "Retrieving listings data.." at bounding box center [608, 366] width 1167 height 324
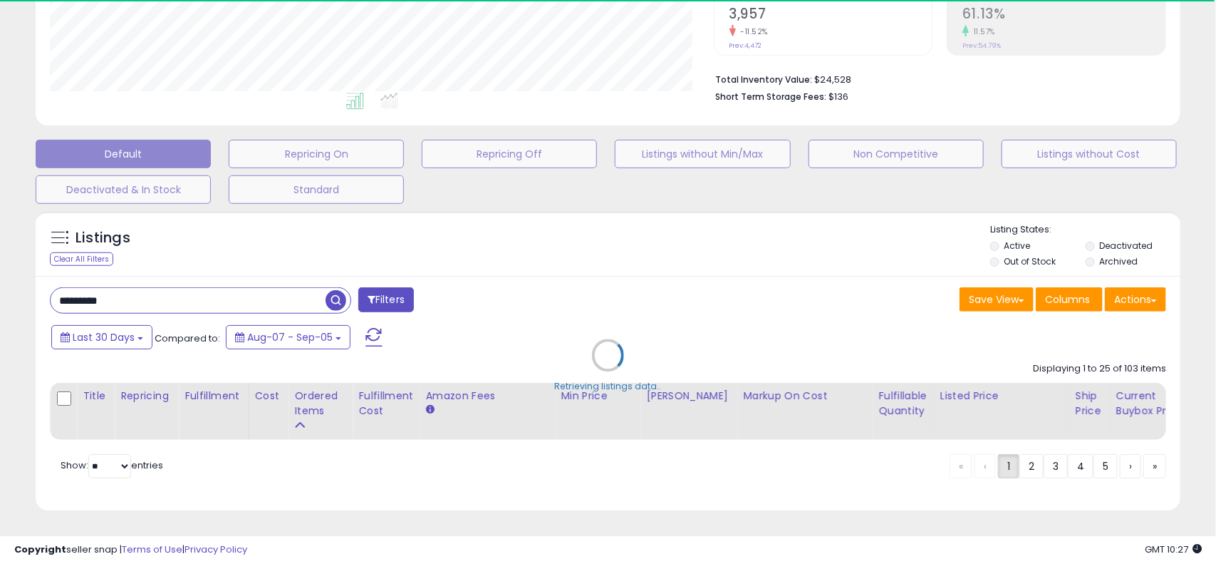
click at [286, 287] on div "Retrieving listings data.." at bounding box center [608, 366] width 1167 height 324
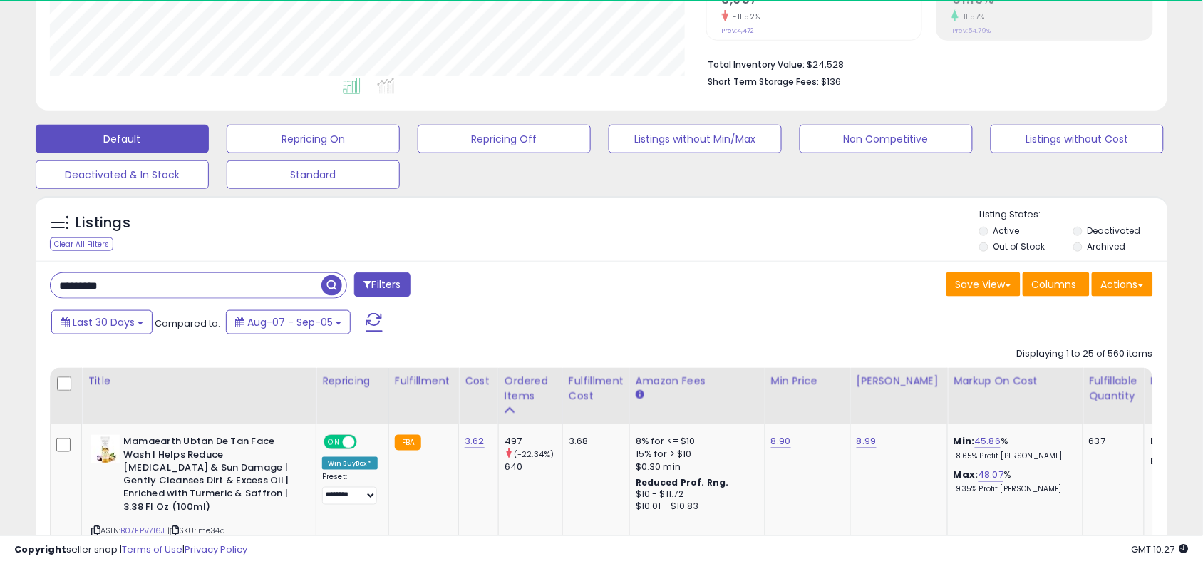
scroll to position [712305, 711940]
click at [286, 287] on input "*********" at bounding box center [186, 285] width 271 height 25
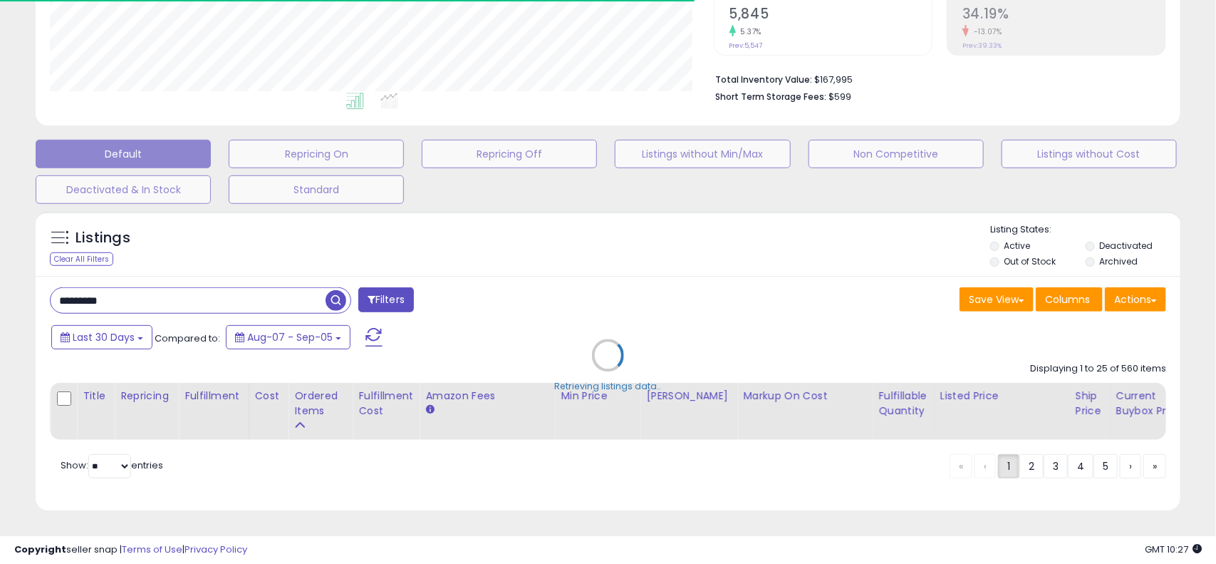
click at [631, 292] on div "Retrieving listings data.." at bounding box center [608, 366] width 1167 height 324
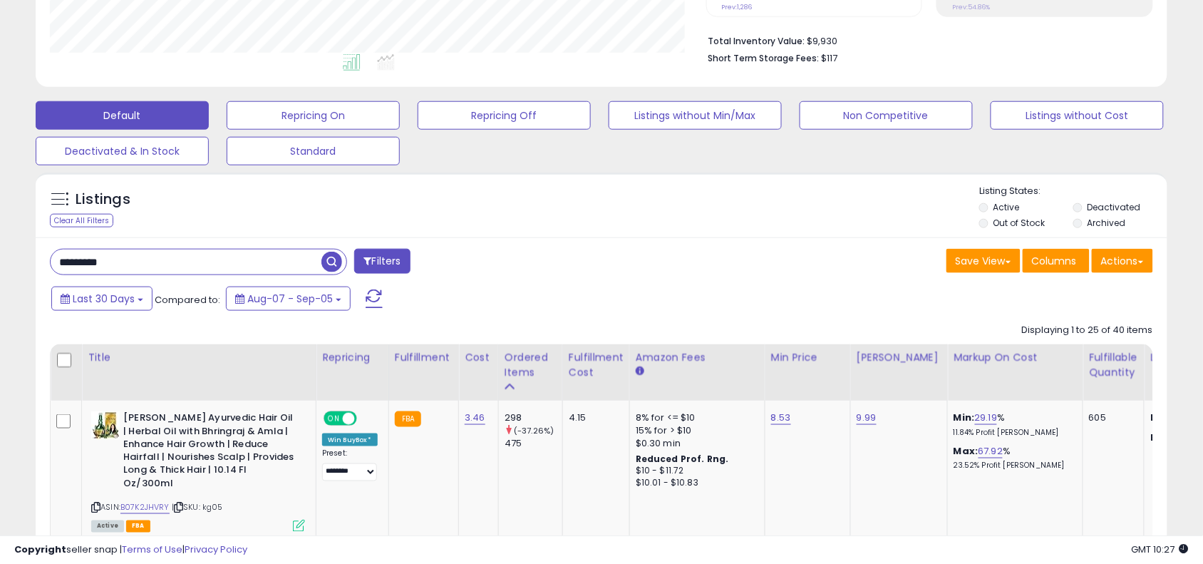
scroll to position [428, 0]
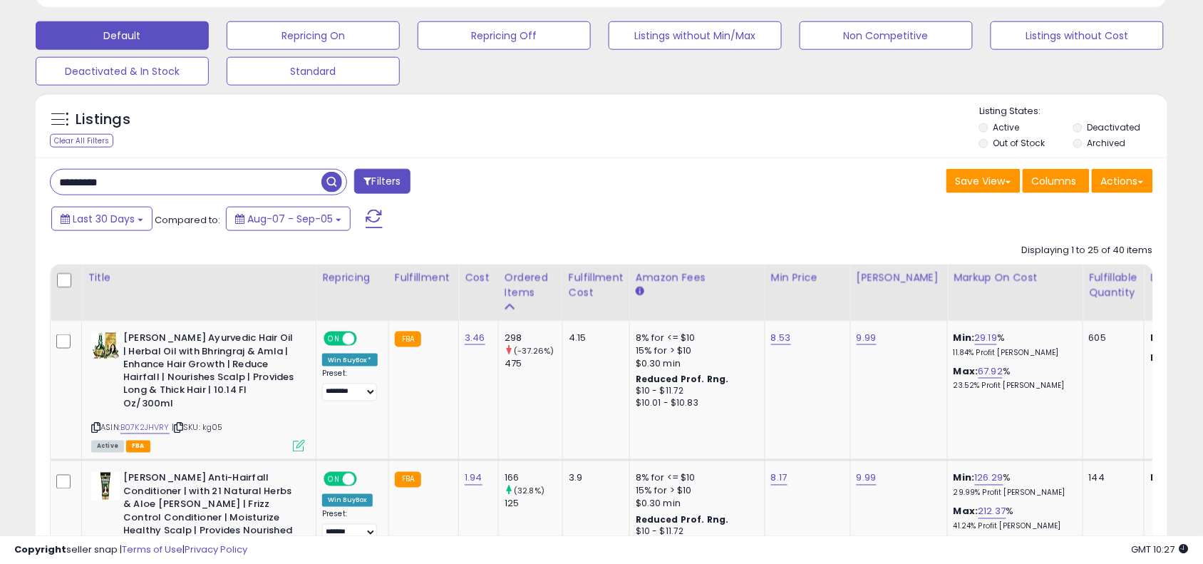
click at [294, 190] on input "*********" at bounding box center [186, 182] width 271 height 25
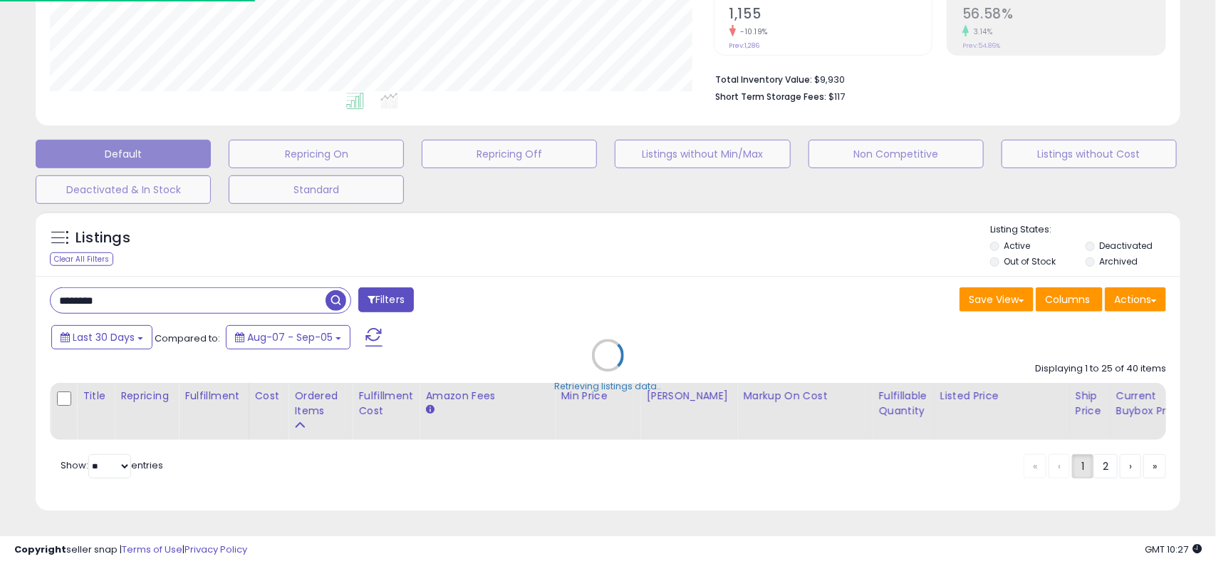
scroll to position [292, 663]
click at [532, 241] on div "Retrieving listings data.." at bounding box center [608, 366] width 1167 height 324
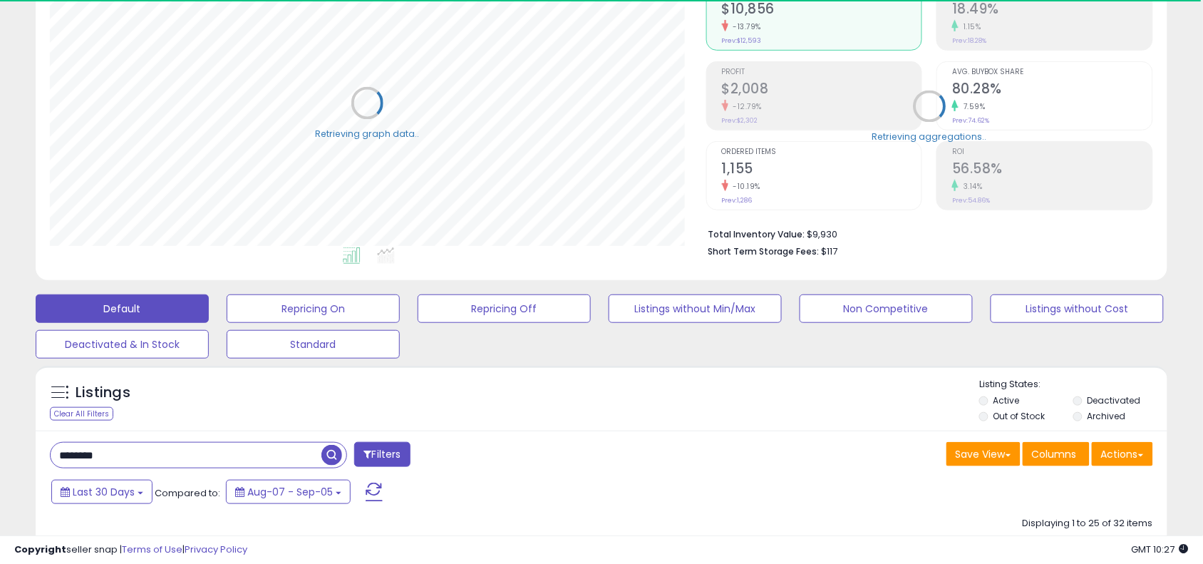
scroll to position [712305, 711940]
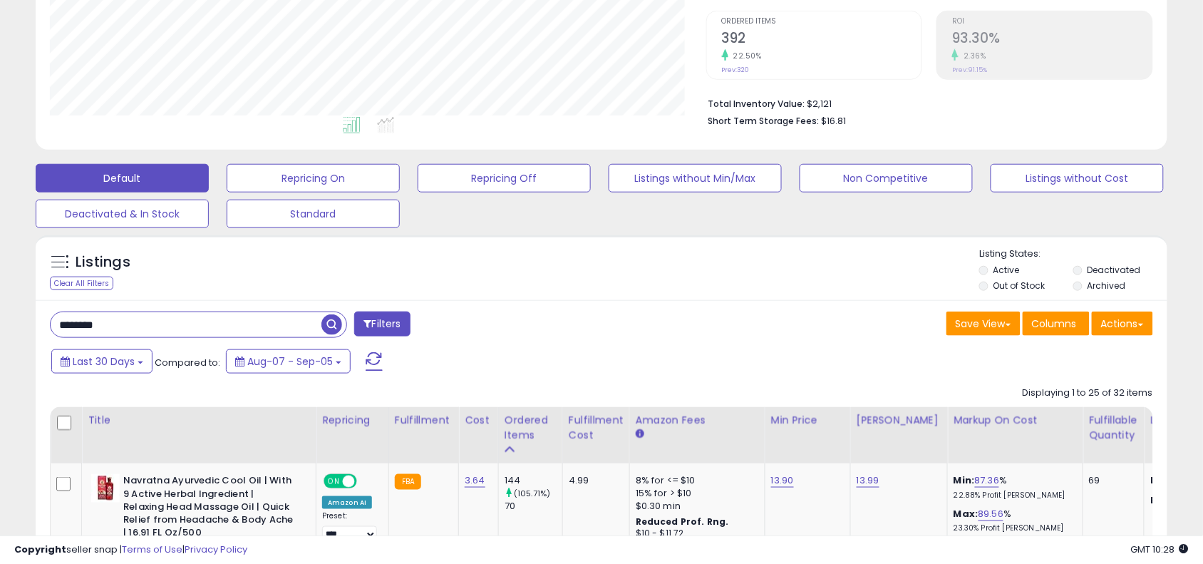
click at [286, 329] on input "********" at bounding box center [186, 324] width 271 height 25
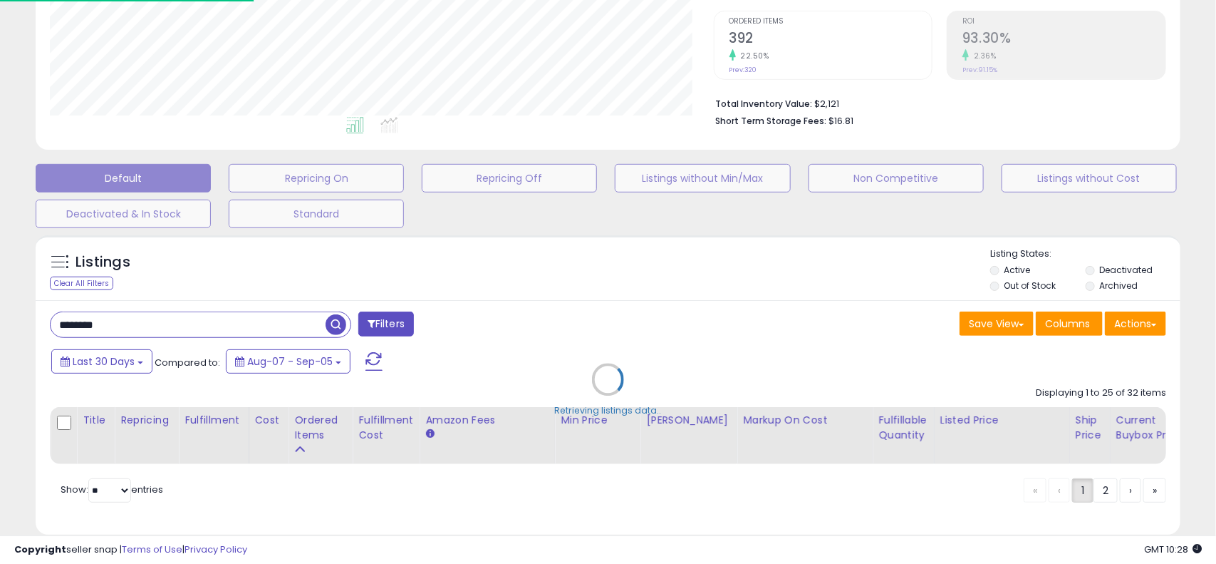
scroll to position [292, 663]
click at [681, 358] on div "Retrieving listings data.." at bounding box center [608, 390] width 1167 height 324
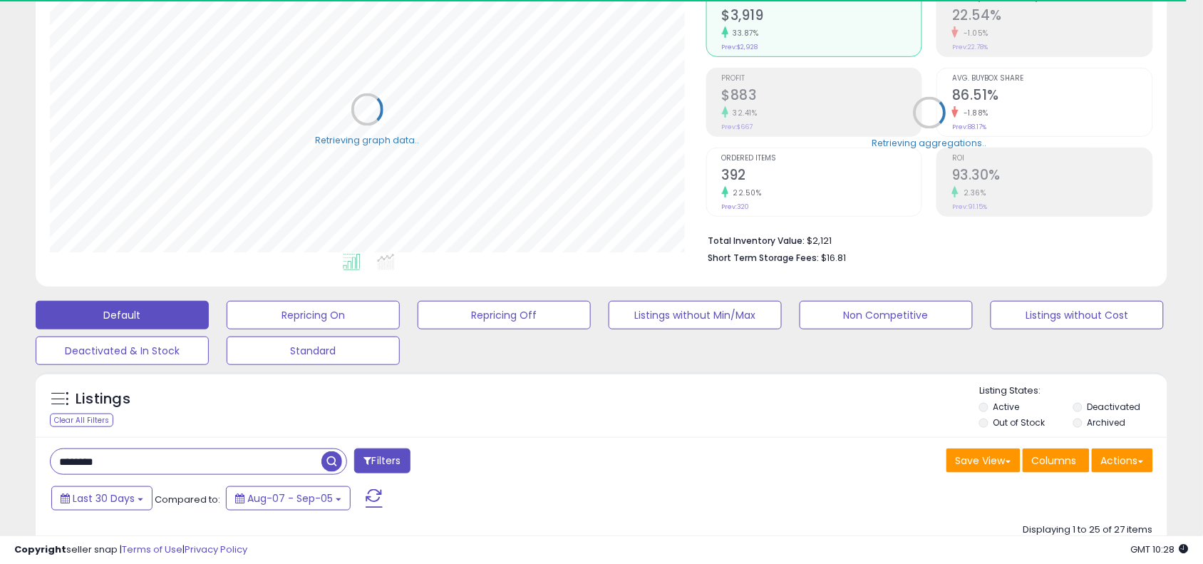
scroll to position [292, 656]
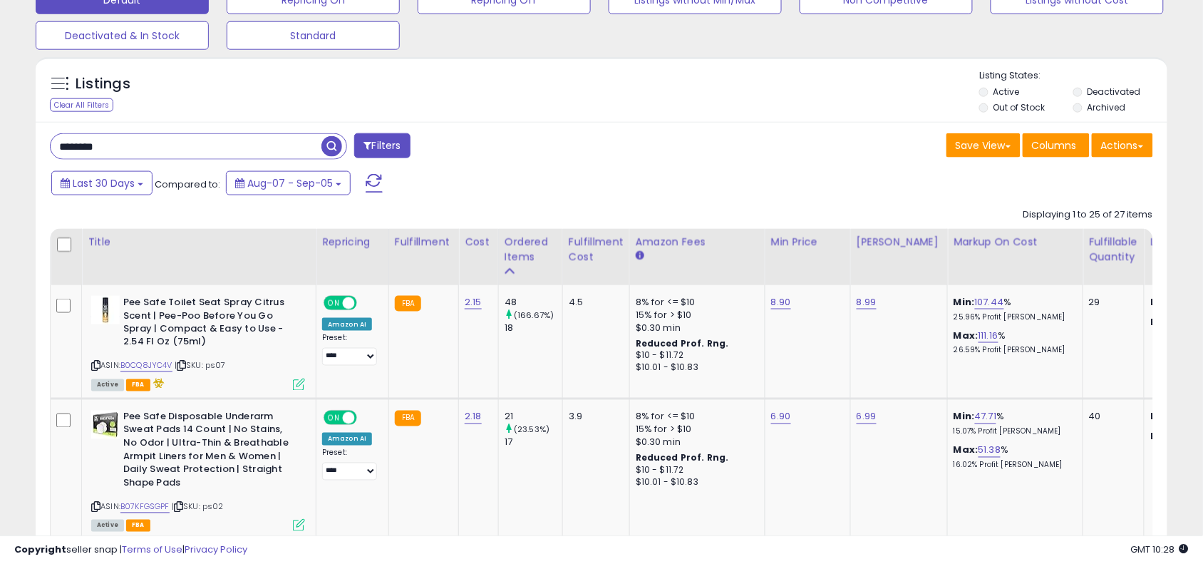
click at [228, 157] on input "********" at bounding box center [186, 146] width 271 height 25
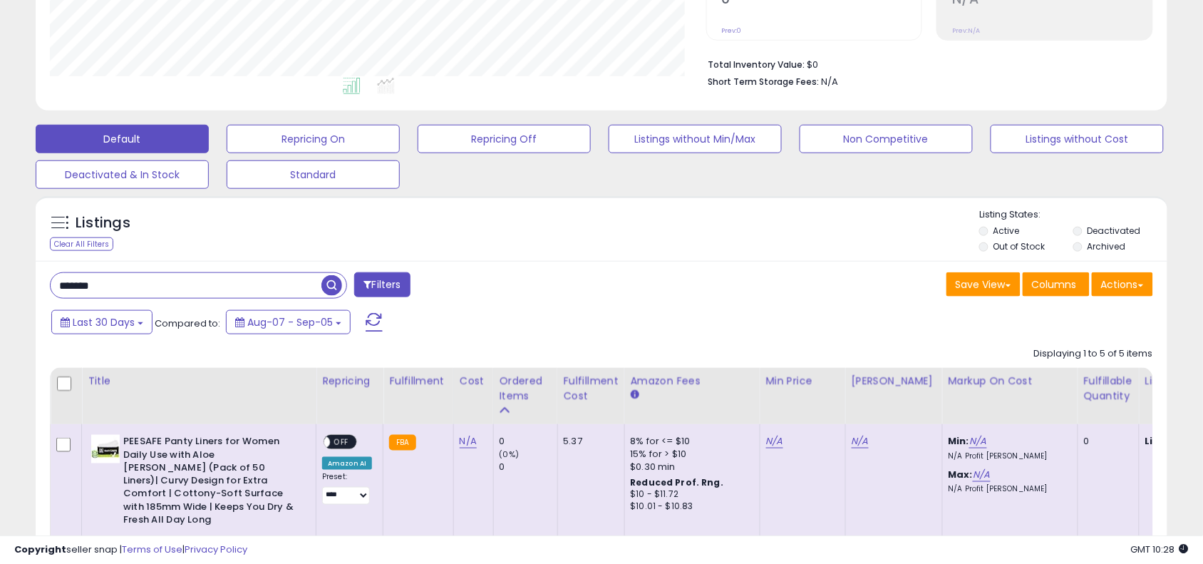
click at [271, 289] on input "*******" at bounding box center [186, 285] width 271 height 25
type input "********"
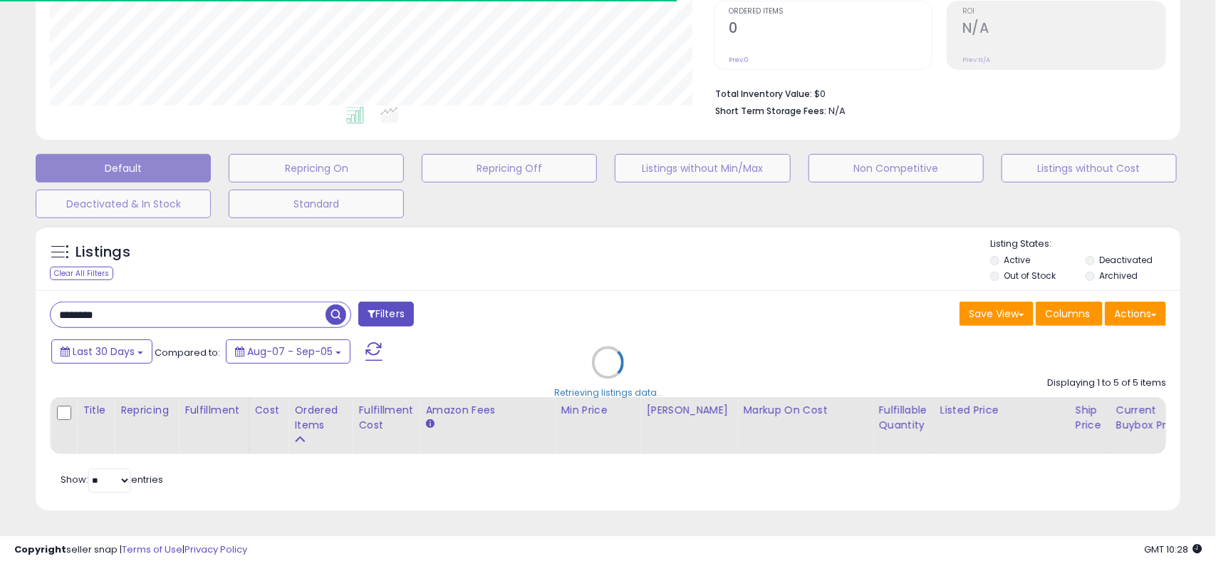
click at [643, 293] on div "Retrieving listings data.." at bounding box center [608, 373] width 1167 height 310
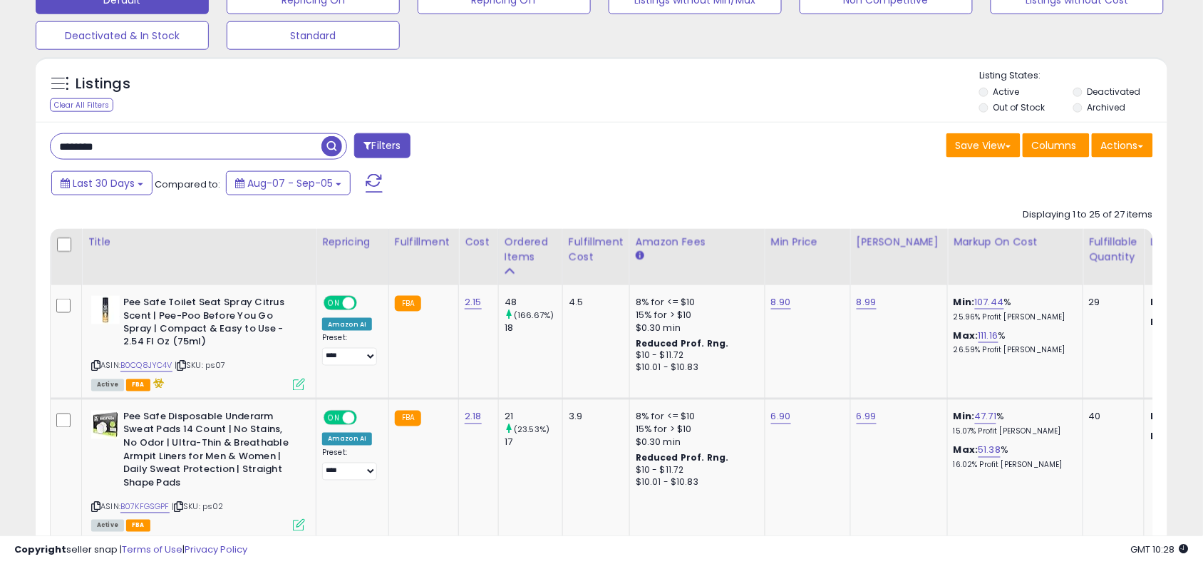
click at [314, 155] on input "********" at bounding box center [186, 146] width 271 height 25
click at [164, 369] on link "B0CQ8JYC4V" at bounding box center [146, 366] width 52 height 12
click at [301, 386] on icon at bounding box center [299, 384] width 12 height 12
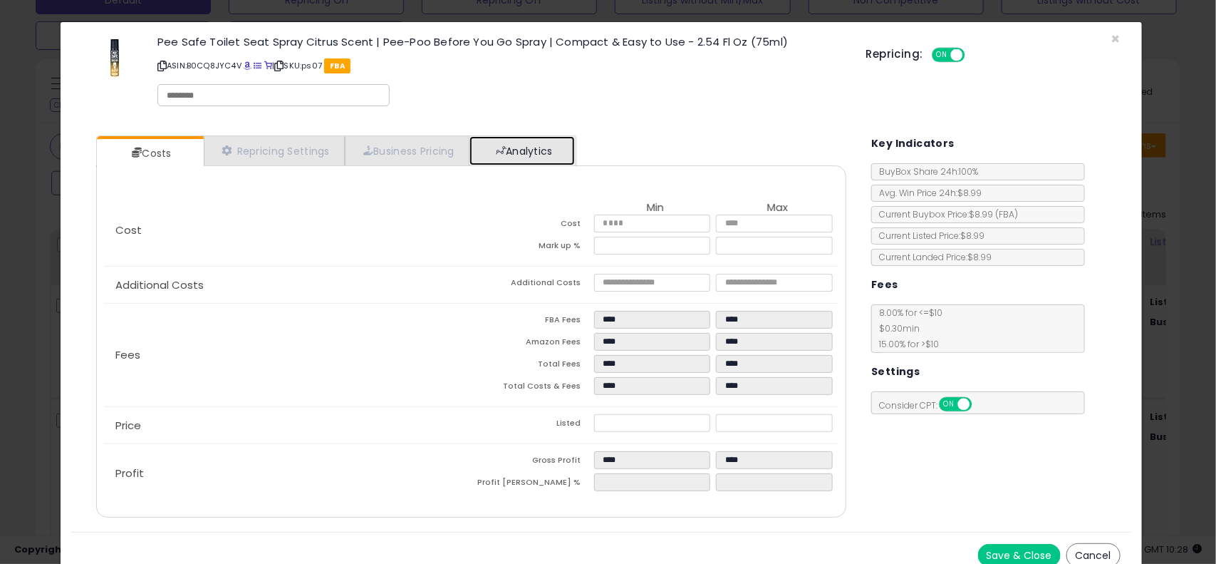
click at [529, 151] on link "Analytics" at bounding box center [522, 150] width 105 height 29
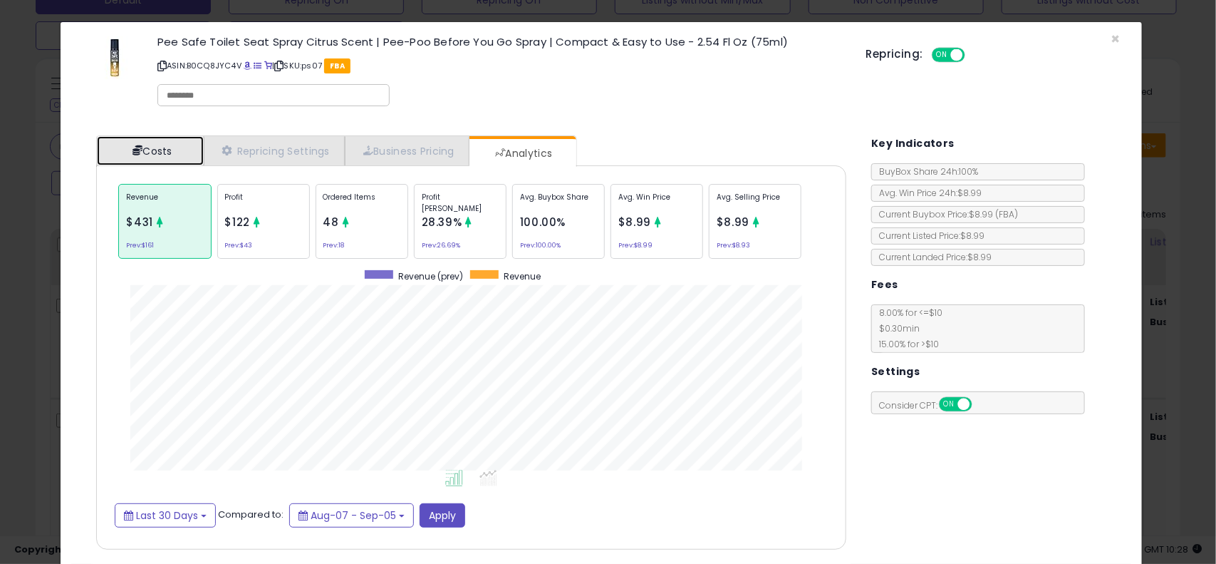
click at [169, 146] on link "Costs" at bounding box center [150, 150] width 107 height 29
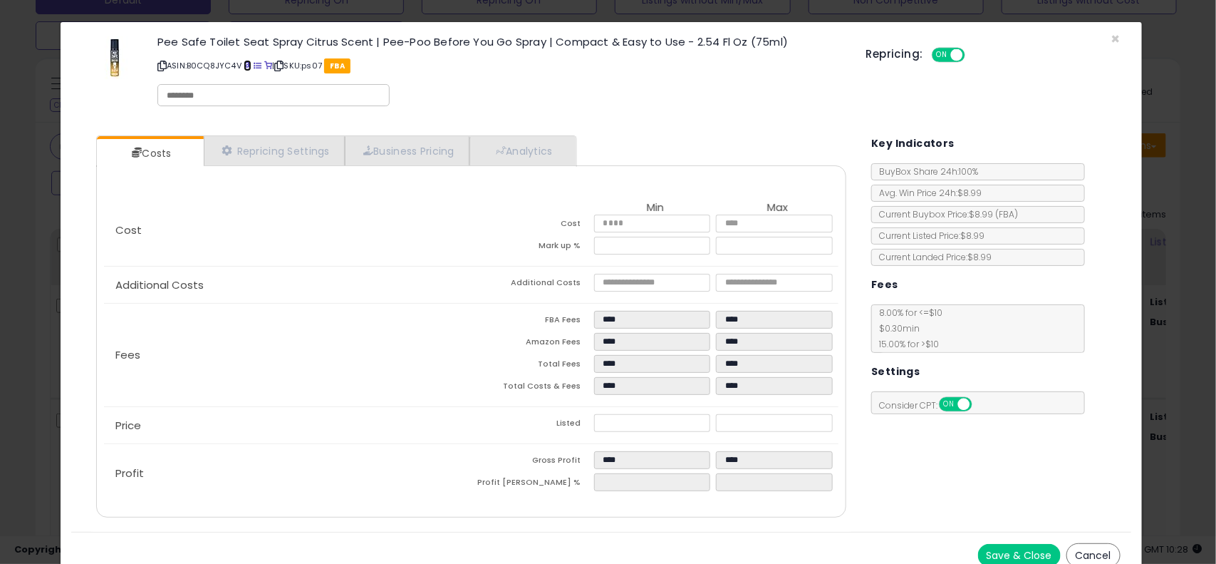
click at [251, 68] on span at bounding box center [248, 66] width 8 height 8
click at [552, 146] on link "Analytics" at bounding box center [522, 150] width 105 height 29
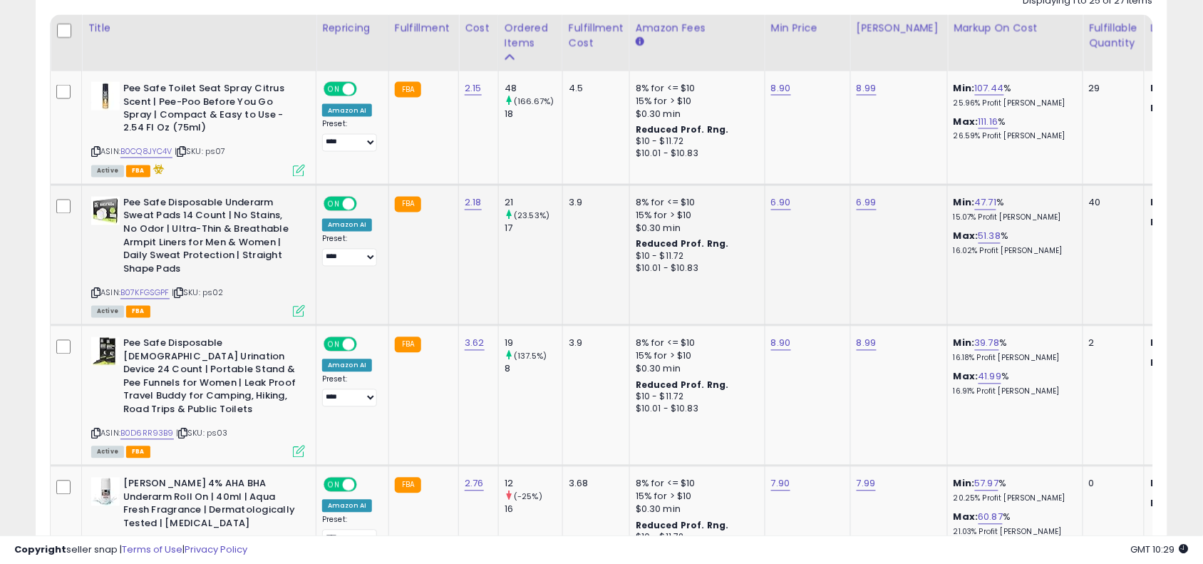
click at [301, 309] on icon at bounding box center [299, 311] width 12 height 12
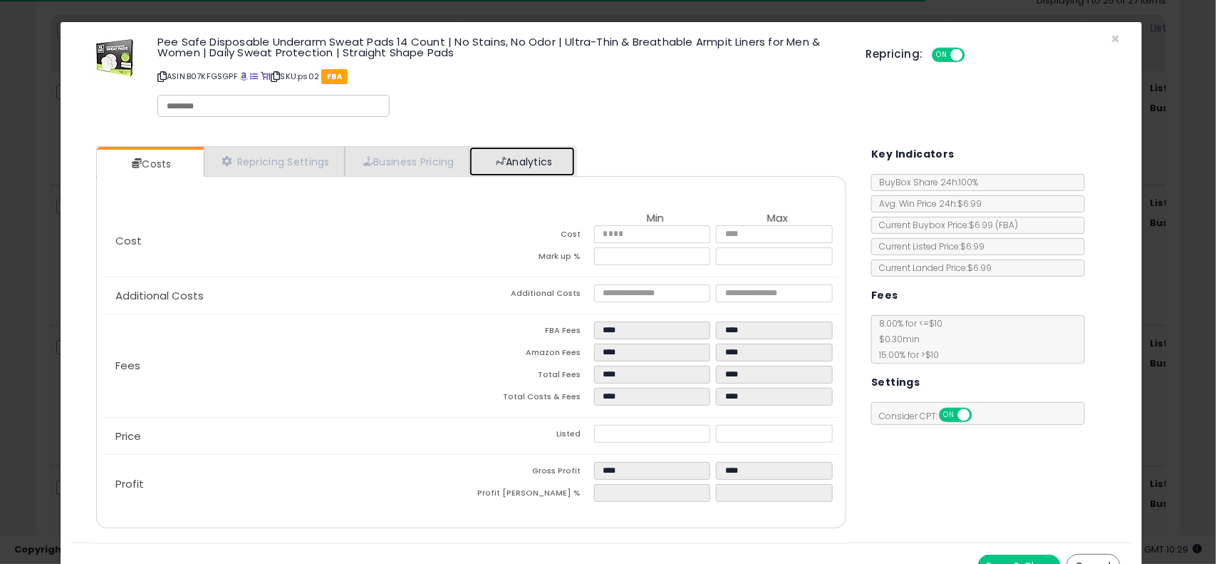
click at [564, 169] on link "Analytics" at bounding box center [522, 161] width 105 height 29
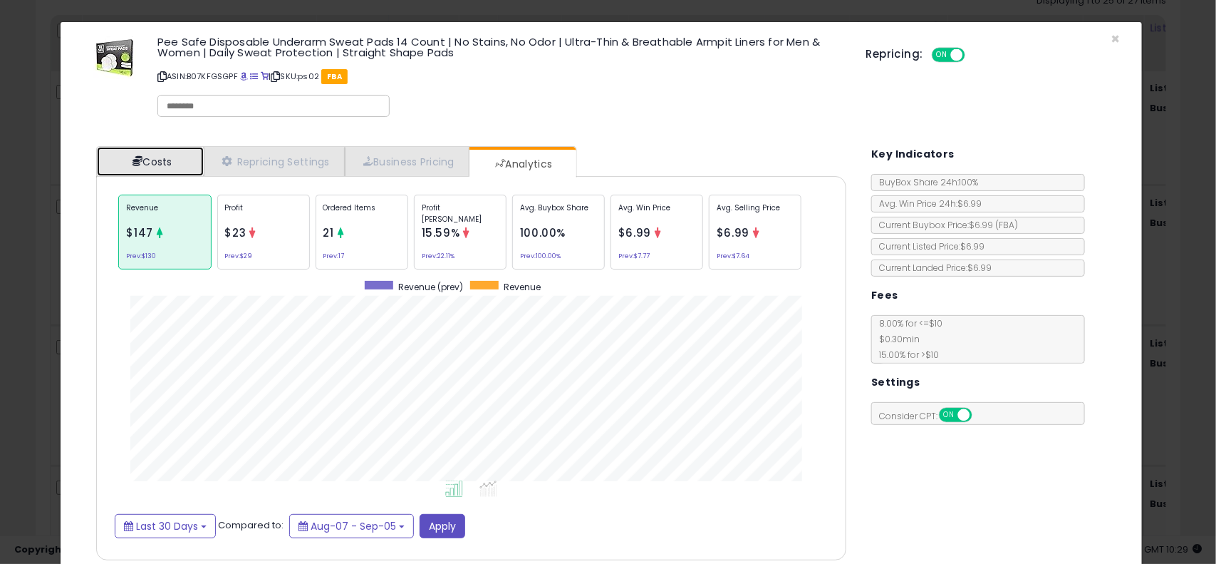
click at [180, 155] on link "Costs" at bounding box center [150, 161] width 107 height 29
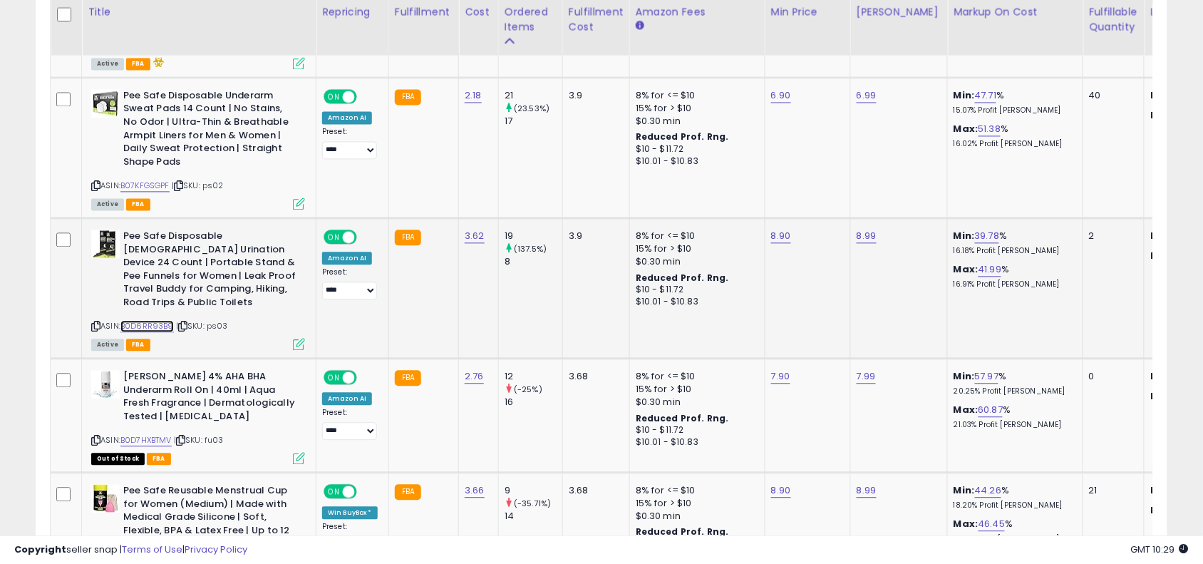
click at [153, 324] on link "B0D6RR93B9" at bounding box center [146, 327] width 53 height 12
click at [297, 341] on icon at bounding box center [299, 344] width 12 height 12
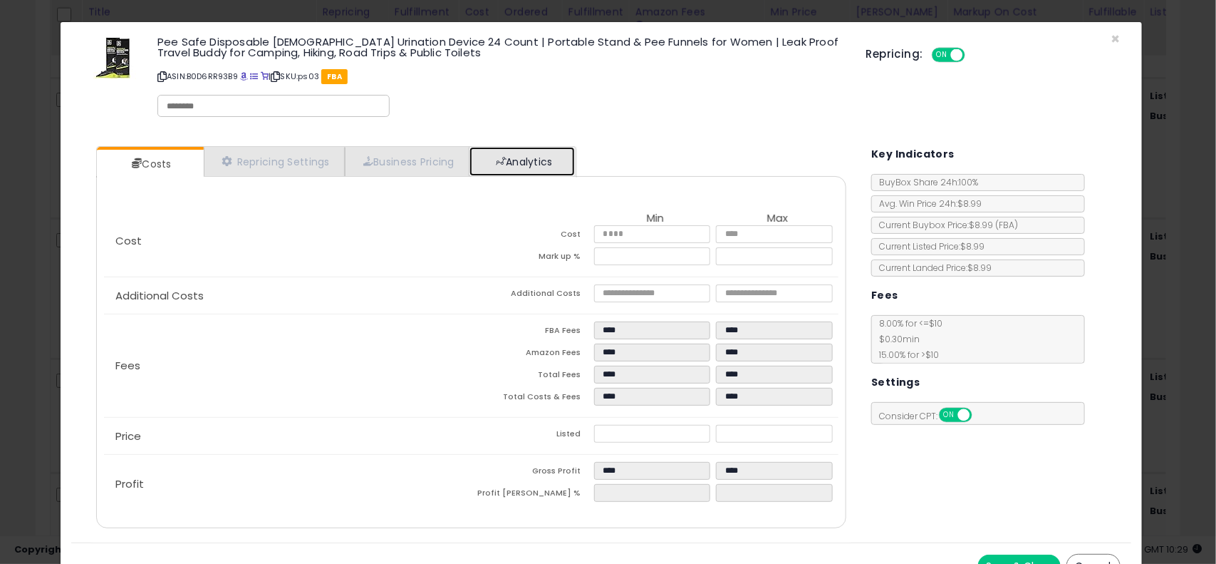
click at [559, 157] on link "Analytics" at bounding box center [522, 161] width 105 height 29
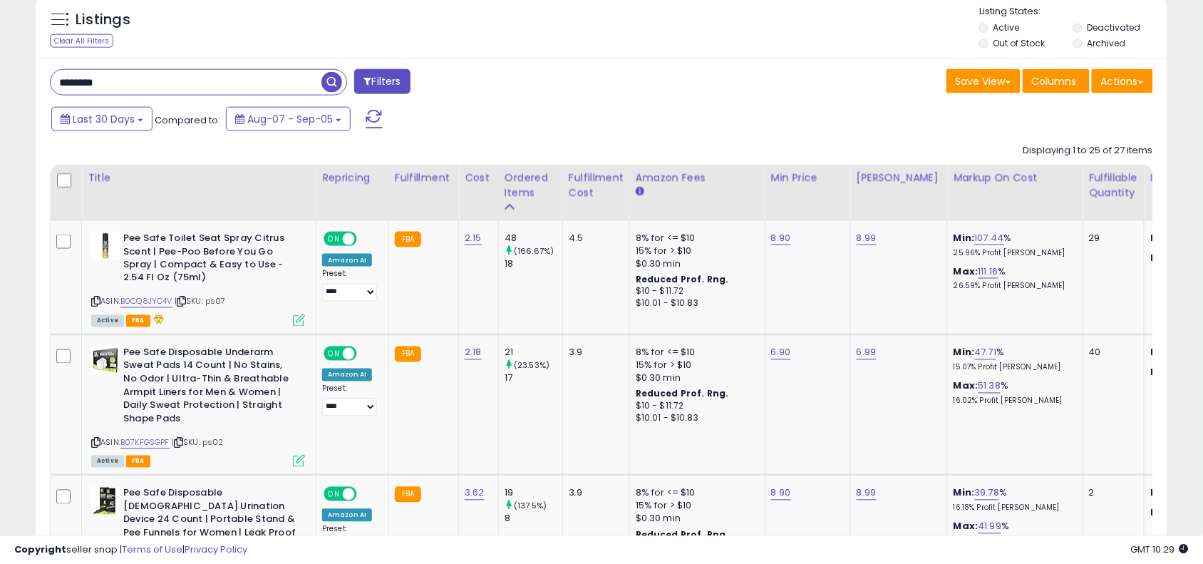
scroll to position [534, 0]
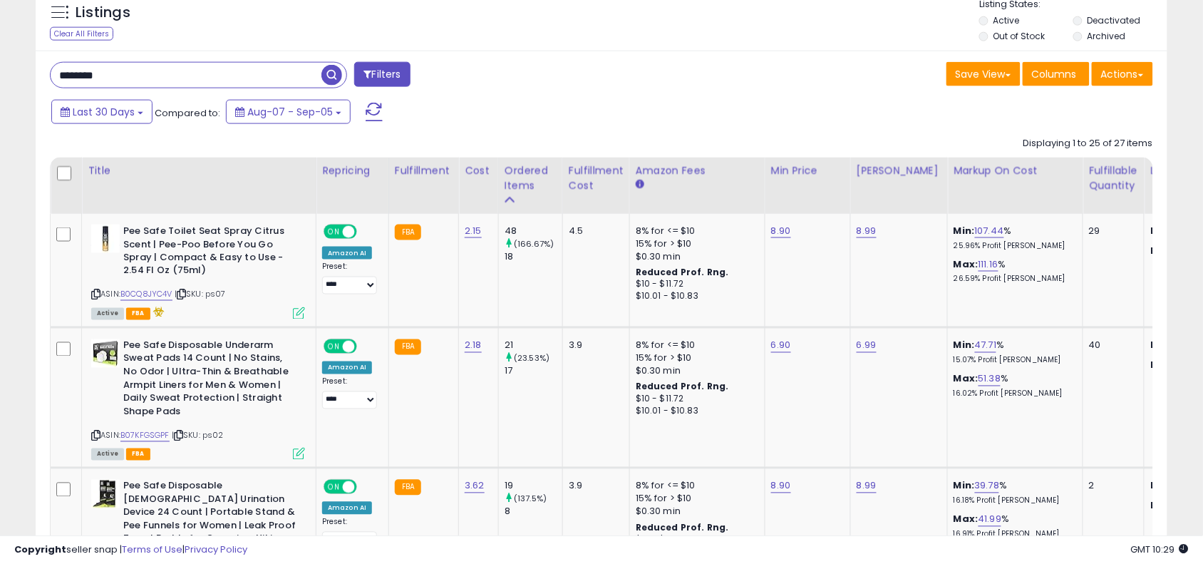
click at [299, 76] on input "********" at bounding box center [186, 75] width 271 height 25
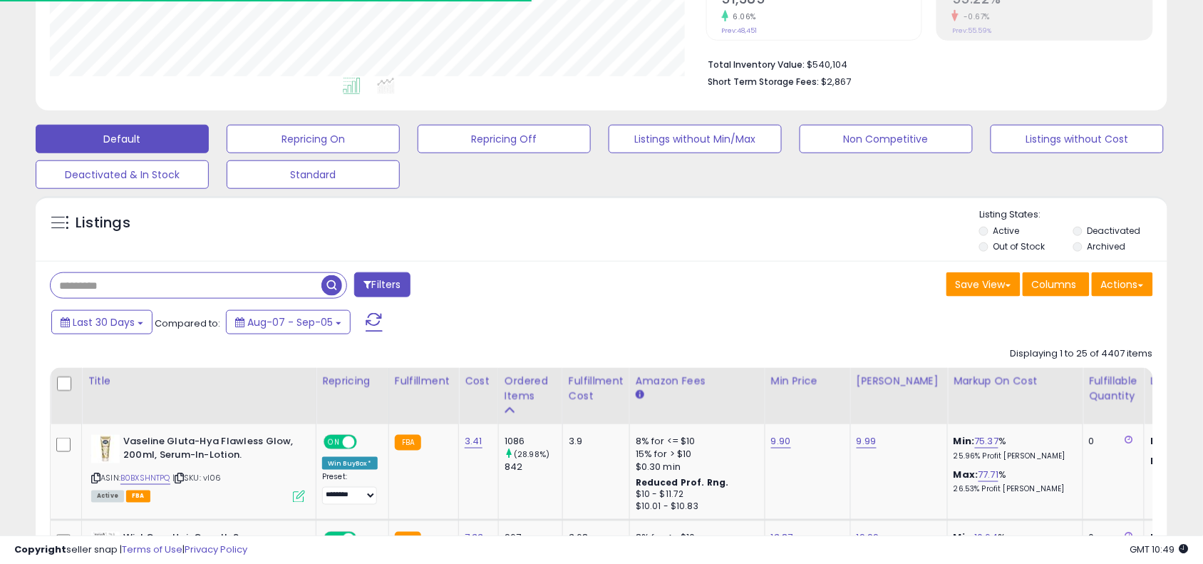
scroll to position [292, 656]
click at [596, 240] on div "Listings" at bounding box center [602, 232] width 1132 height 48
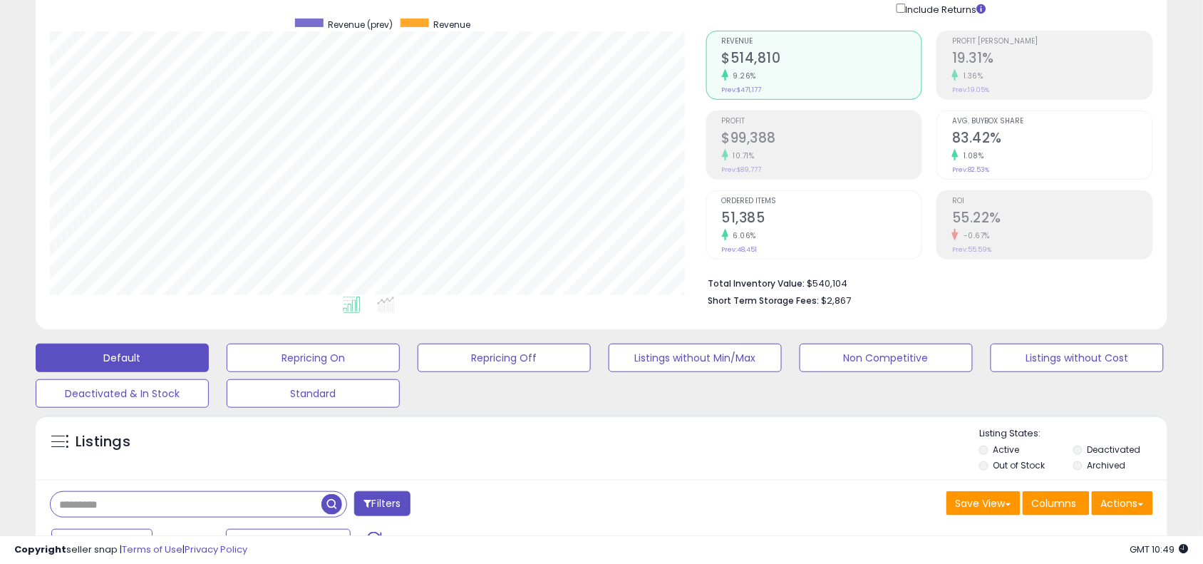
scroll to position [178, 0]
